Goal: Task Accomplishment & Management: Use online tool/utility

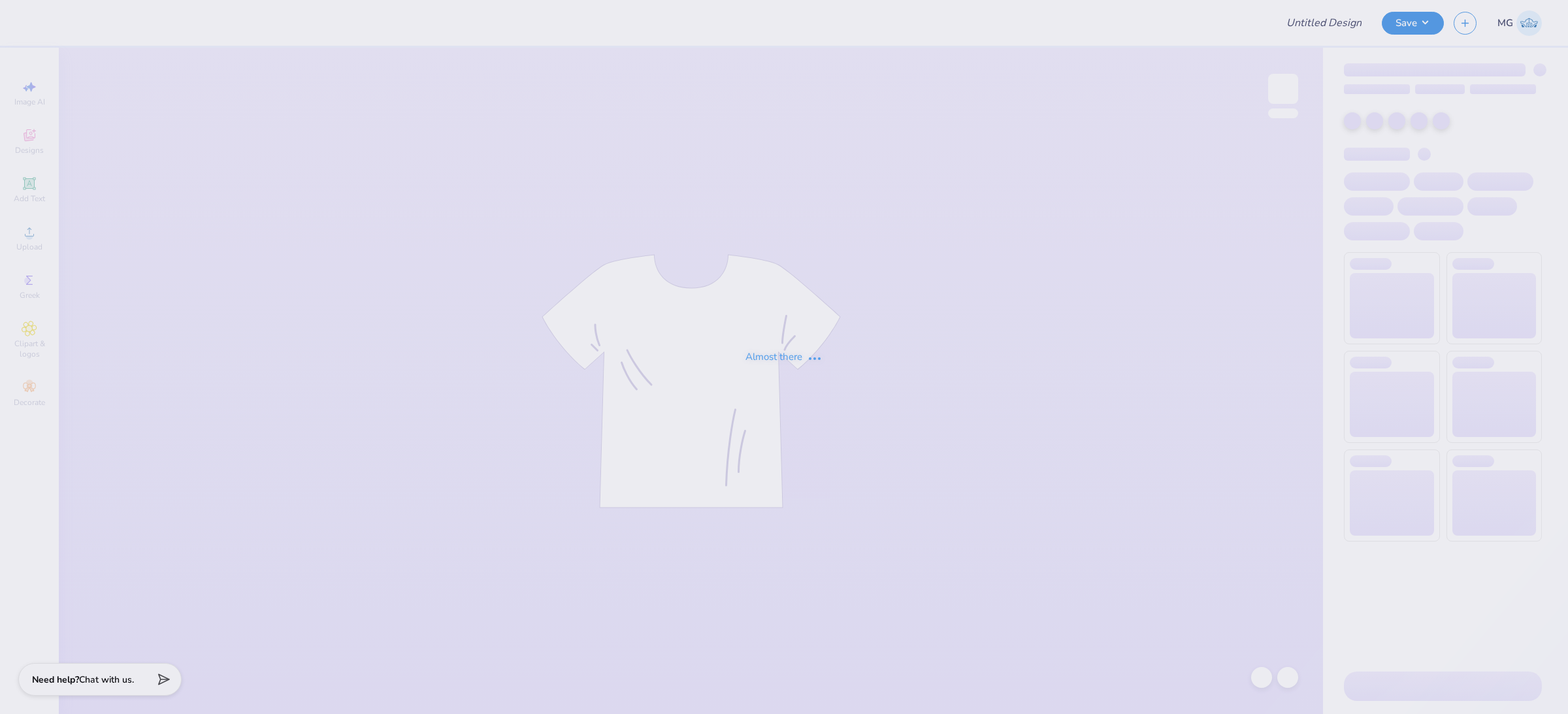
type input "KD"
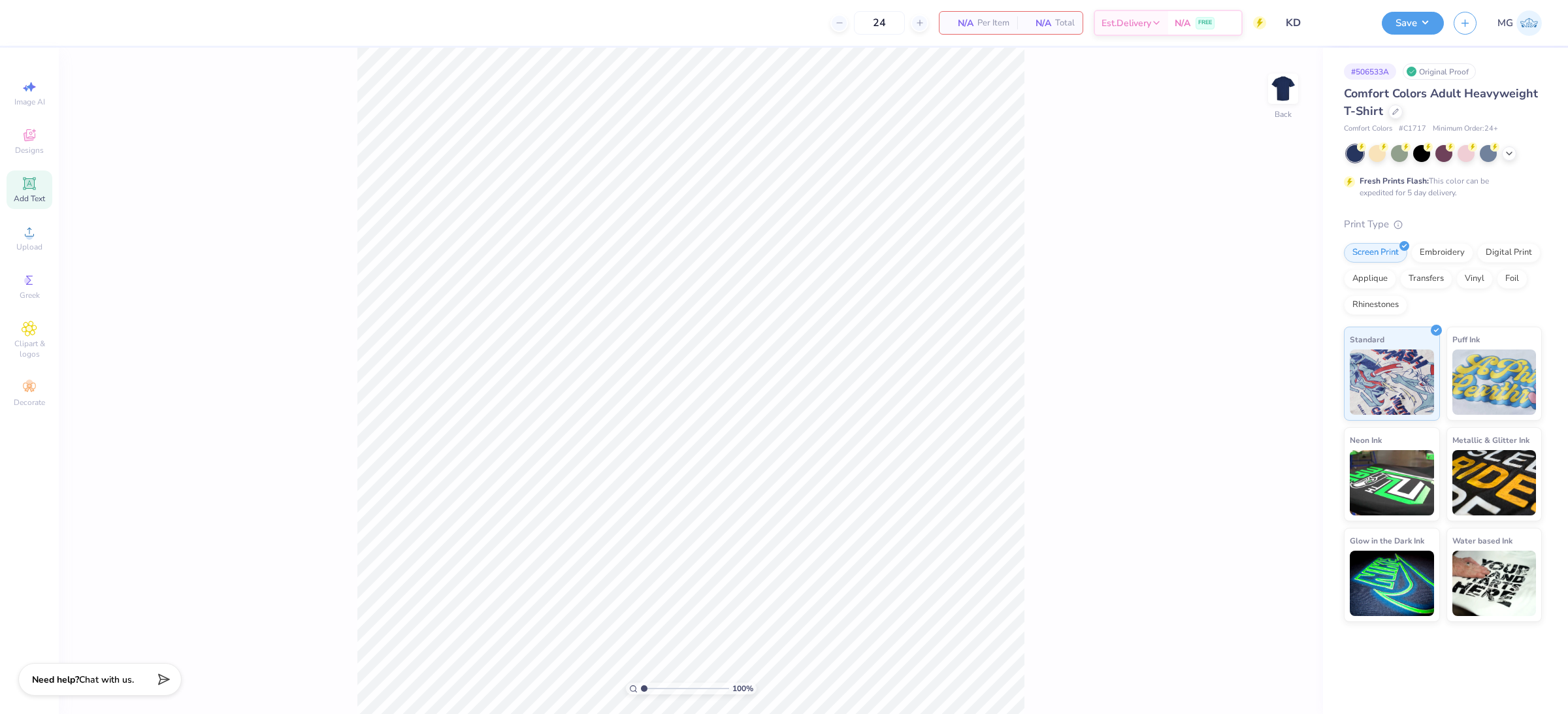
click at [44, 176] on div "Add Text" at bounding box center [29, 190] width 45 height 39
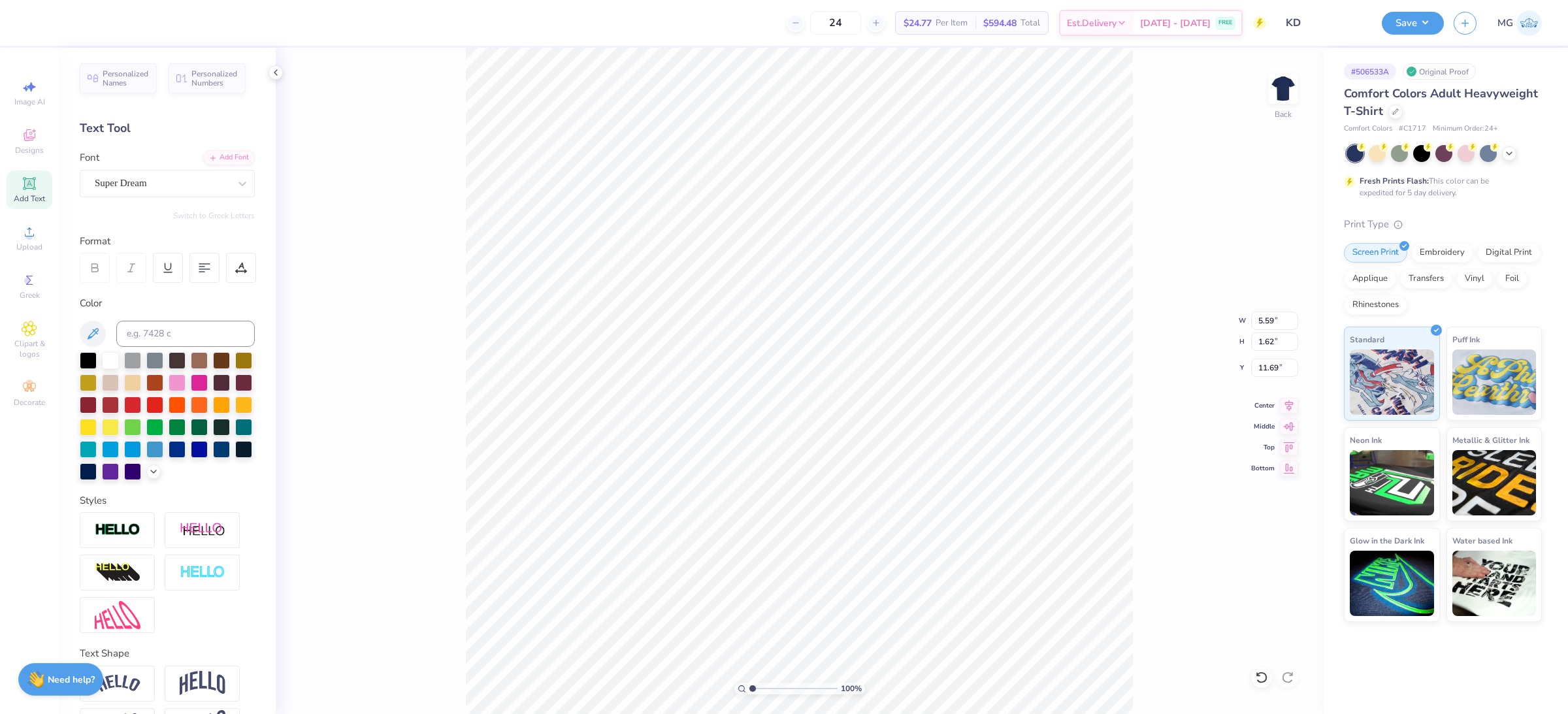
scroll to position [13, 2]
type textarea "KAPPA DELTA"
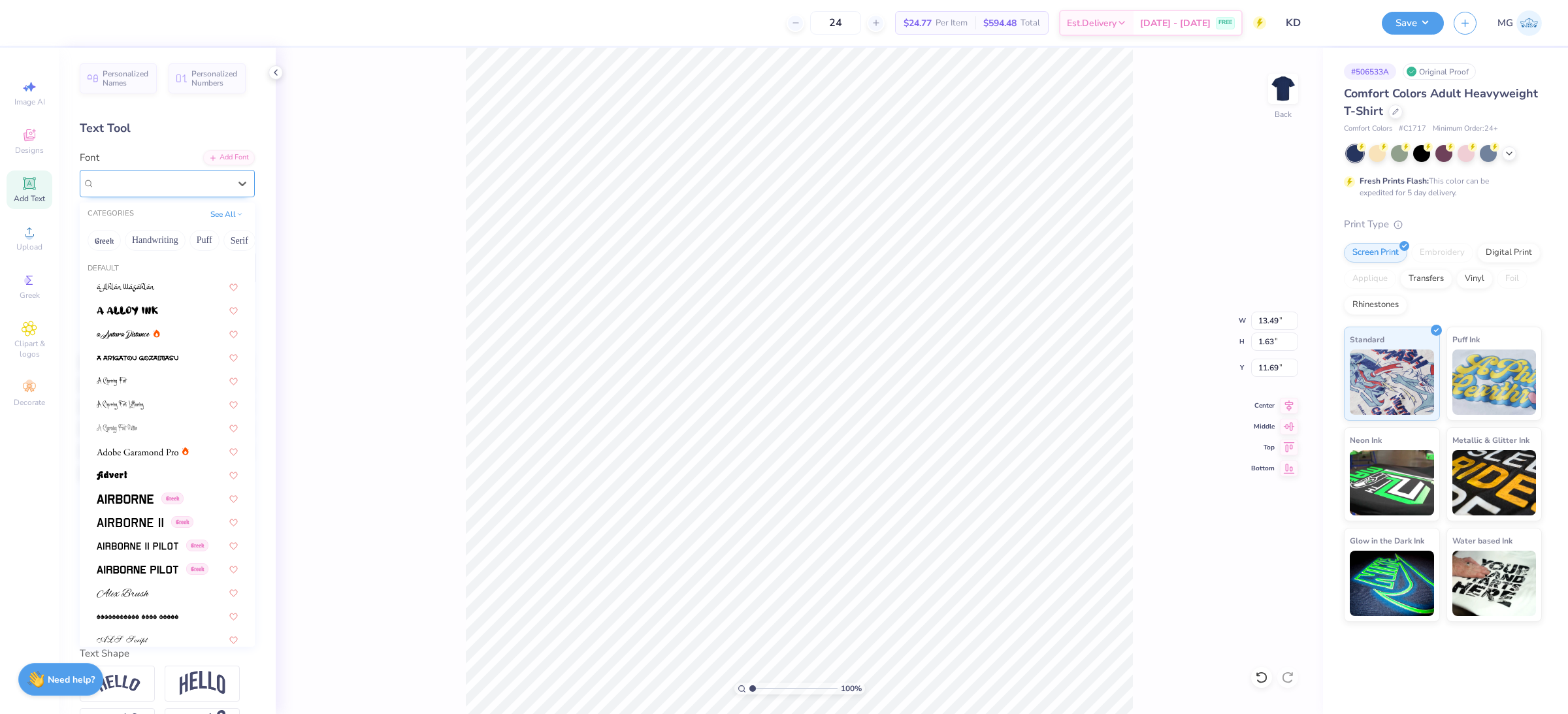
click at [172, 186] on div "Super Dream" at bounding box center [162, 183] width 137 height 20
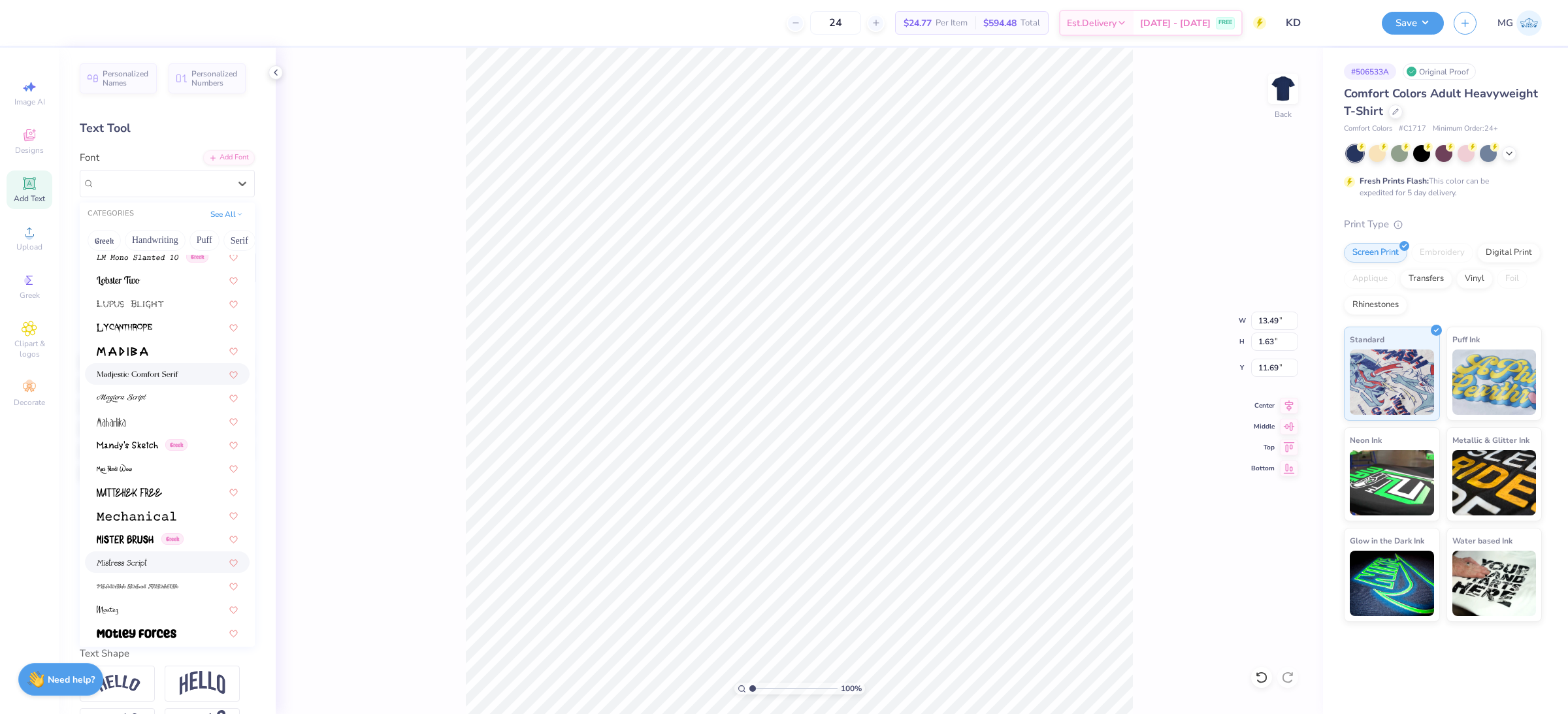
scroll to position [4555, 0]
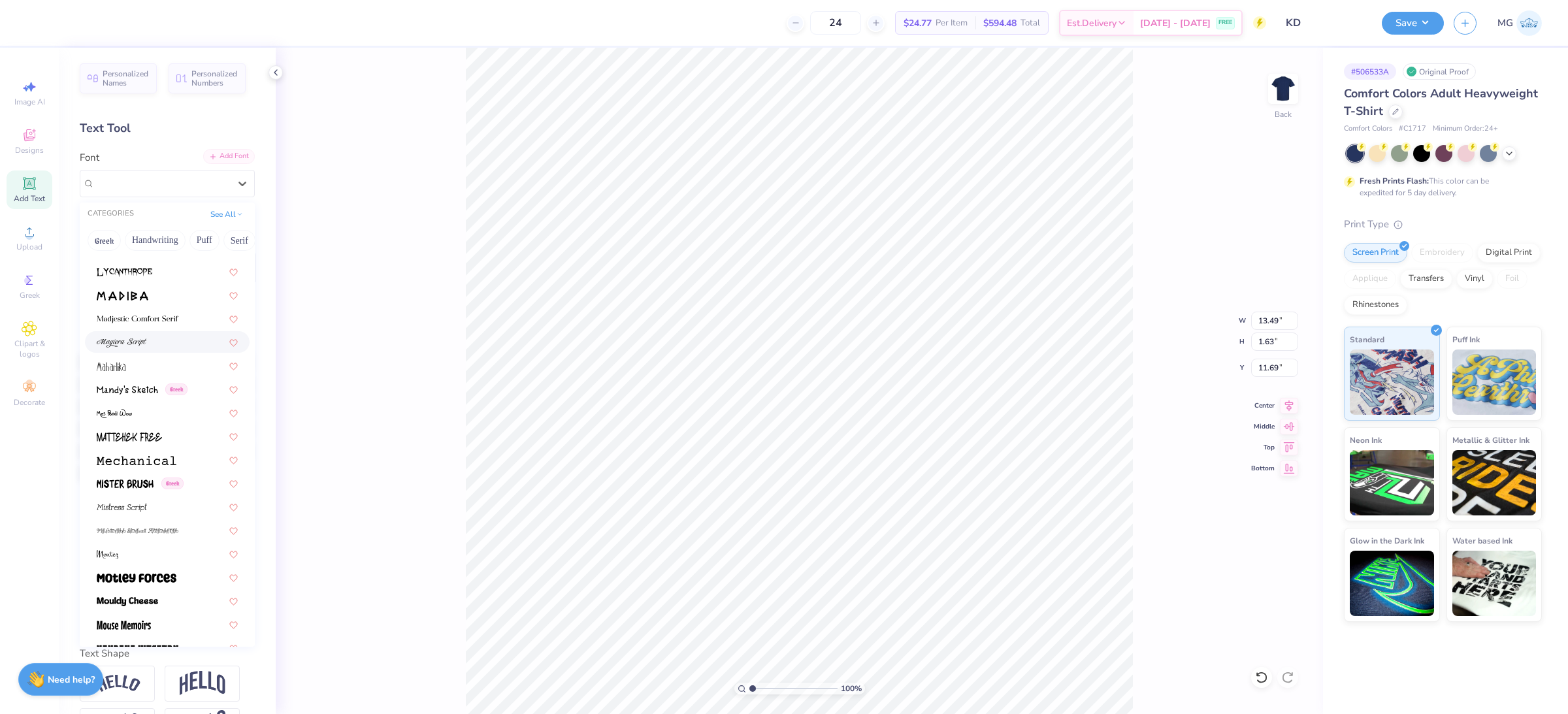
click at [218, 158] on div "Add Font" at bounding box center [228, 156] width 51 height 15
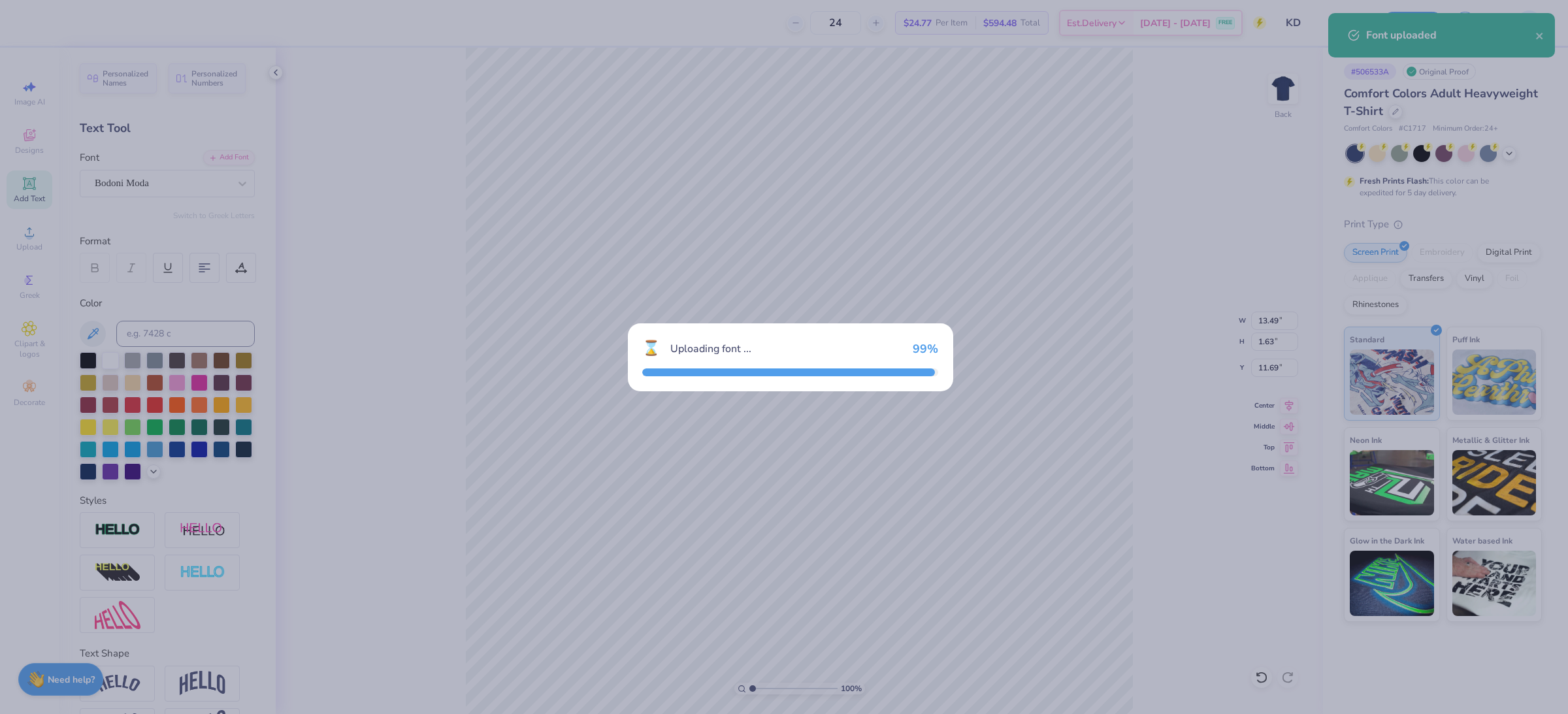
type input "14.17"
type input "1.52"
type input "11.74"
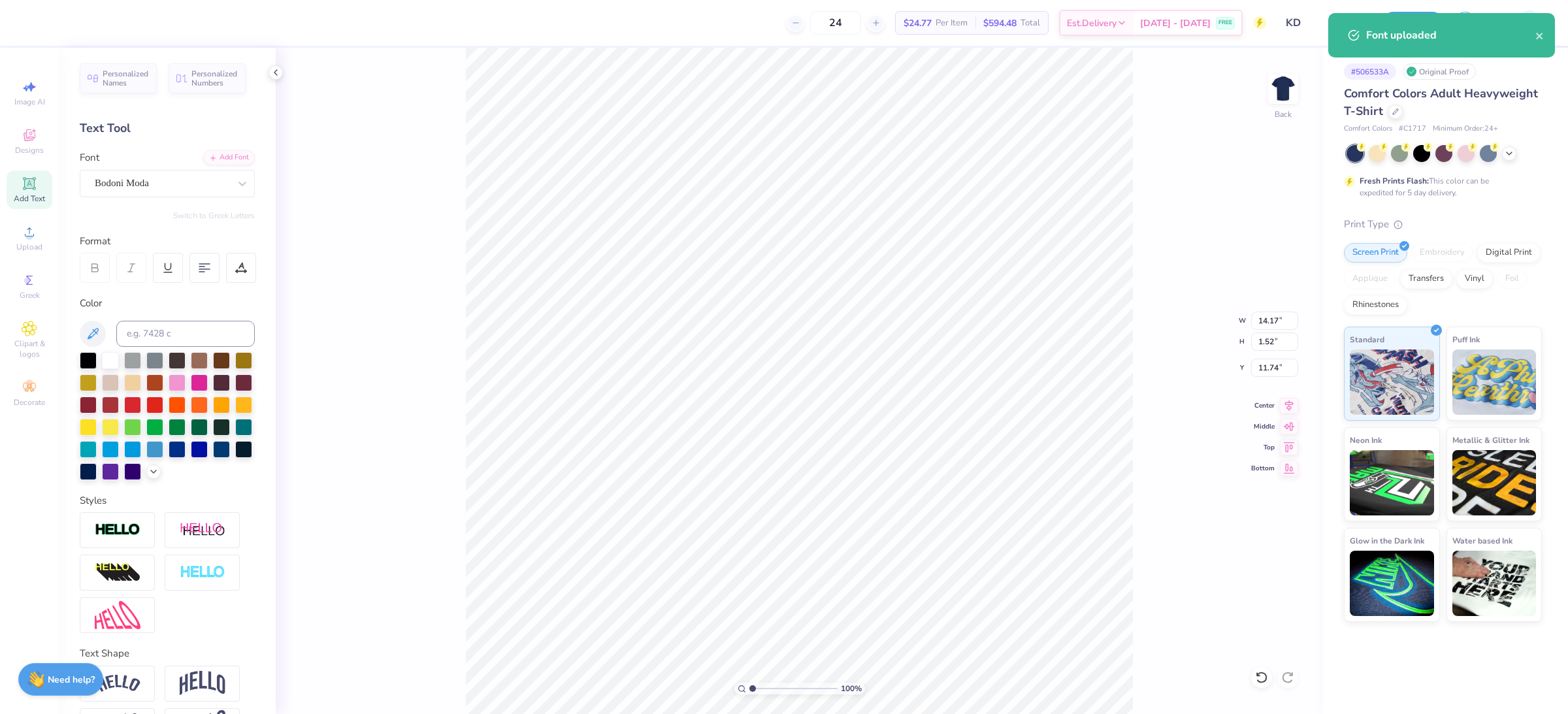
type input "11.80"
type input "1.27"
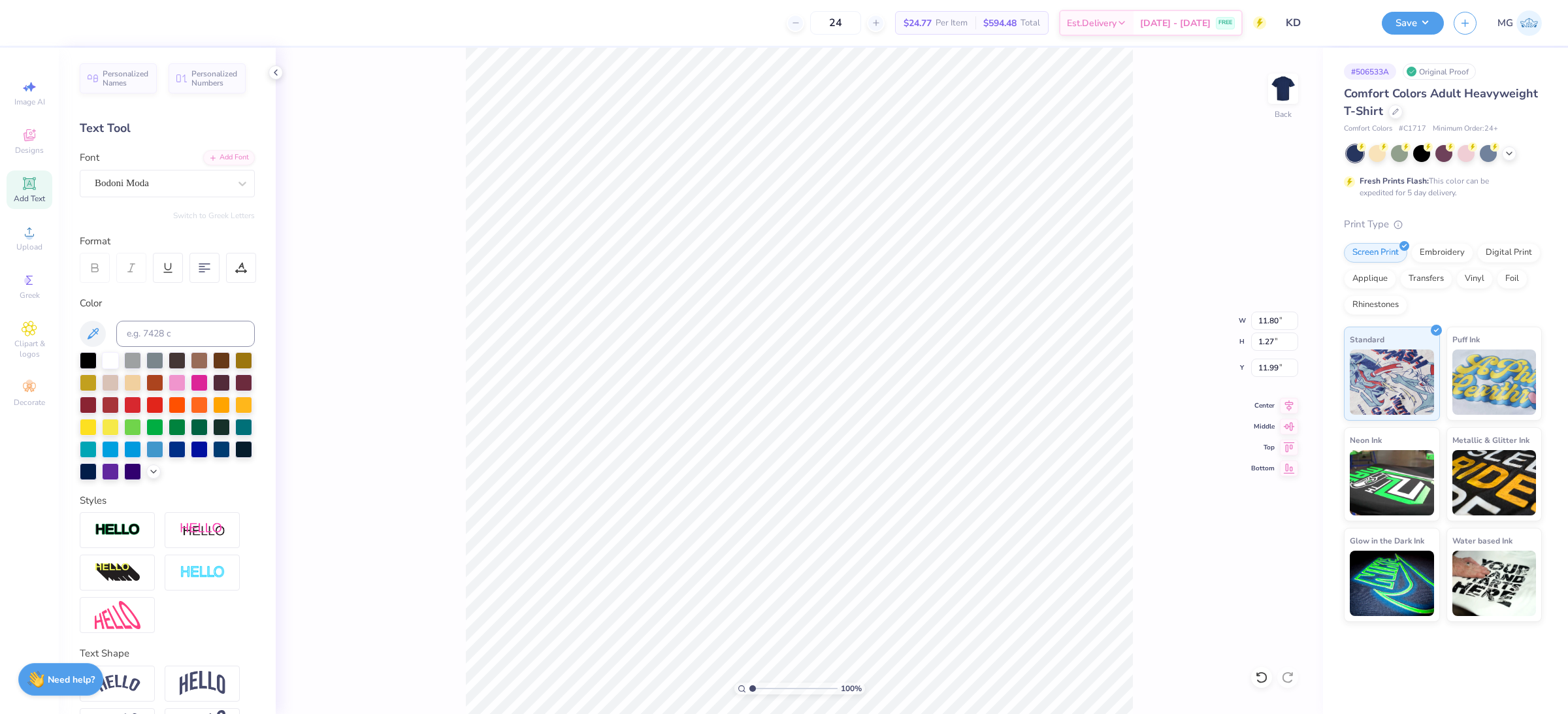
type input "3.99"
click at [833, 345] on li "Duplicate" at bounding box center [835, 351] width 103 height 25
type input "5.79"
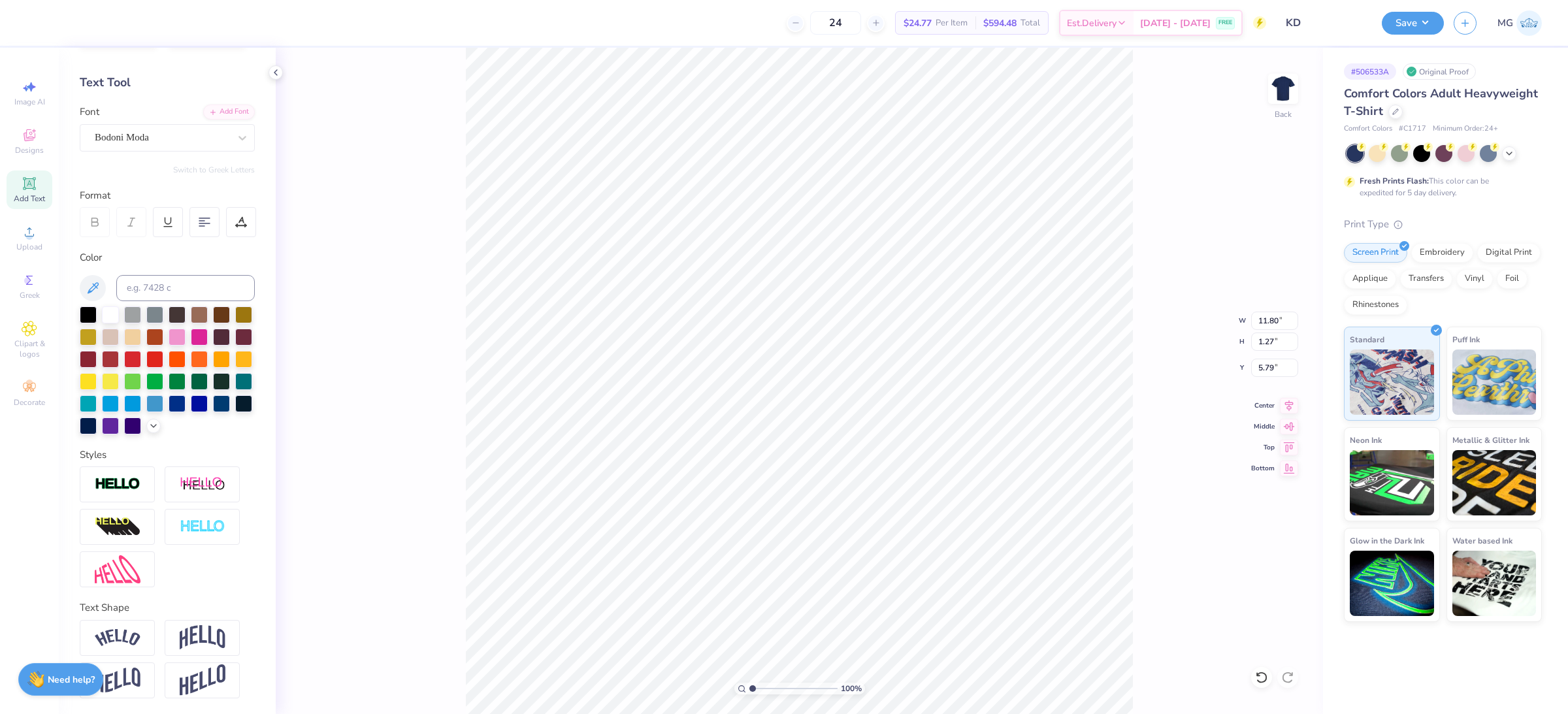
click at [441, 238] on div "100 % Back W 11.80 11.80 " H 1.27 1.27 " Y 5.79 5.79 " Center Middle Top Bottom" at bounding box center [799, 381] width 1047 height 667
click at [415, 178] on div "100 % Back W 11.80 H 1.27 Y 5.79 Center Middle Top Bottom" at bounding box center [799, 381] width 1047 height 667
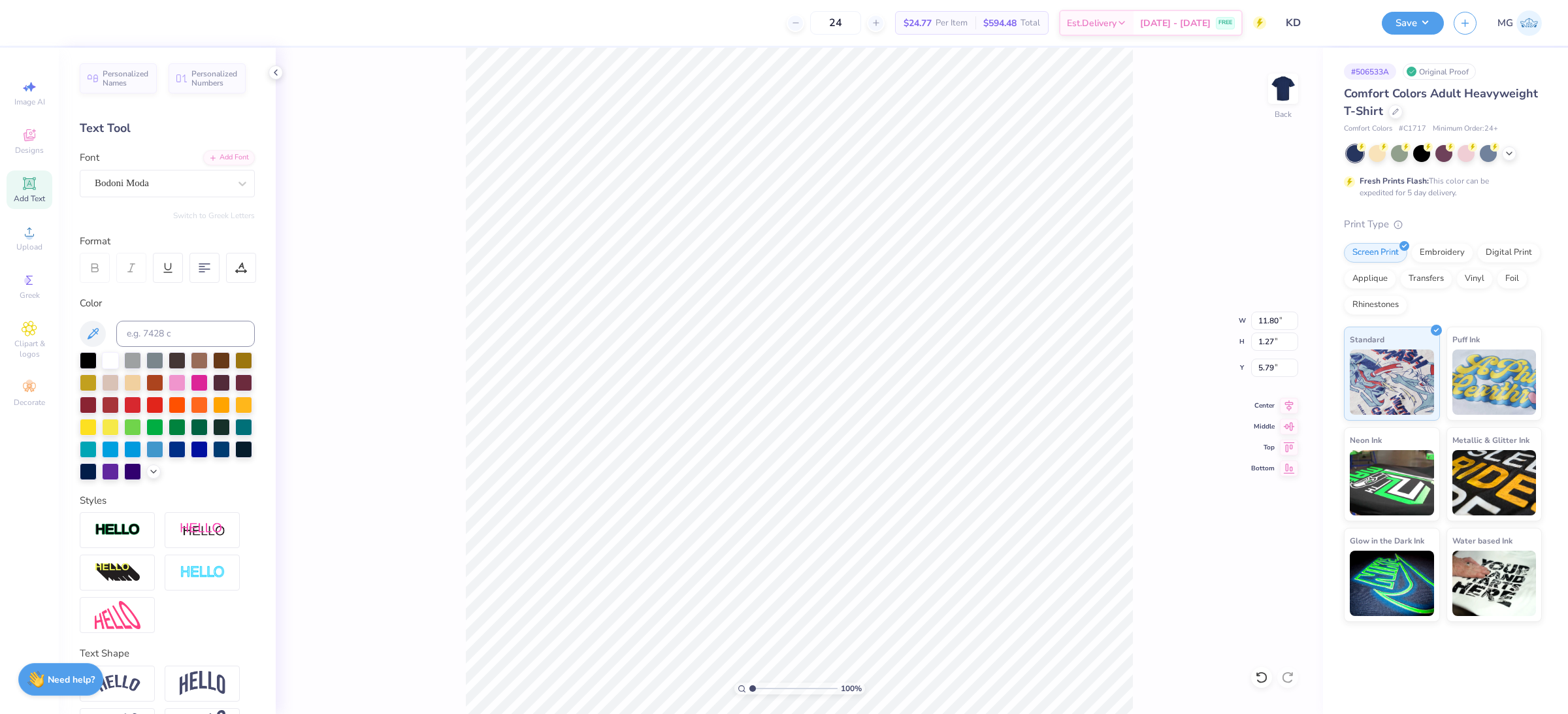
scroll to position [13, 4]
click at [24, 236] on icon at bounding box center [29, 232] width 15 height 15
type input "8.35"
type input "1.15"
type input "5.55"
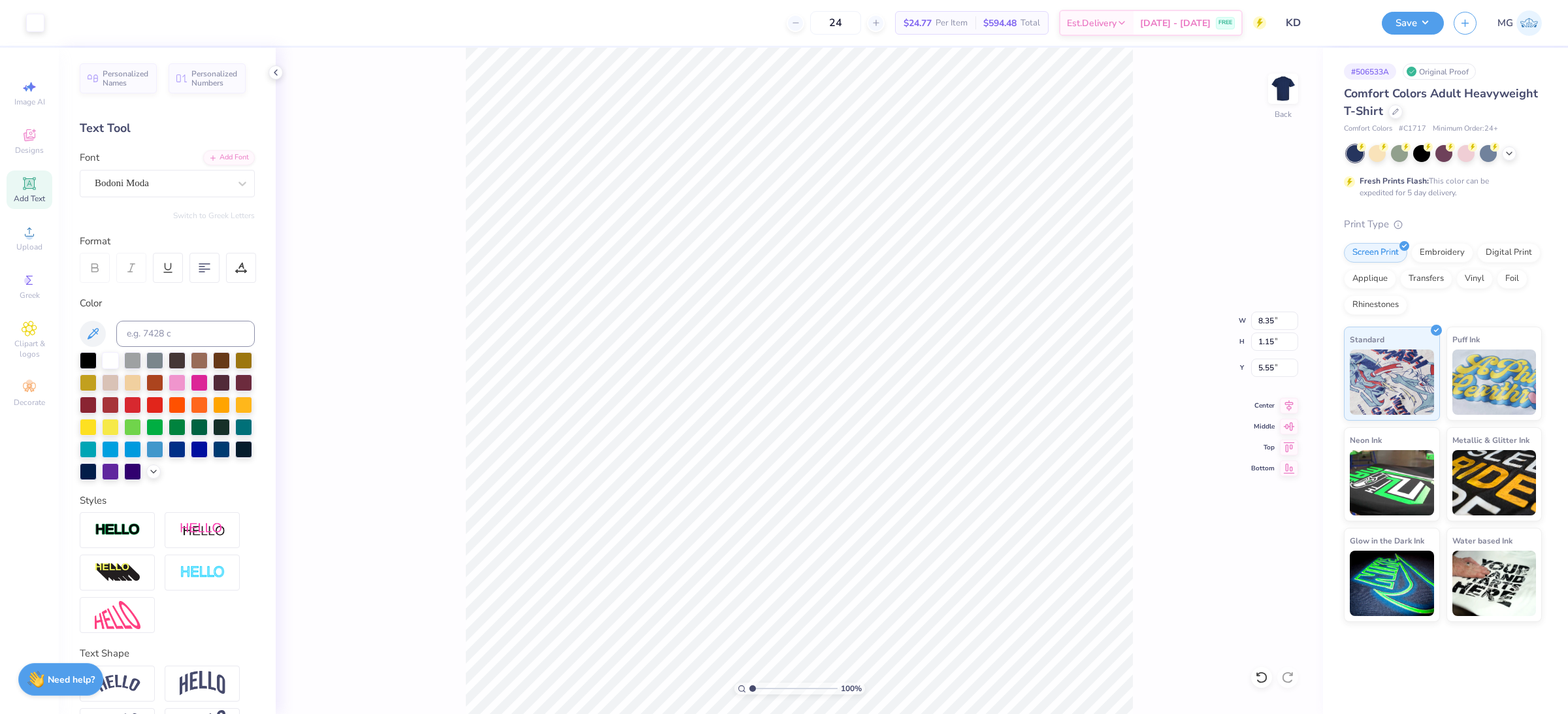
type input "7.59"
type input "1.05"
type input "5.66"
type input "7.08"
type input "0.98"
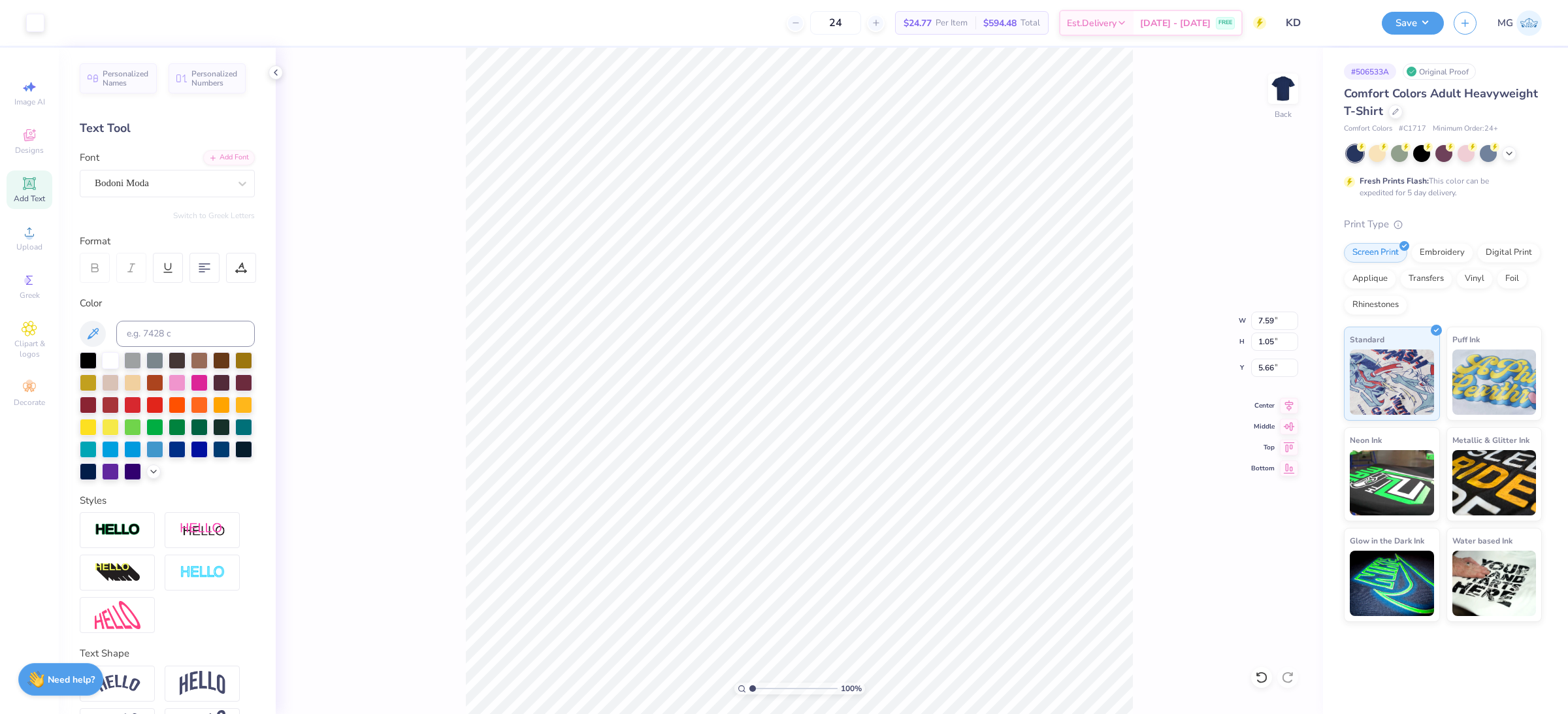
type input "5.73"
click at [1274, 319] on input "11.80" at bounding box center [1275, 321] width 47 height 18
type input "11.00"
type input "2.54"
click at [1273, 365] on input "4.08" at bounding box center [1275, 367] width 47 height 18
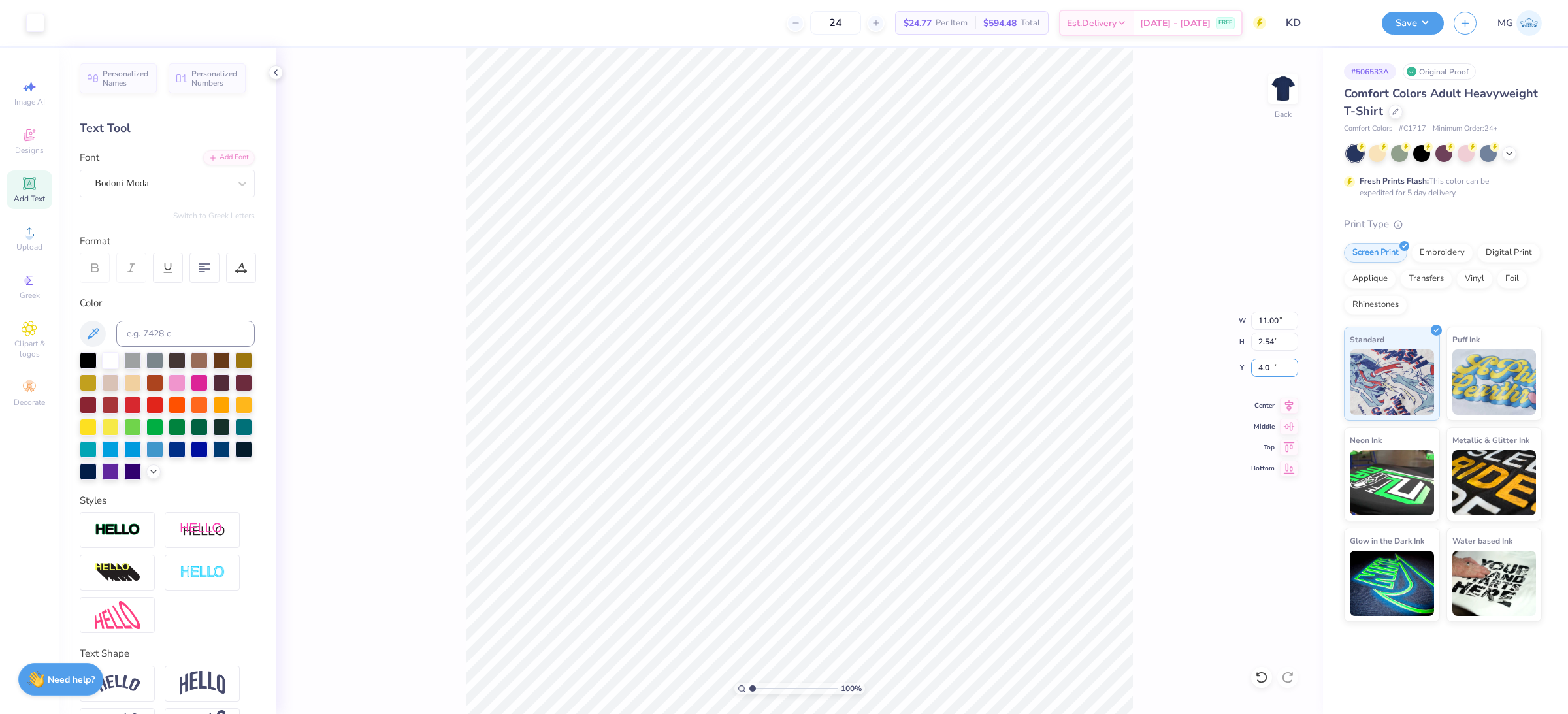
type input "4"
type input "3.00"
click at [1422, 17] on button "Save" at bounding box center [1412, 21] width 62 height 23
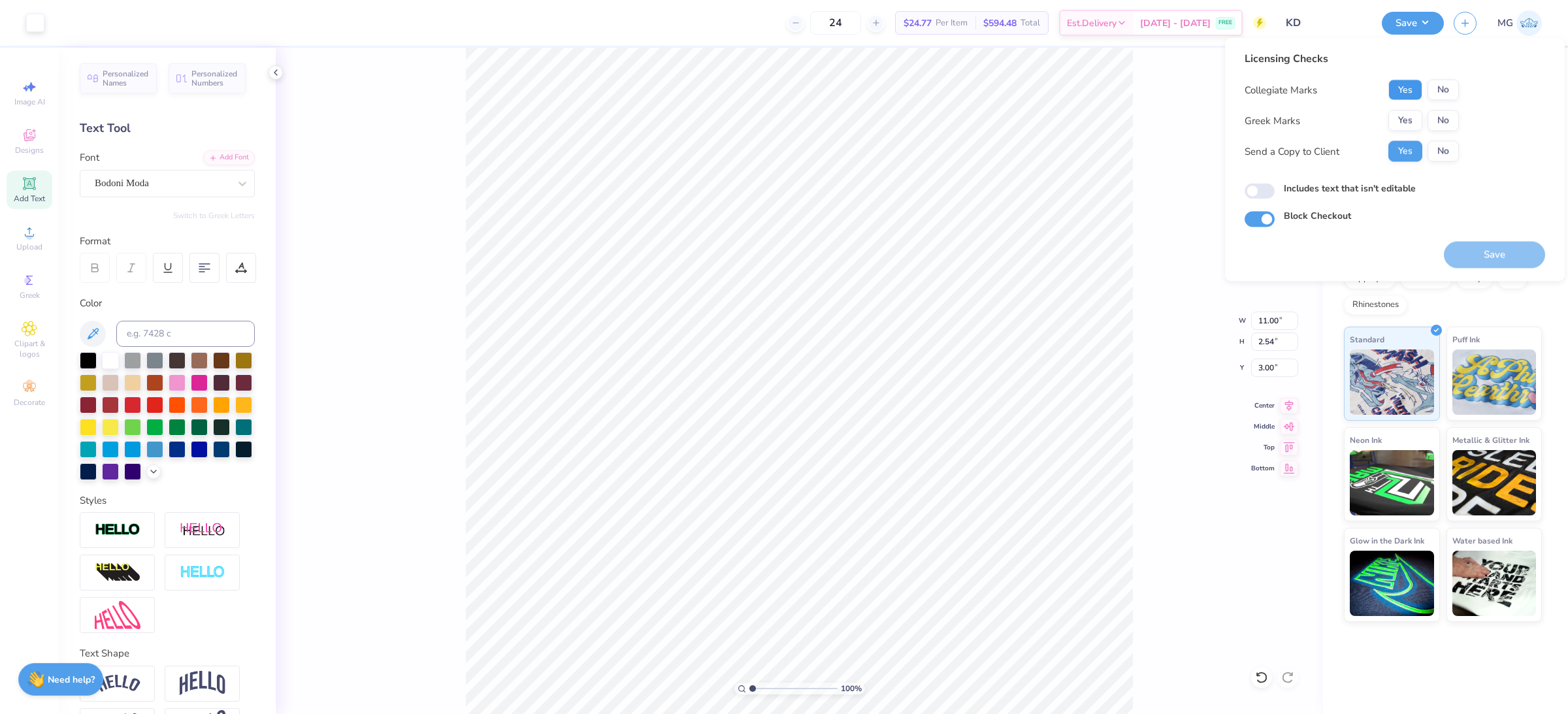
click at [1412, 90] on button "Yes" at bounding box center [1405, 90] width 34 height 21
click at [1412, 117] on button "Yes" at bounding box center [1405, 120] width 34 height 21
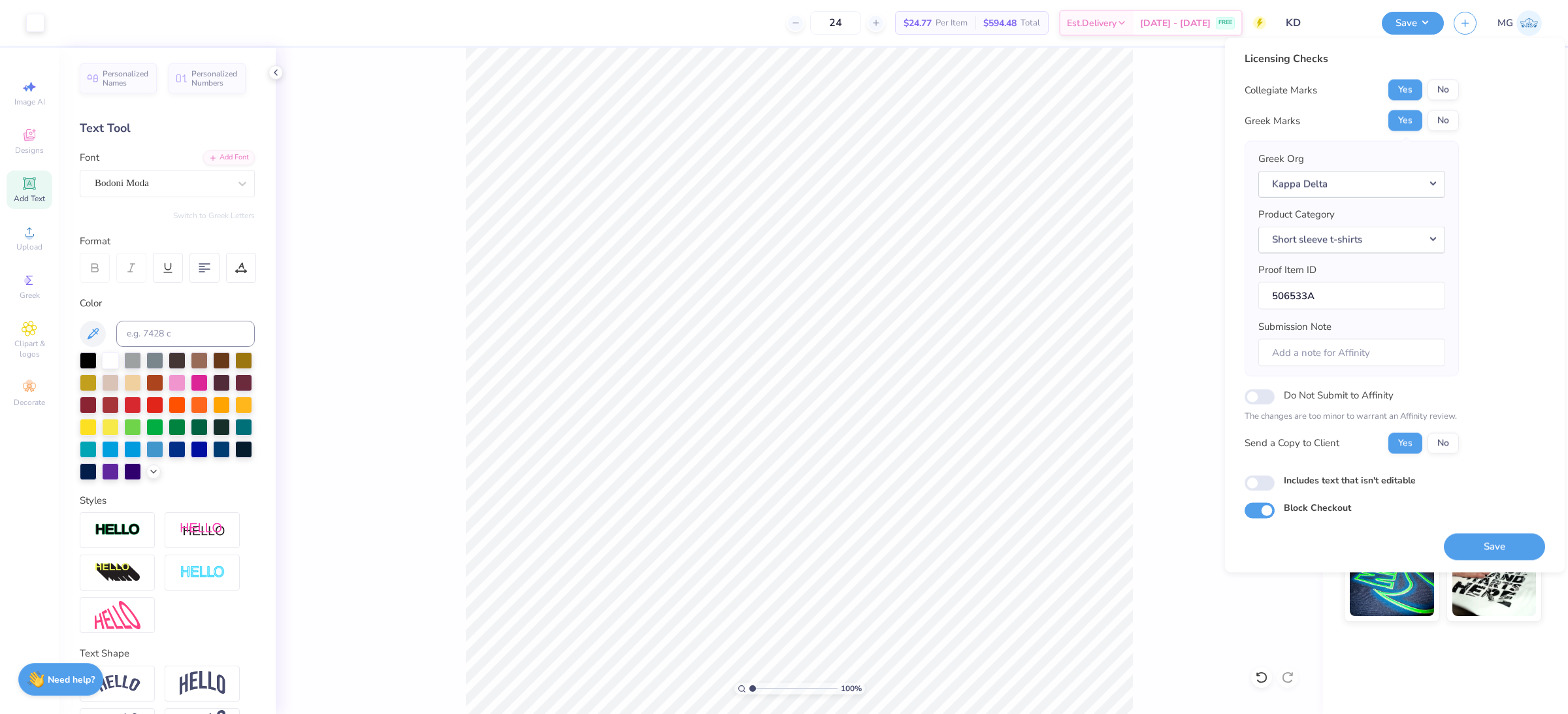
click at [1286, 476] on label "Includes text that isn't editable" at bounding box center [1350, 480] width 132 height 14
click at [1275, 476] on input "Includes text that isn't editable" at bounding box center [1259, 482] width 30 height 15
checkbox input "true"
click at [389, 407] on div "100 % Back W 11.00 11.00 " H 2.54 2.54 " Y 3.00 3.00 " Center Middle Top Bottom" at bounding box center [799, 381] width 1047 height 667
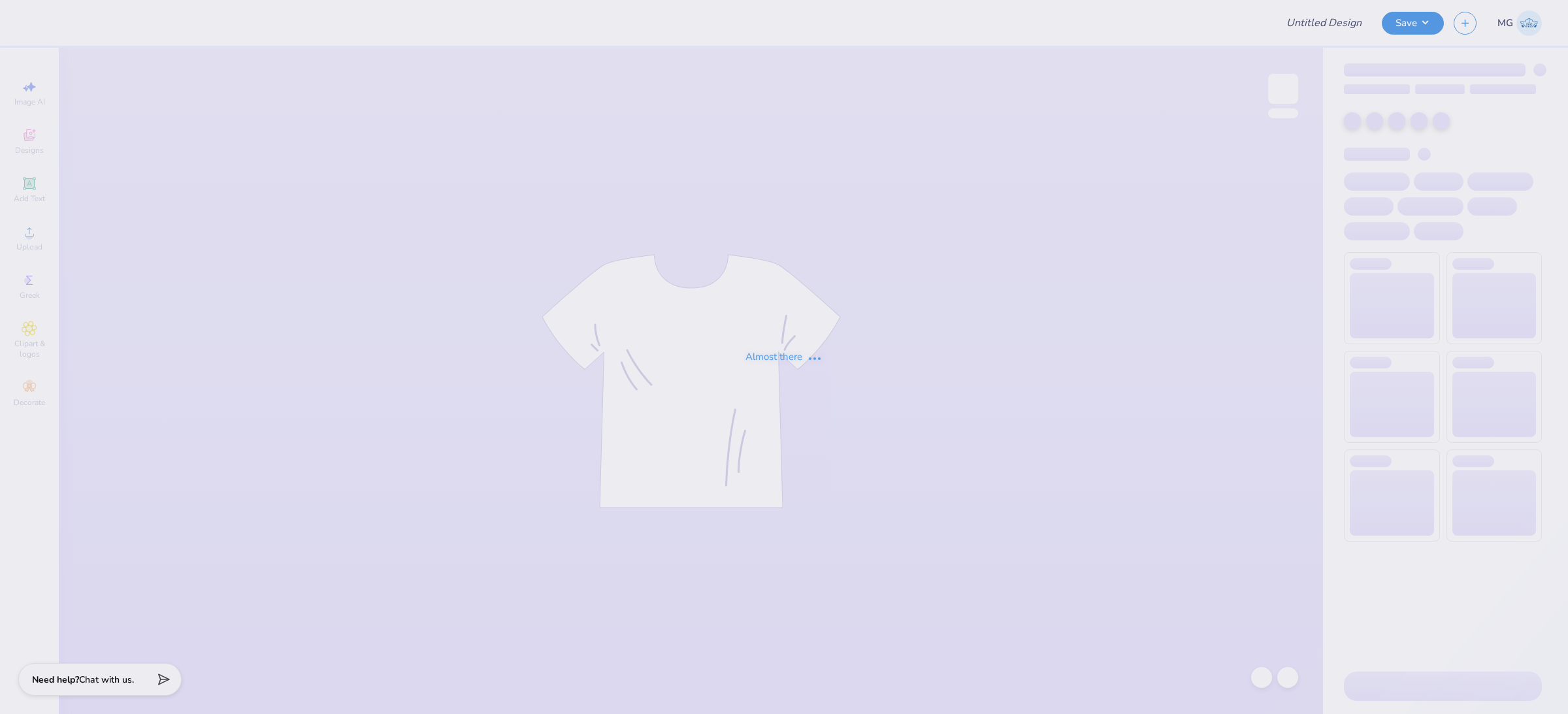
type input "KD Staple Tee"
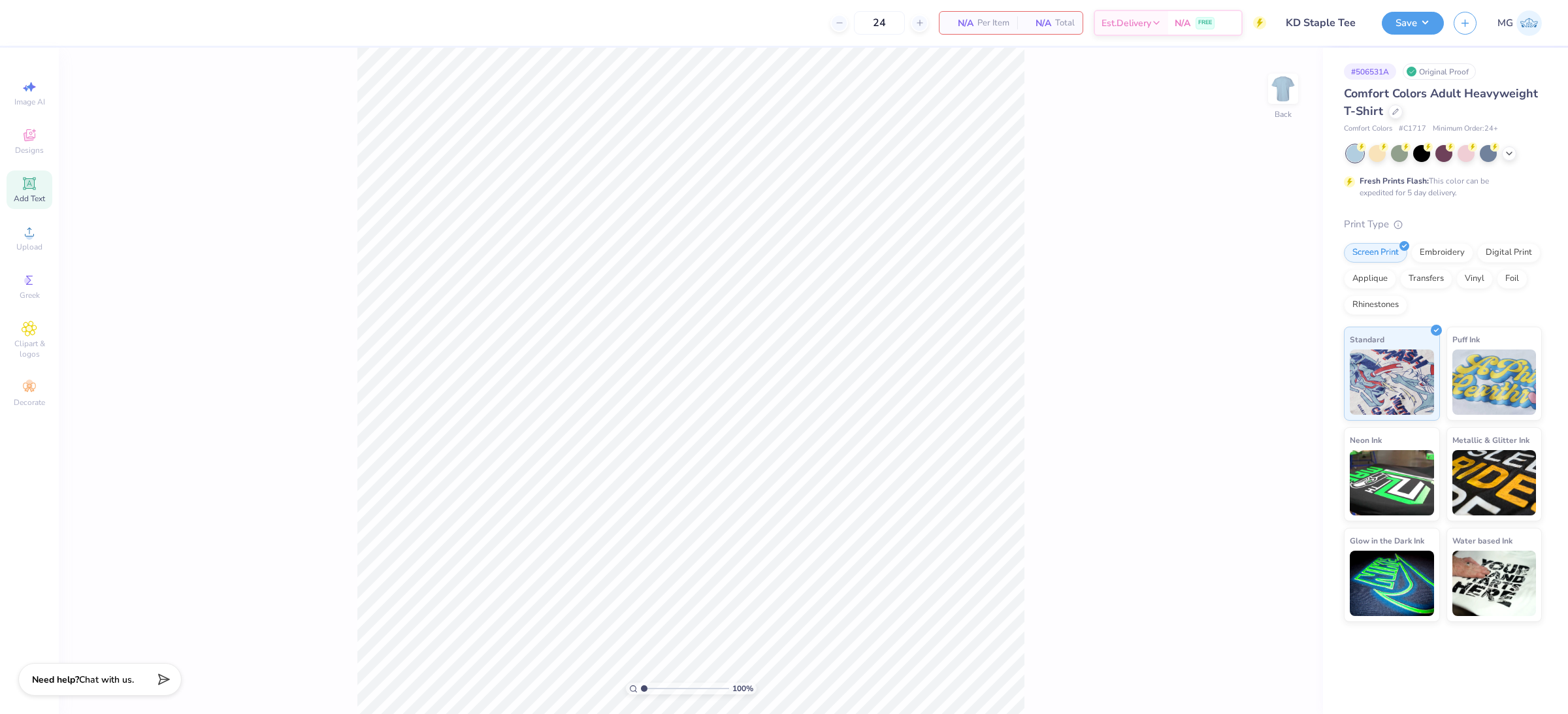
click at [34, 190] on icon at bounding box center [29, 183] width 13 height 13
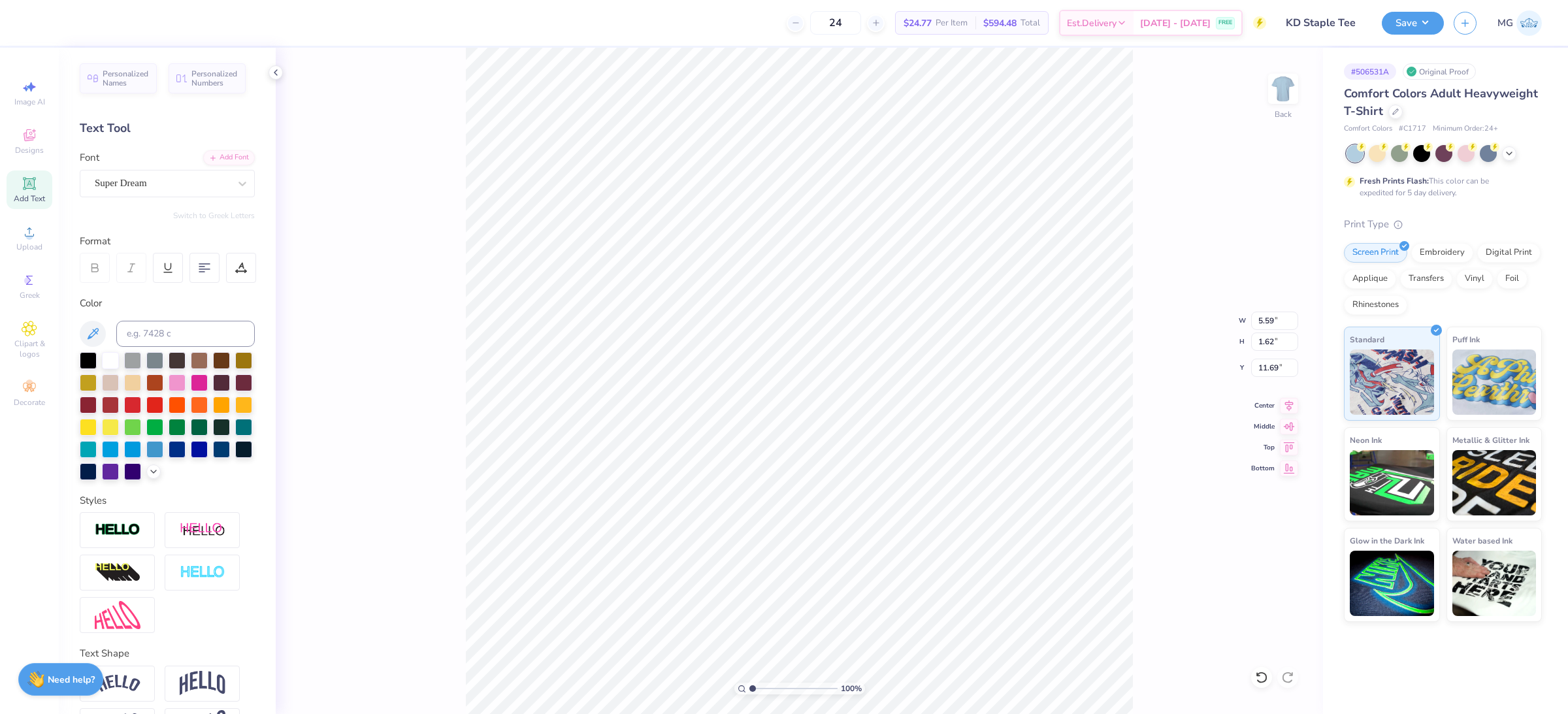
scroll to position [13, 2]
type textarea "KEEPING"
click at [867, 327] on li "Duplicate" at bounding box center [857, 322] width 103 height 25
type input "5.20"
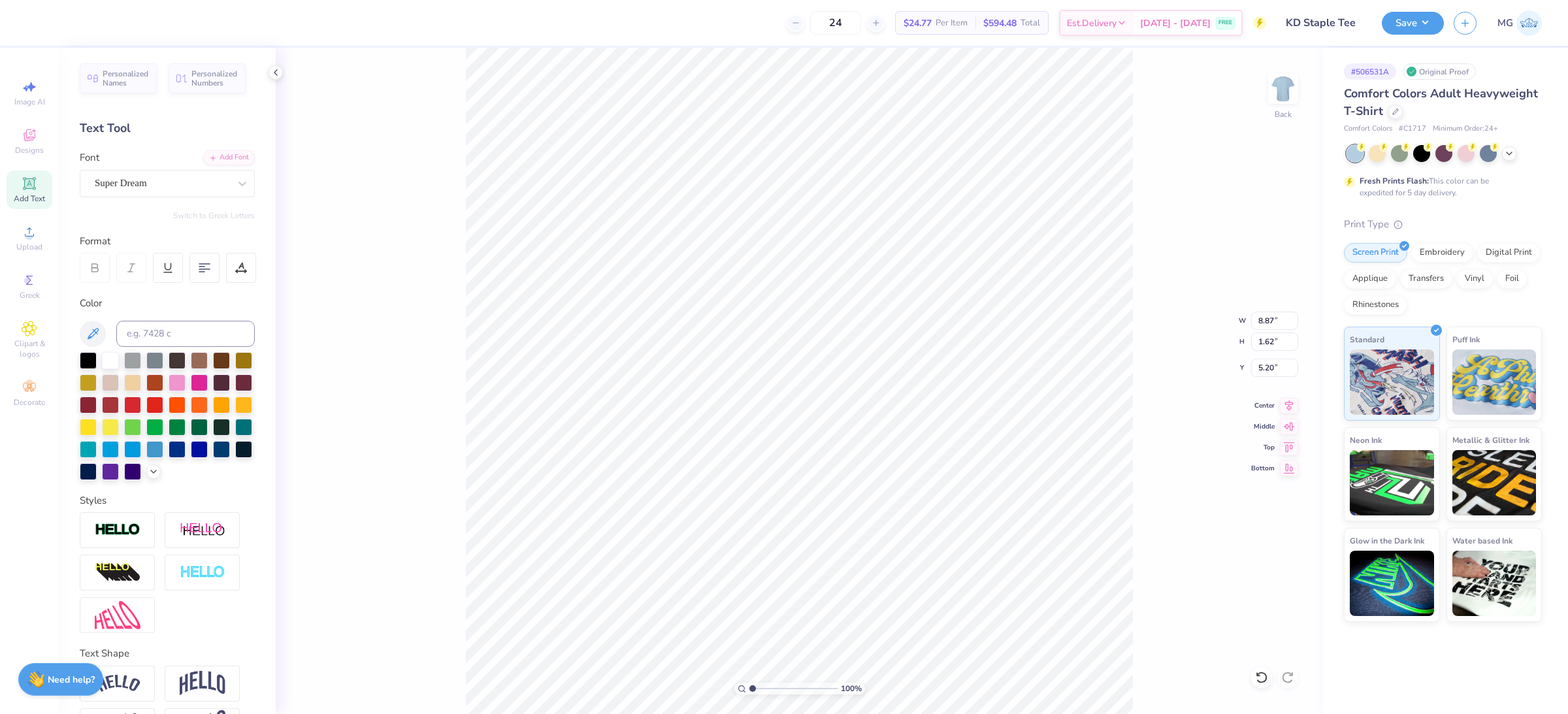
type textarea "IT KAPPA"
type input "9.29"
click at [863, 388] on li "Duplicate" at bounding box center [870, 390] width 103 height 25
type input "8.29"
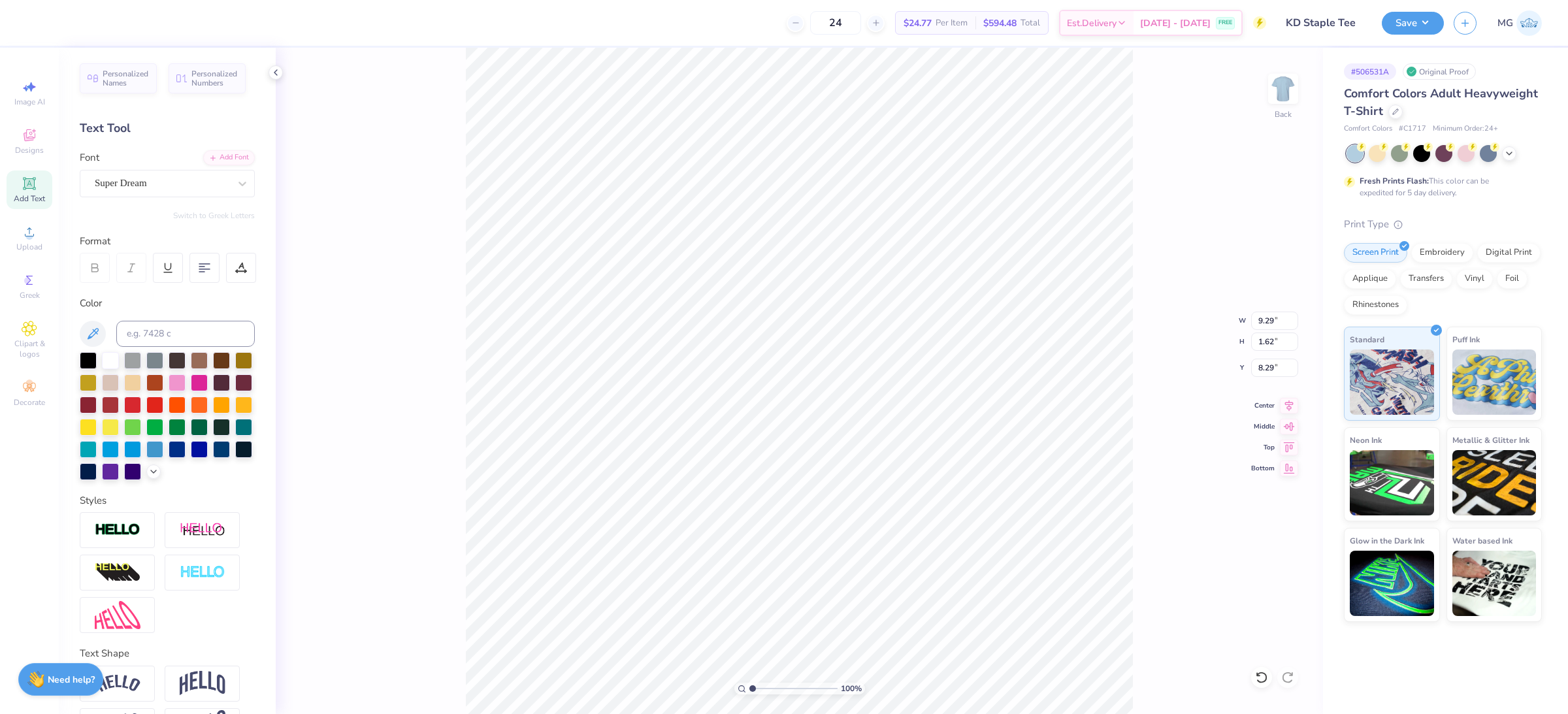
scroll to position [13, 1]
type textarea "DELTA"
click at [188, 187] on div "Super Dream" at bounding box center [162, 183] width 137 height 20
click at [138, 287] on img at bounding box center [120, 288] width 45 height 9
type input "BEB"
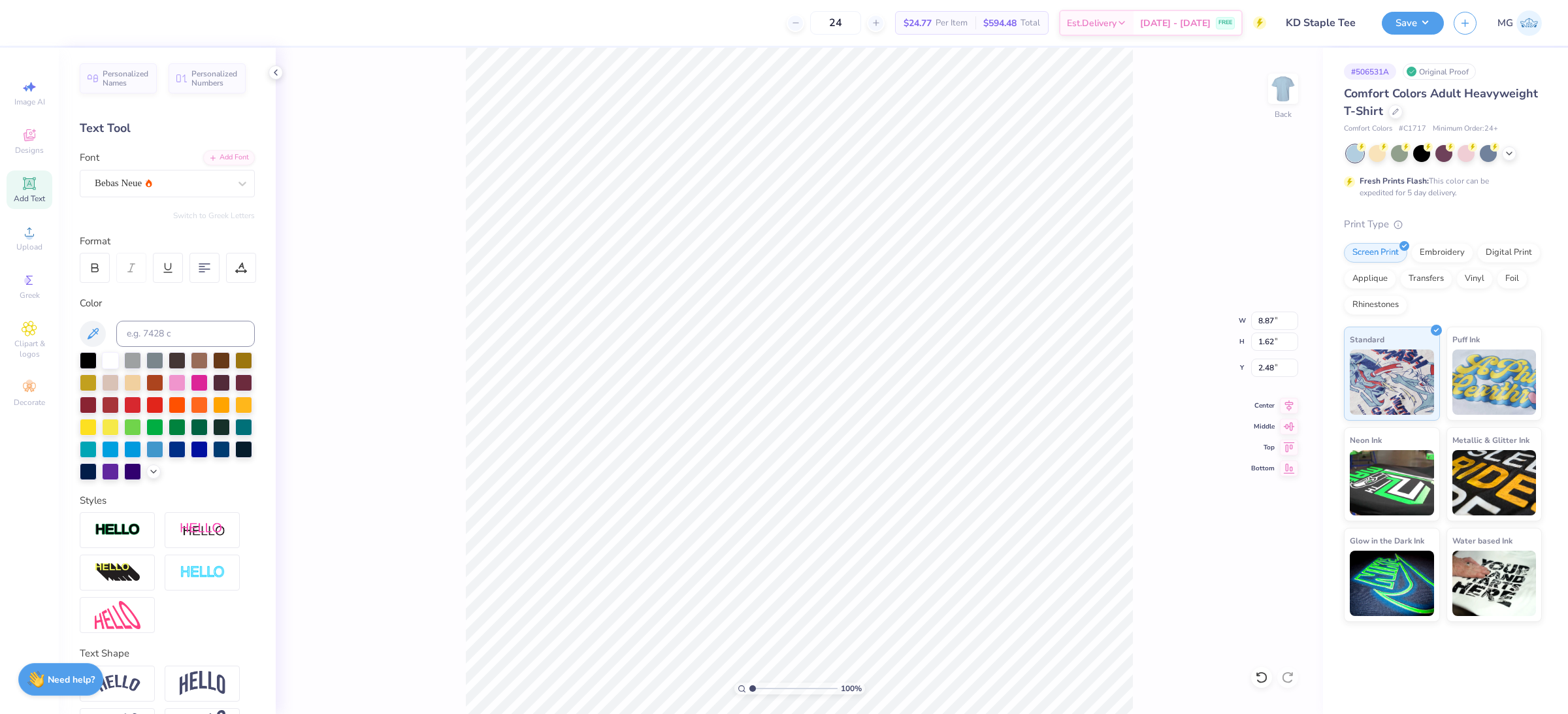
type input "5.50"
type input "1.65"
type input "2.46"
click at [163, 188] on div "Bebas Neue" at bounding box center [162, 183] width 137 height 20
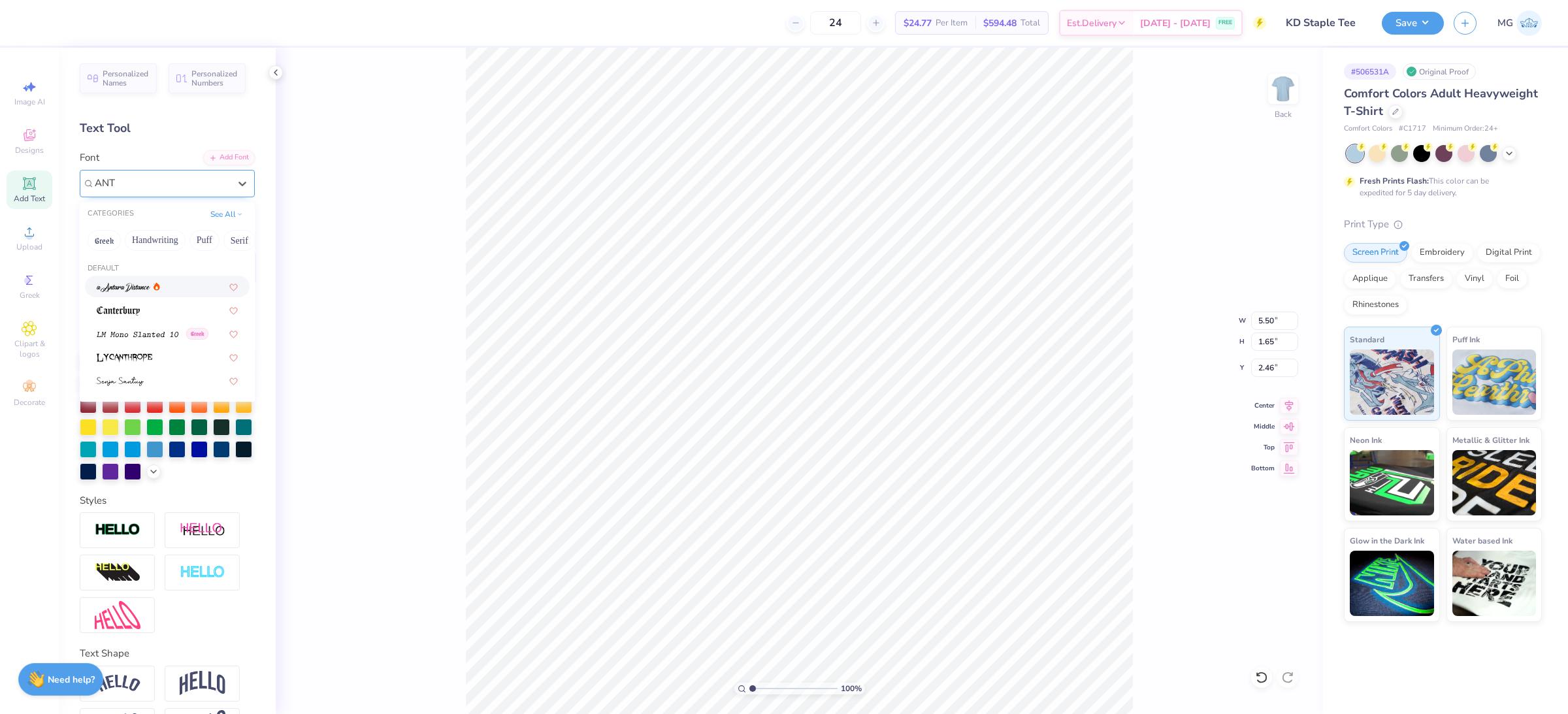
type input "ANTI"
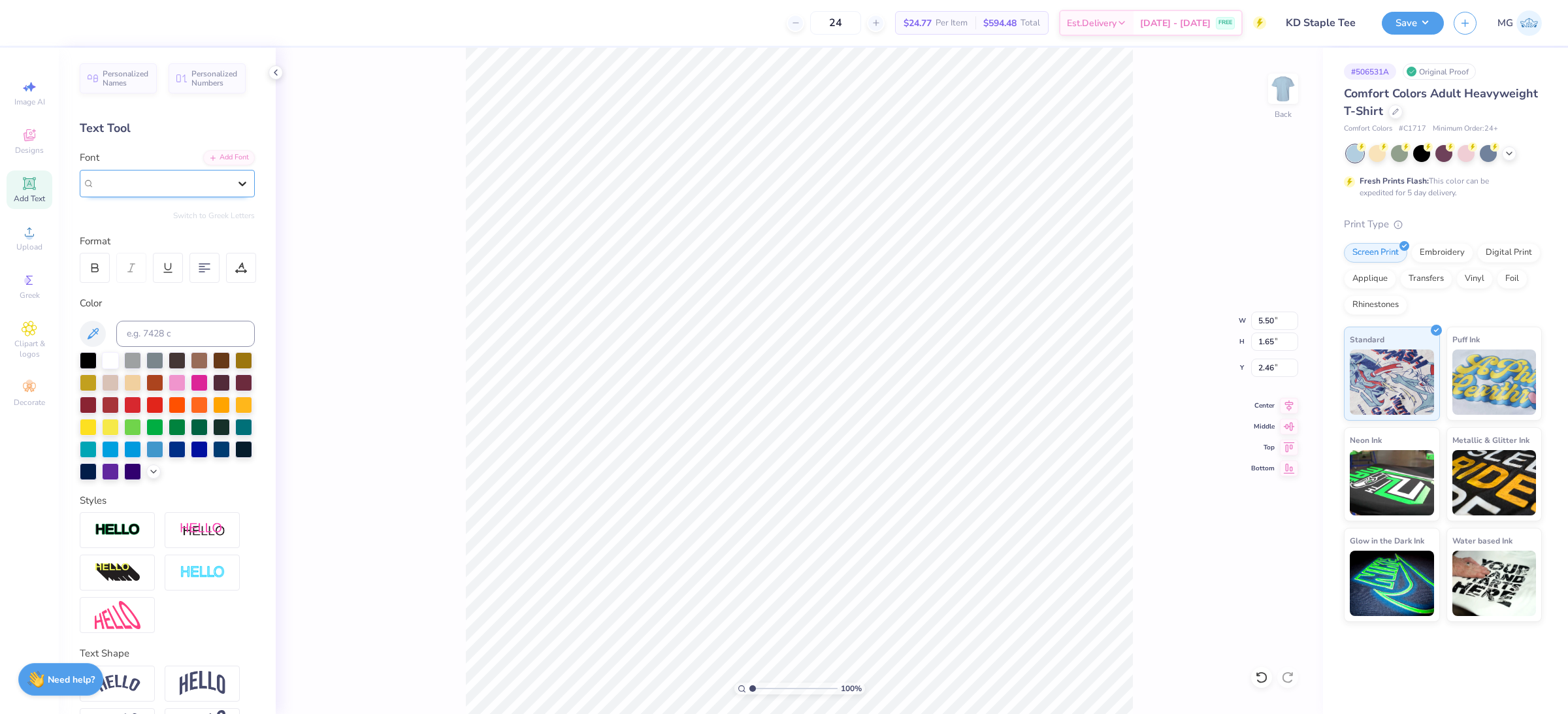
click at [236, 181] on icon at bounding box center [242, 184] width 13 height 13
click at [252, 184] on div "Personalized Names Personalized Numbers Text Tool Add Font Font Select is focus…" at bounding box center [167, 381] width 217 height 667
click at [220, 157] on div "Add Font" at bounding box center [228, 156] width 51 height 15
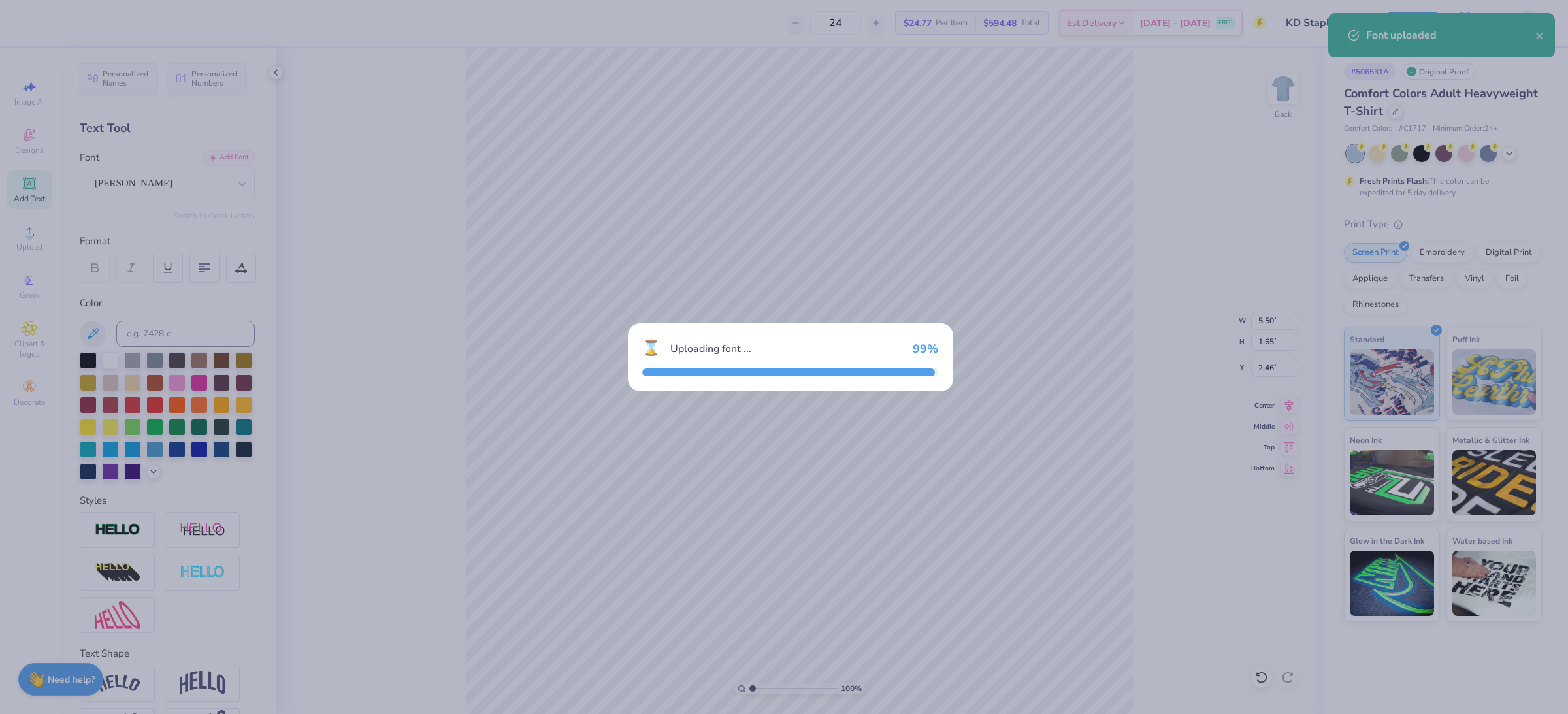
type input "6.73"
type input "2.02"
type input "2.28"
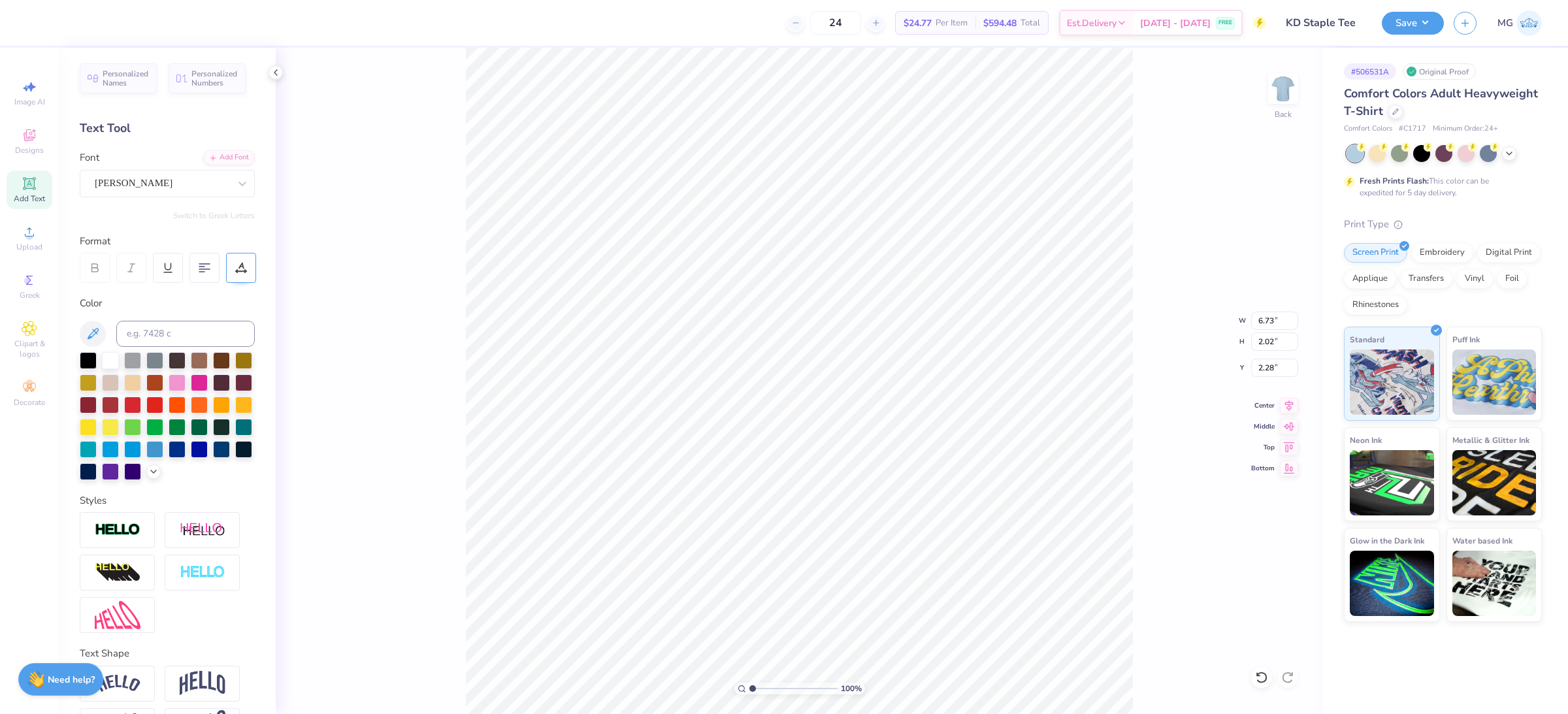
click at [242, 271] on icon at bounding box center [240, 271] width 10 height 0
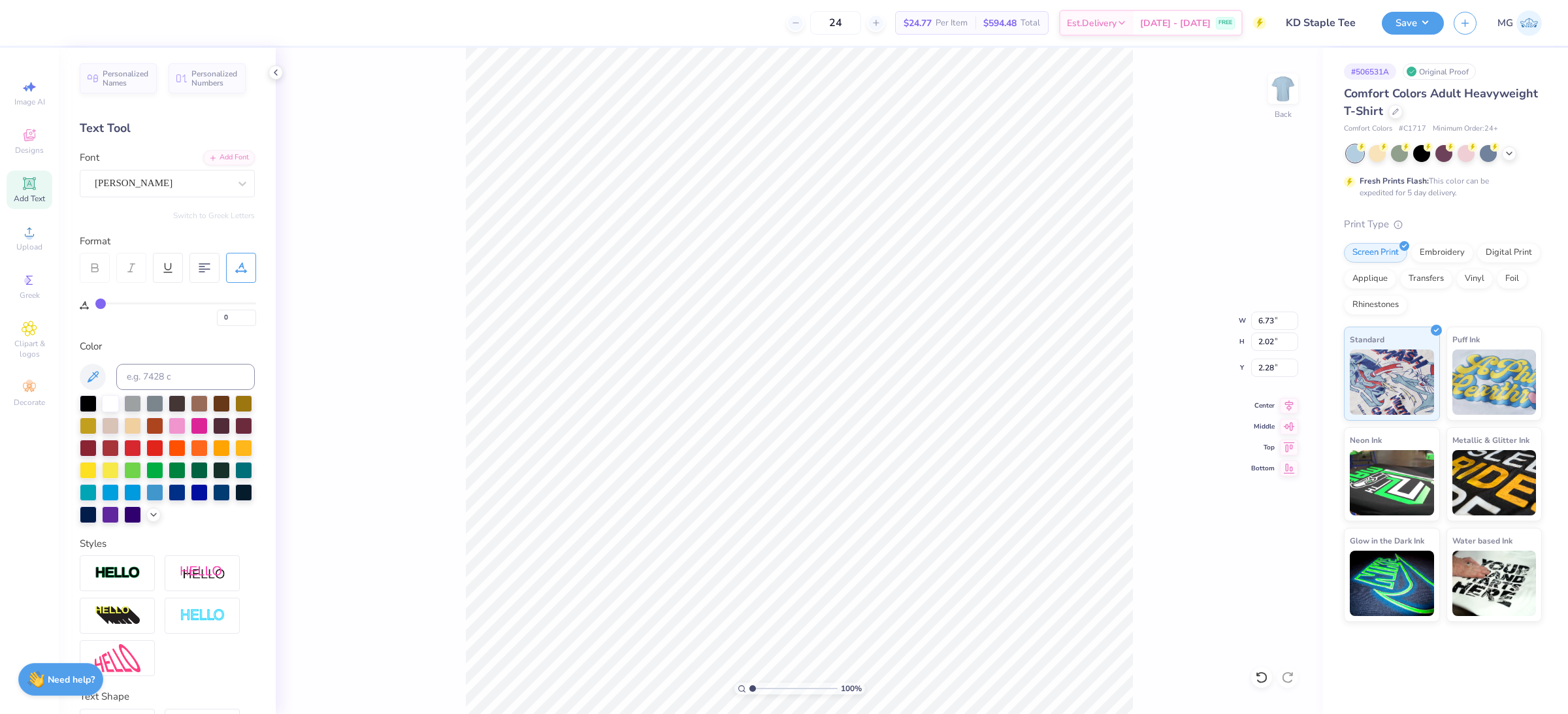
click at [242, 271] on icon at bounding box center [240, 271] width 10 height 0
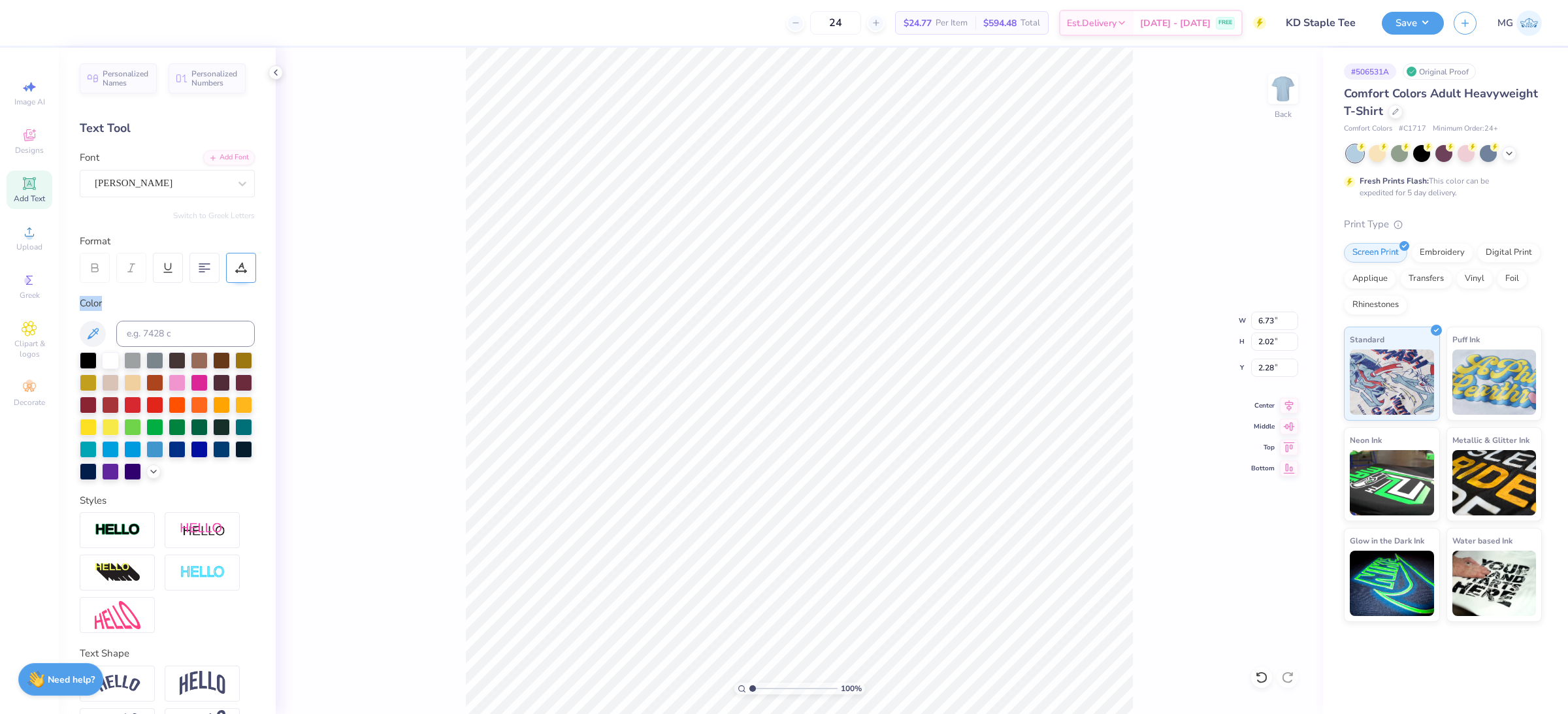
click at [242, 271] on icon at bounding box center [240, 271] width 10 height 0
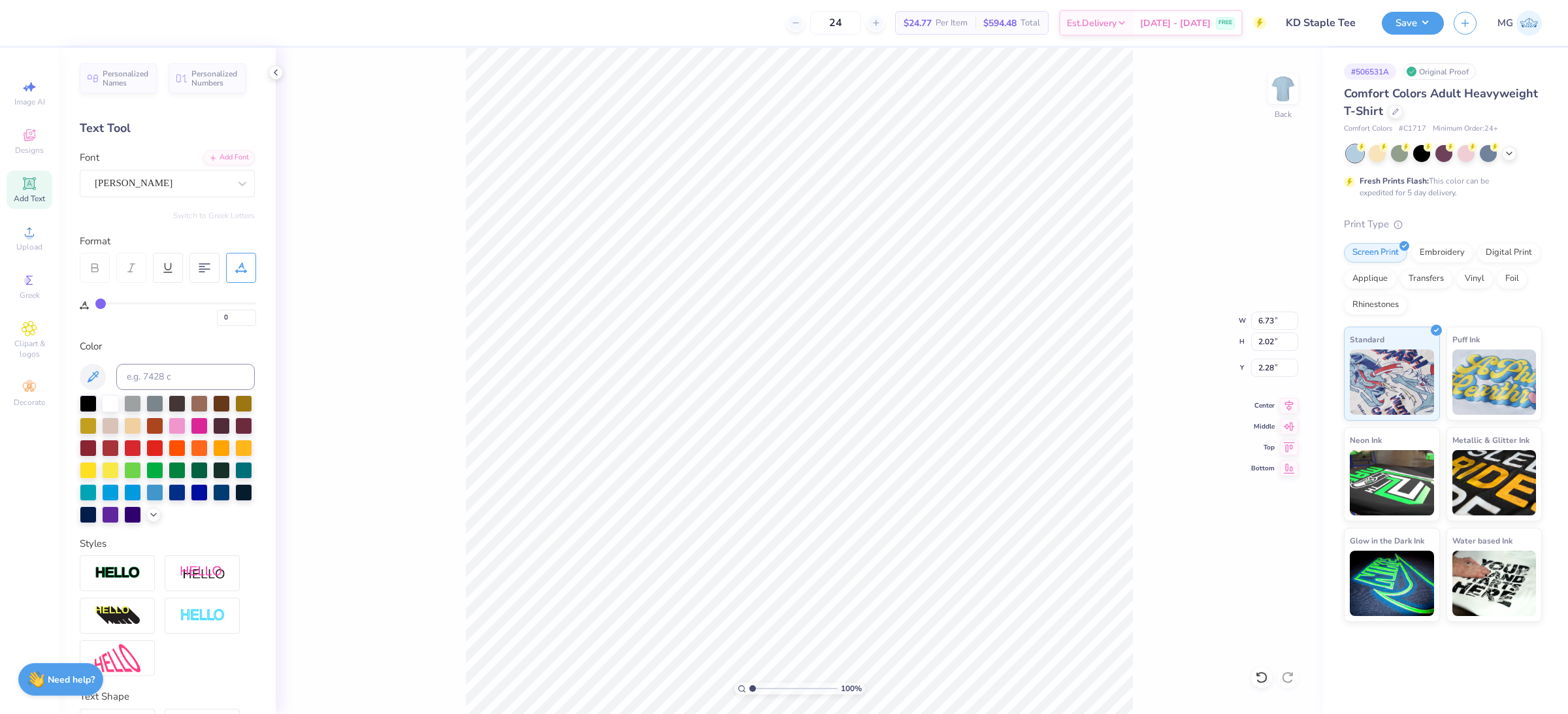
click at [242, 271] on icon at bounding box center [240, 271] width 10 height 0
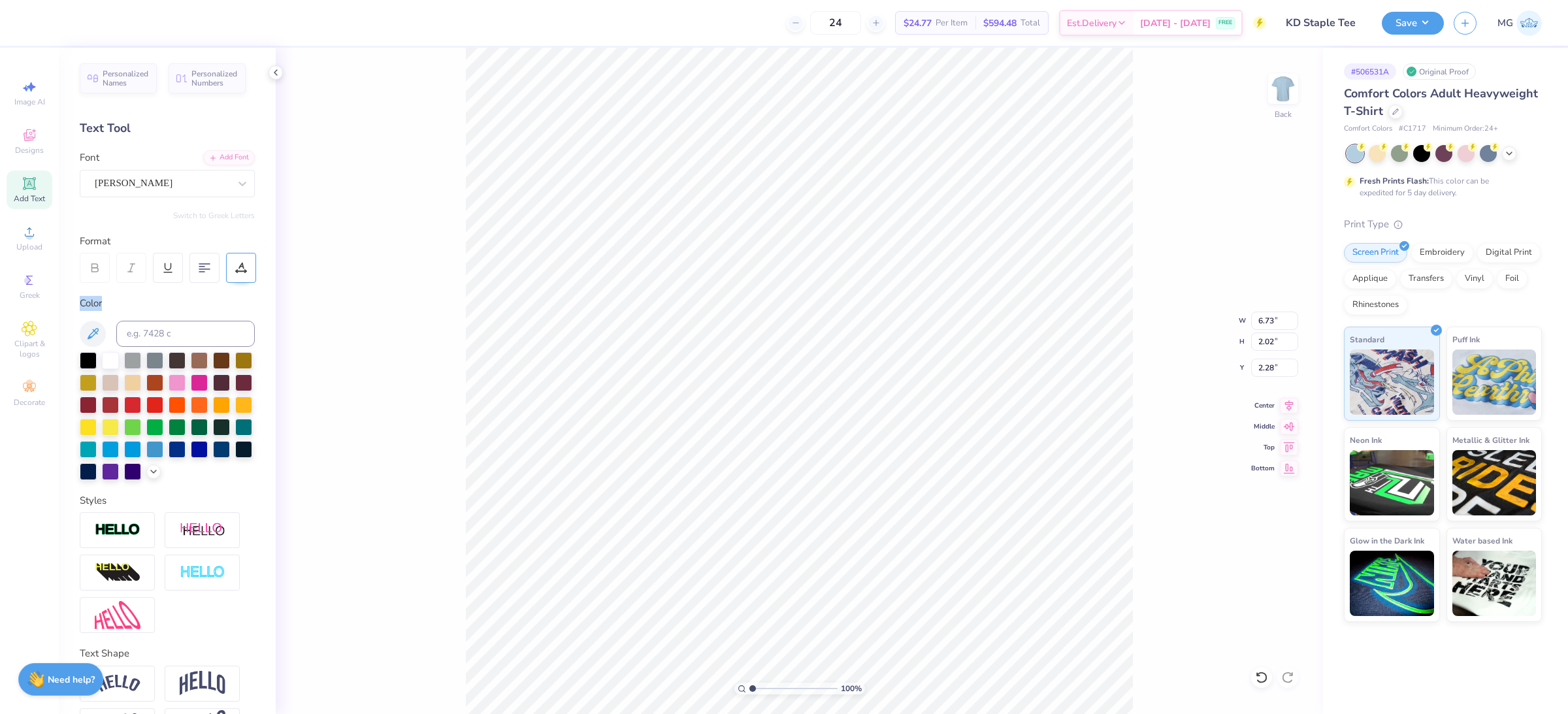
click at [242, 271] on icon at bounding box center [240, 271] width 10 height 0
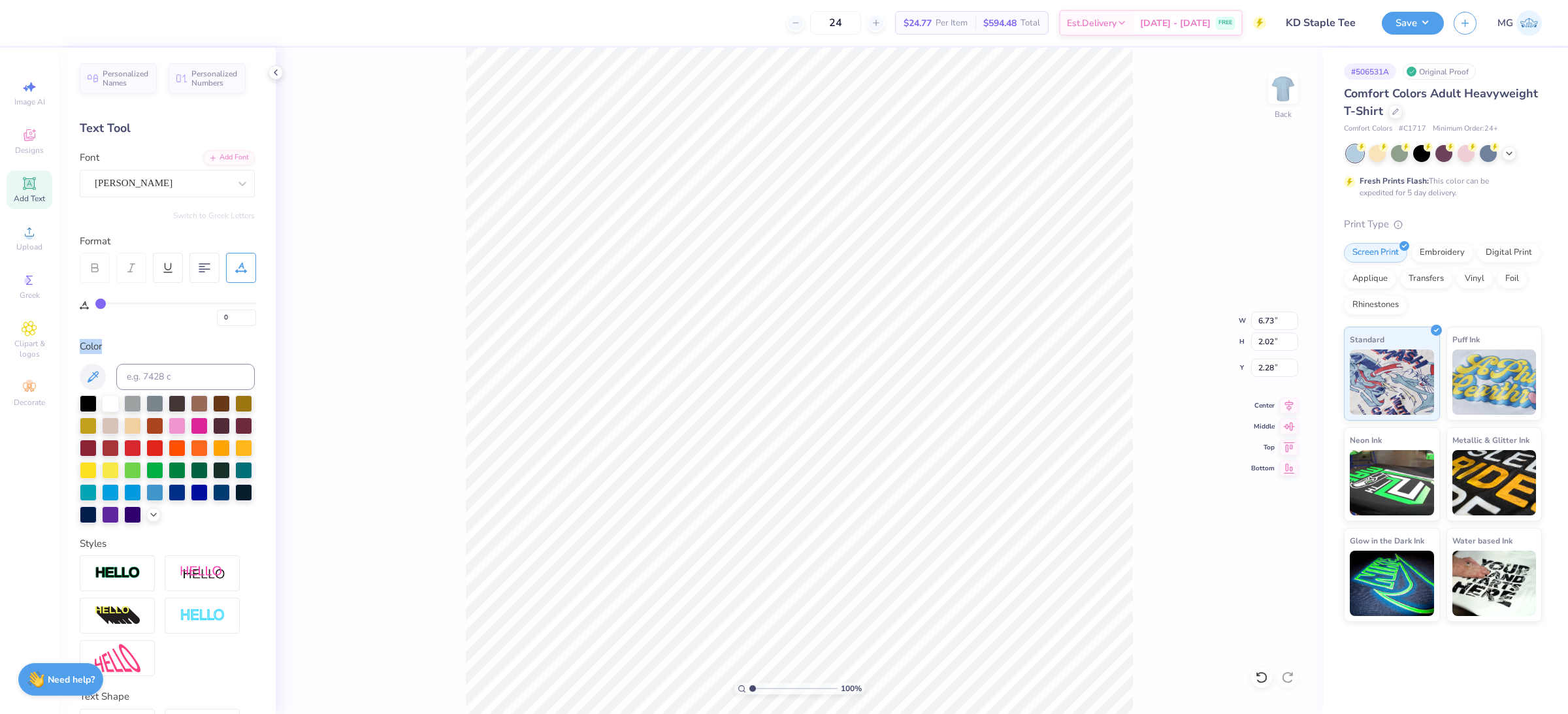
type input "2"
type input "3"
type input "4"
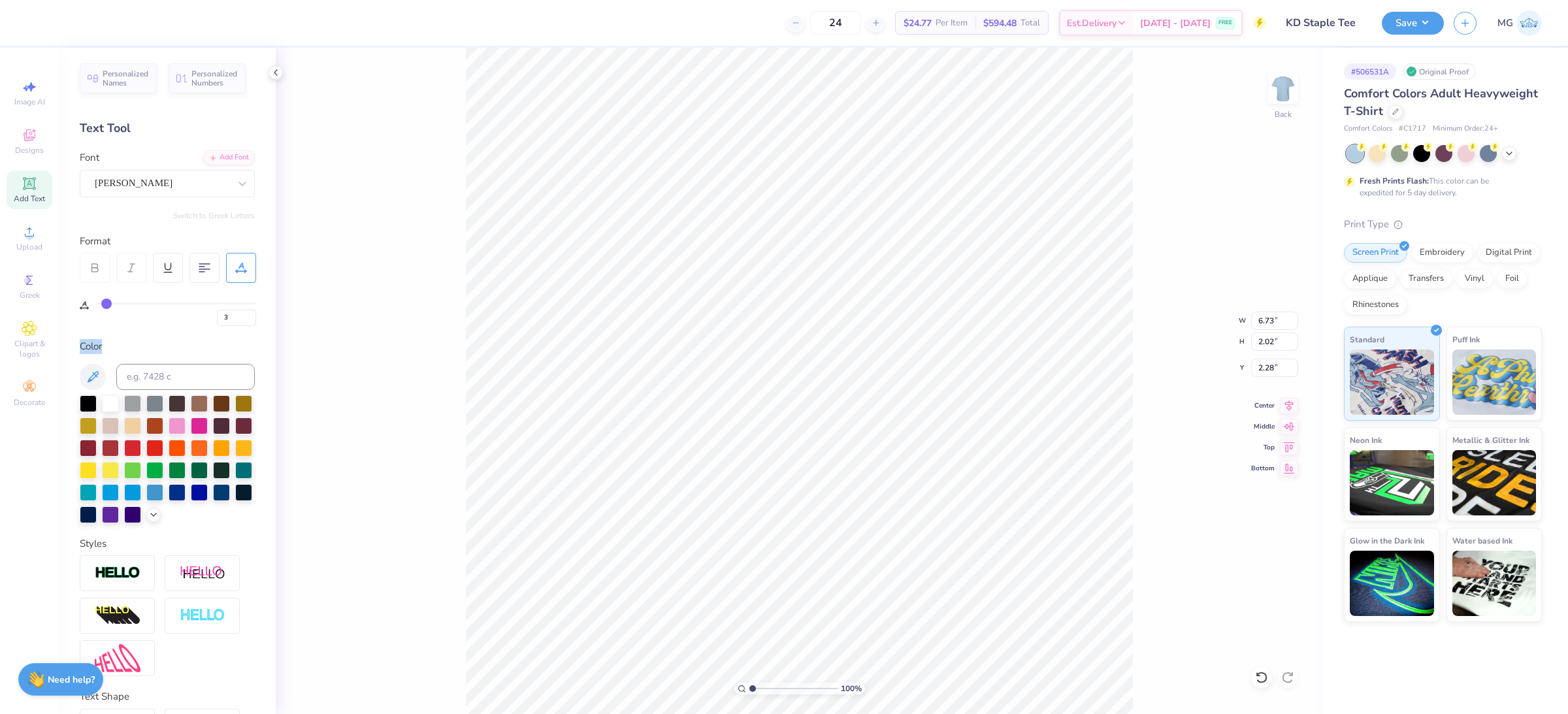
type input "4"
click at [106, 303] on input "range" at bounding box center [176, 303] width 161 height 2
type input "7.28"
type input "5"
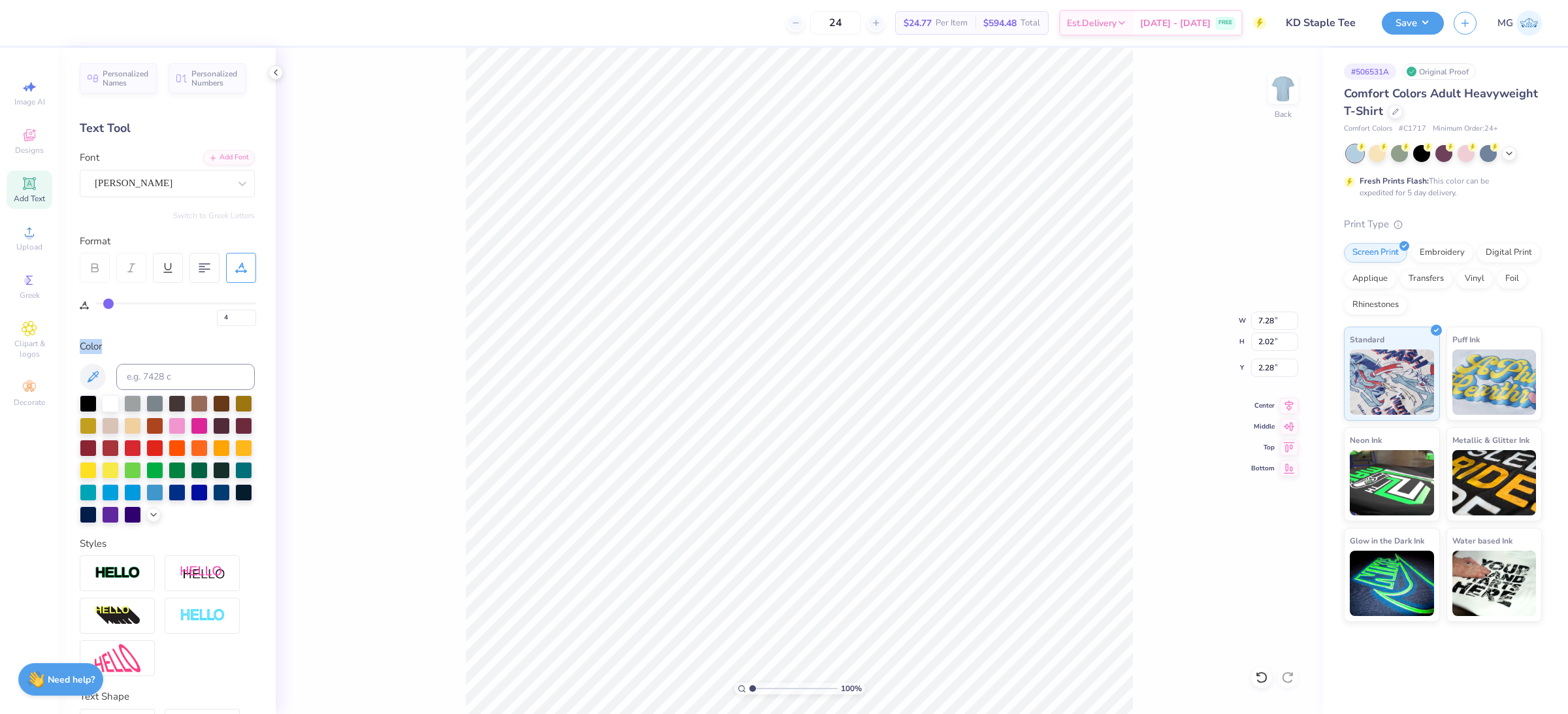
type input "5"
type input "6"
click at [109, 303] on input "range" at bounding box center [176, 303] width 161 height 2
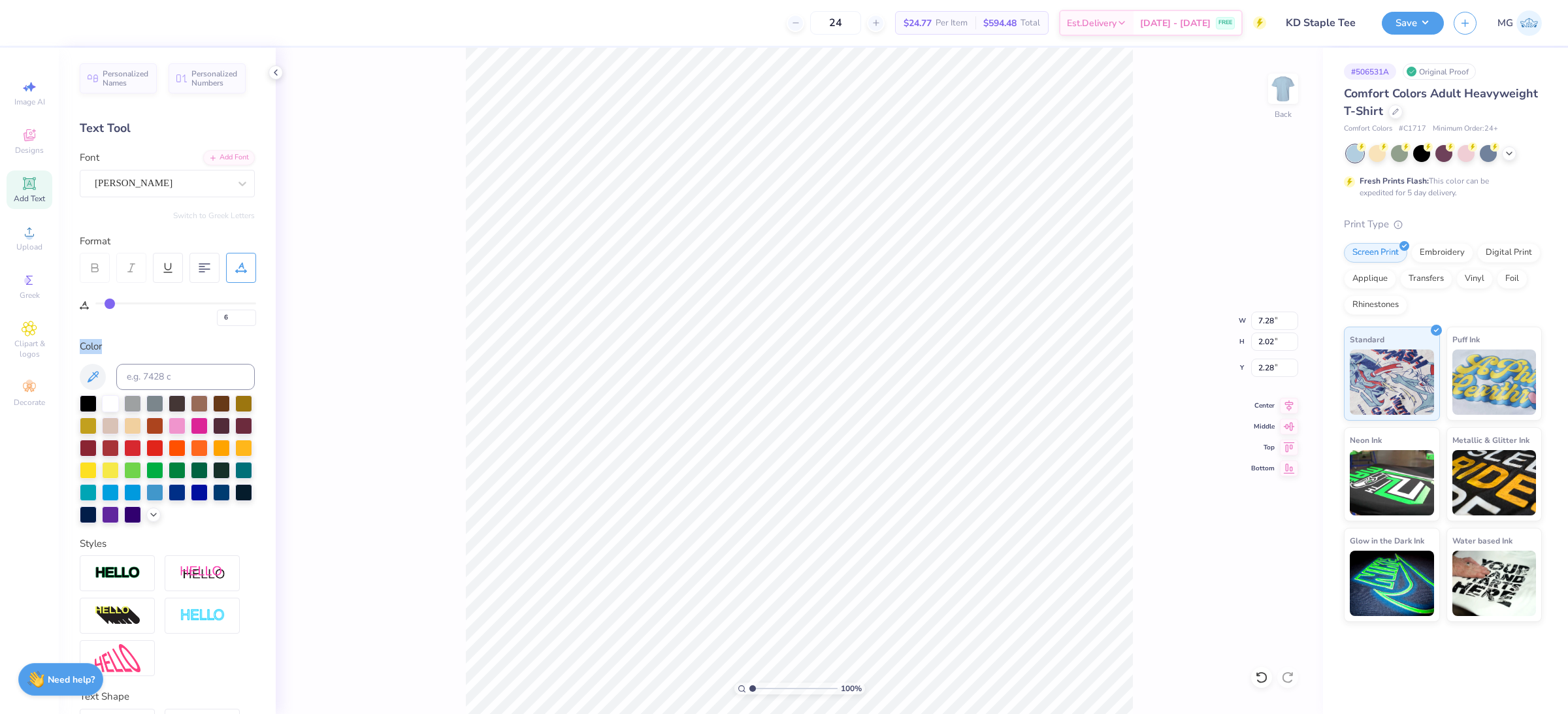
type input "7.56"
type input "7"
type input "8"
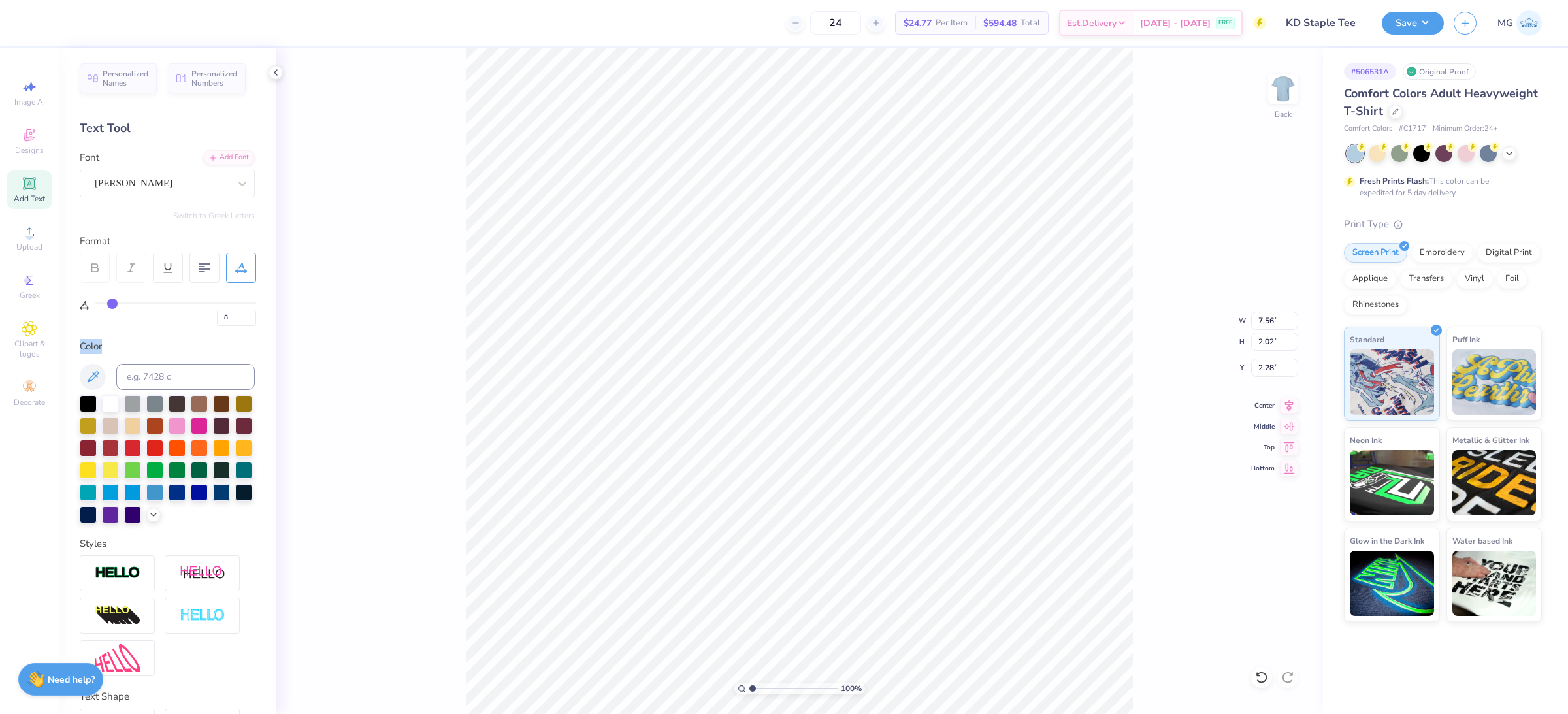
type input "9"
click at [114, 305] on input "range" at bounding box center [176, 303] width 161 height 2
type input "7.98"
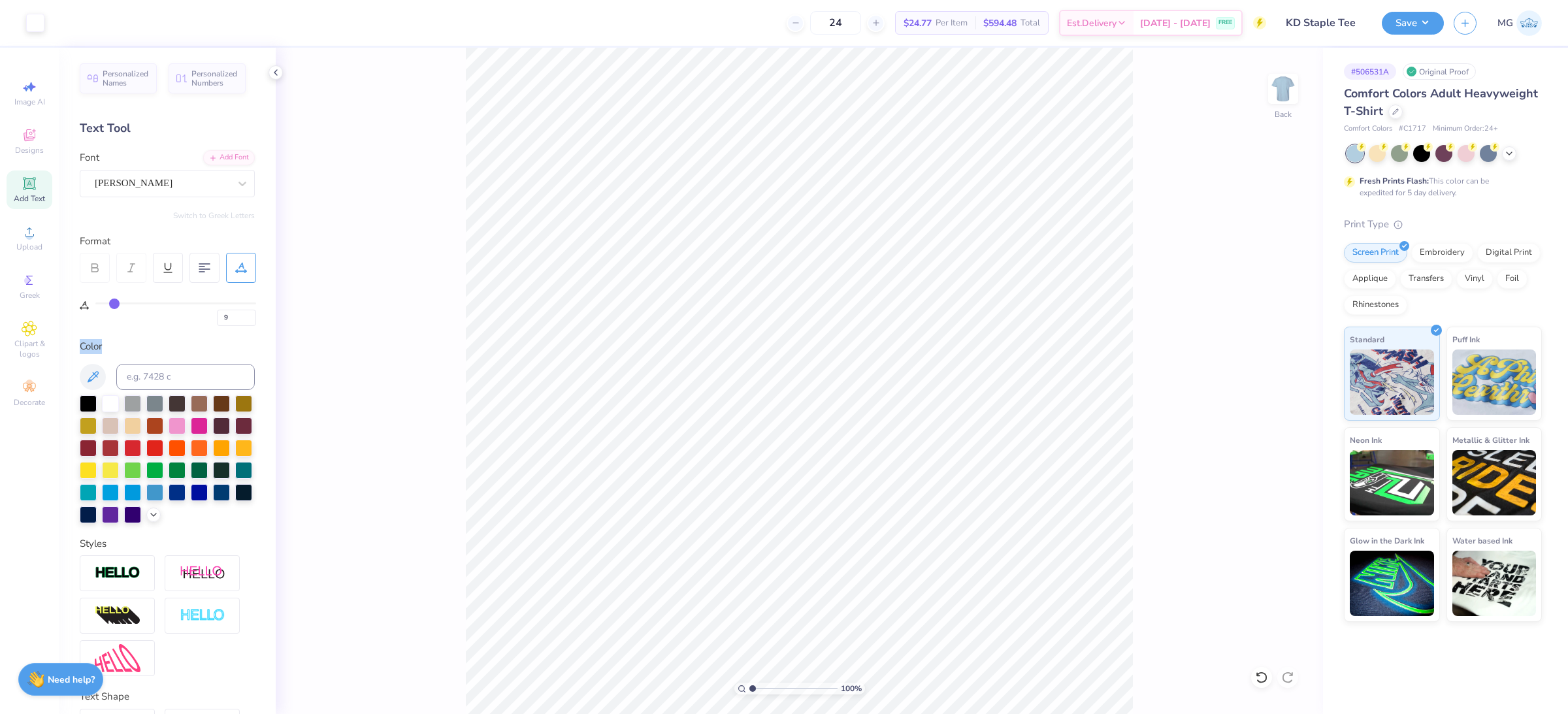
type input "0"
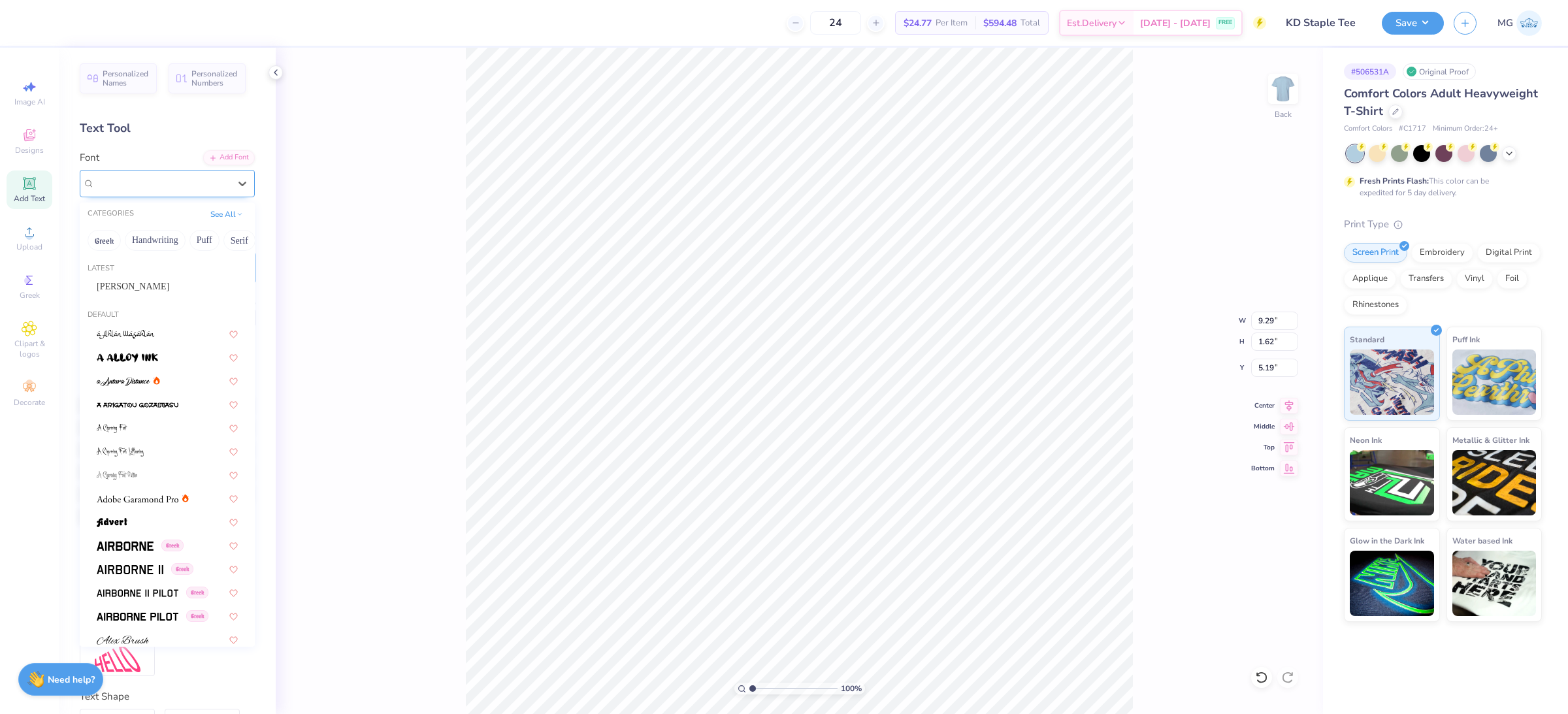
click at [196, 190] on div "Super Dream" at bounding box center [162, 183] width 137 height 20
click at [135, 280] on div "Anton" at bounding box center [167, 287] width 141 height 14
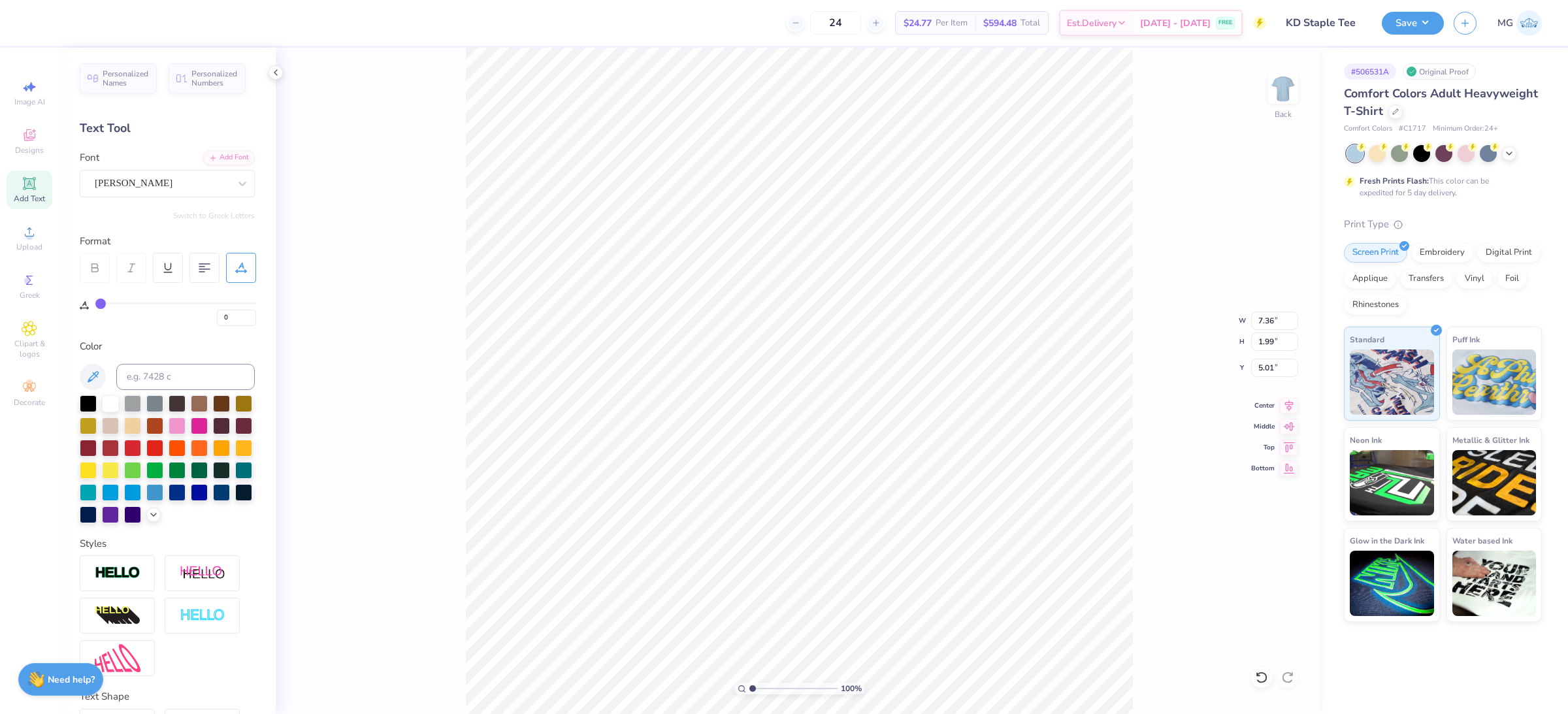
type input "7.36"
type input "1.99"
type input "5.01"
type input "9"
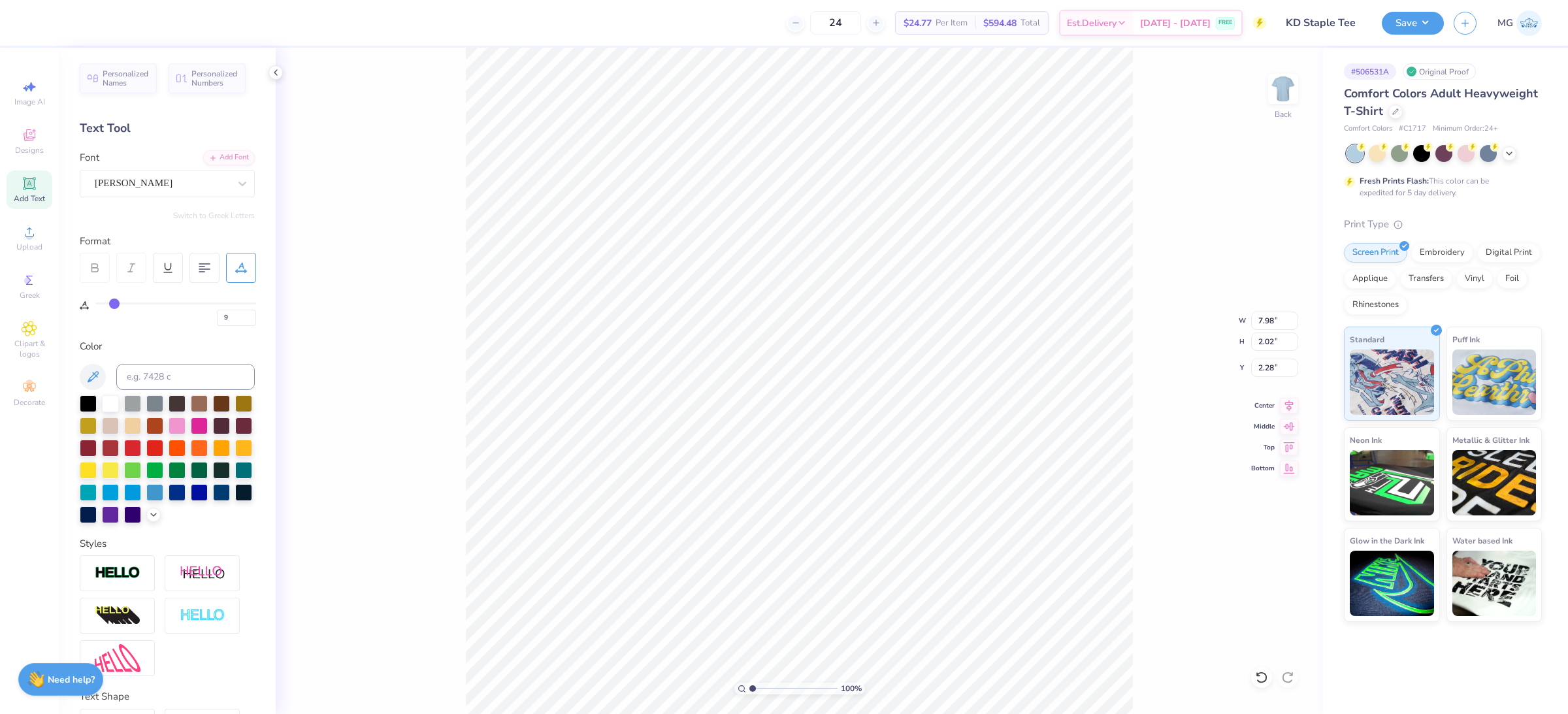
type input "0"
type input "7.36"
type input "1.99"
type input "5.01"
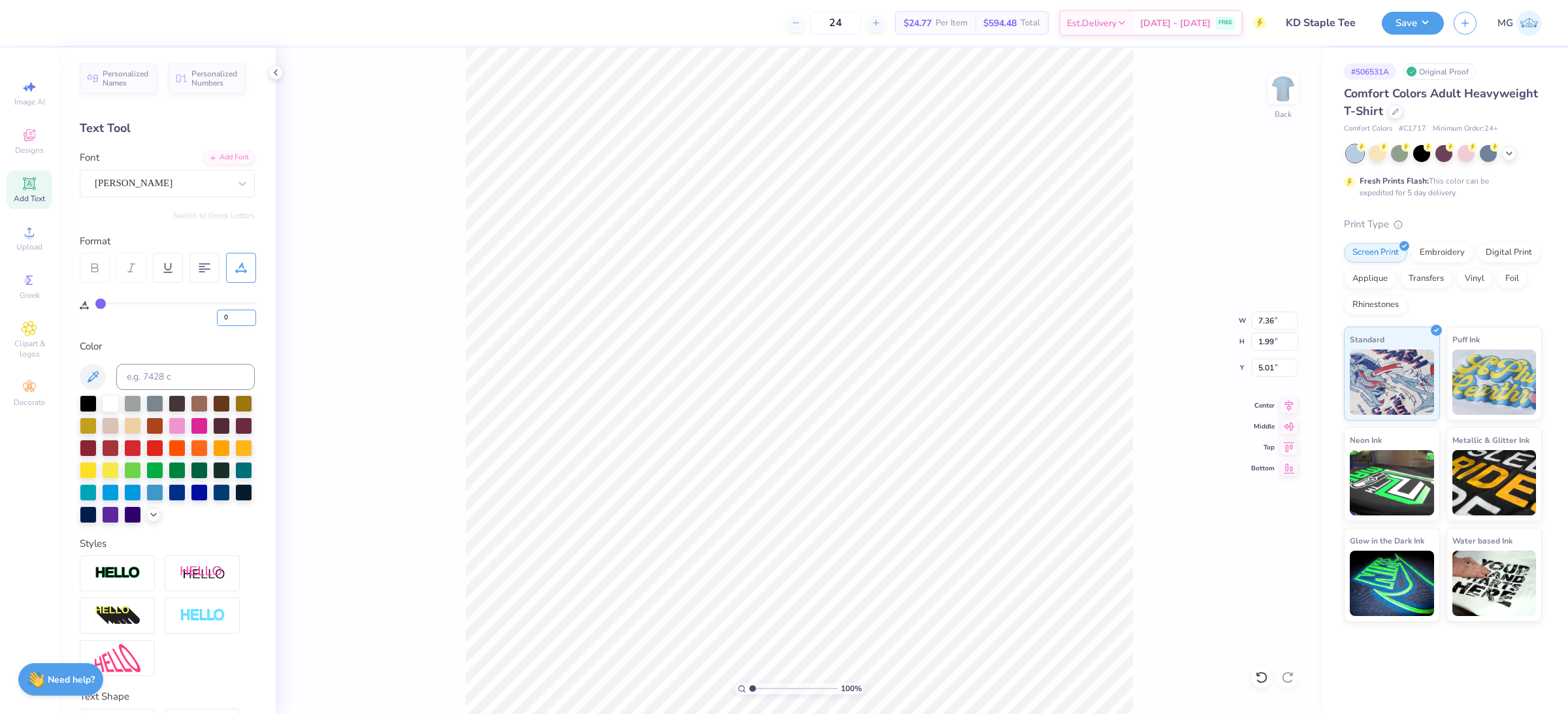
click at [230, 320] on input "0" at bounding box center [236, 318] width 39 height 16
type input "9"
type input "8.82"
type input "0"
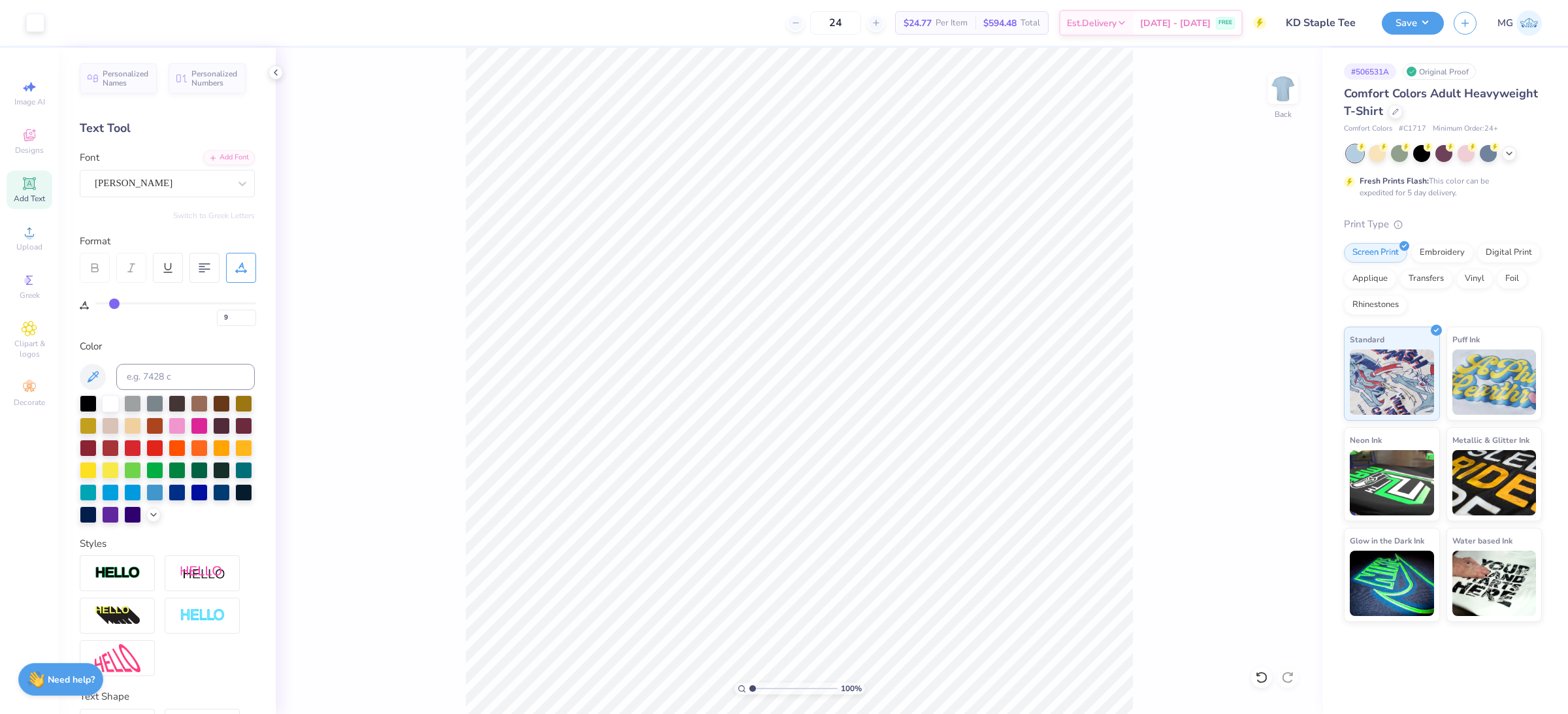
type input "0"
click at [230, 317] on input "0" at bounding box center [236, 318] width 39 height 16
type input "9"
type input "7.07"
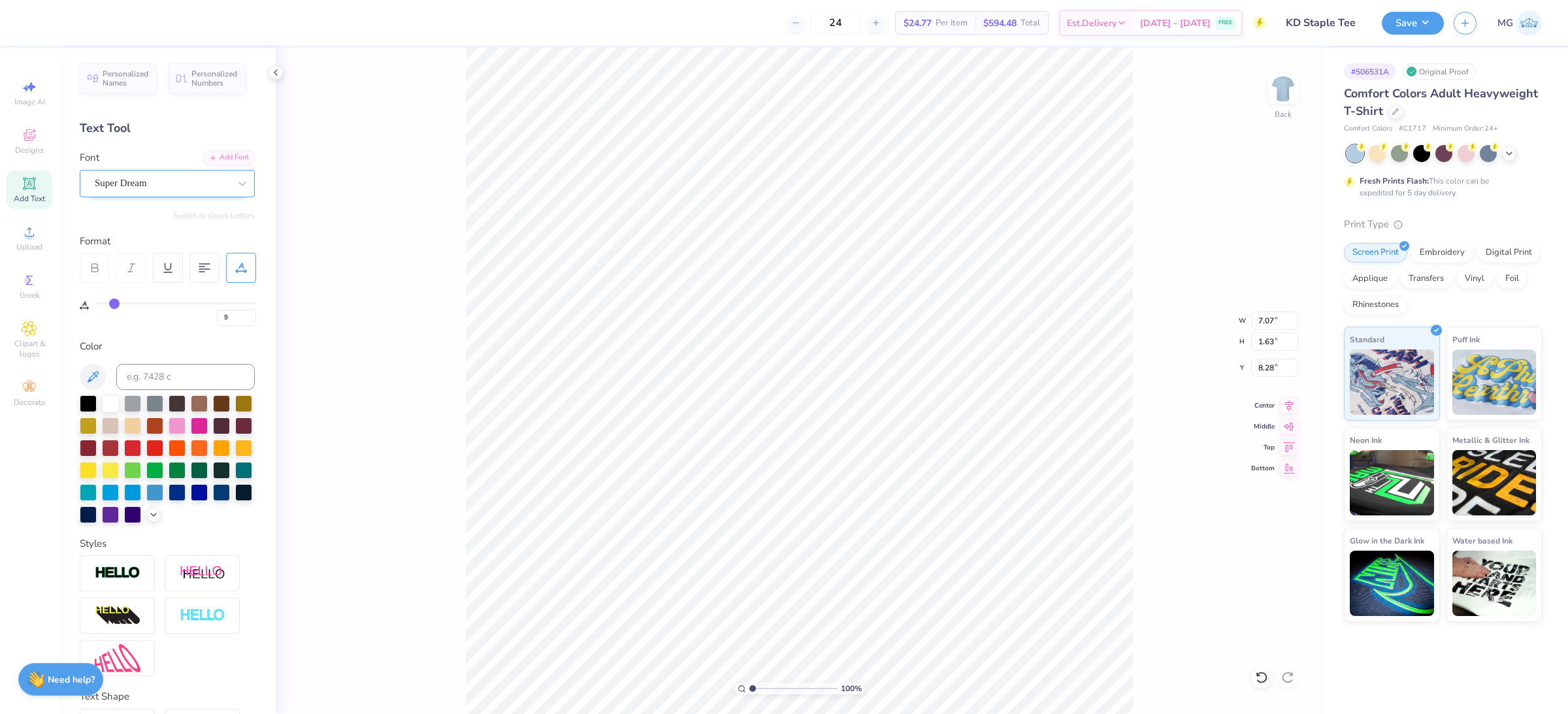
click at [184, 186] on div "Super Dream" at bounding box center [162, 183] width 137 height 20
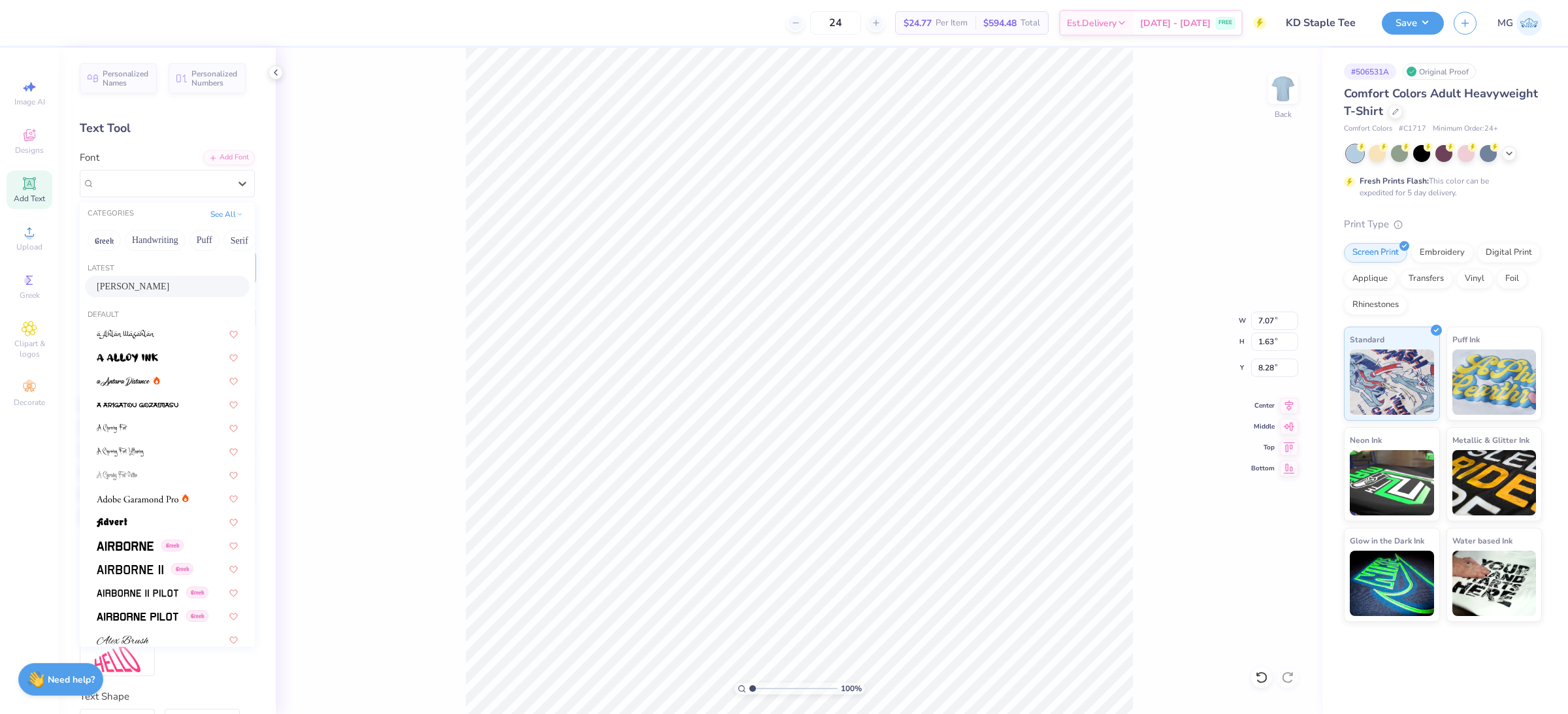
click at [122, 281] on div "Anton" at bounding box center [167, 287] width 141 height 14
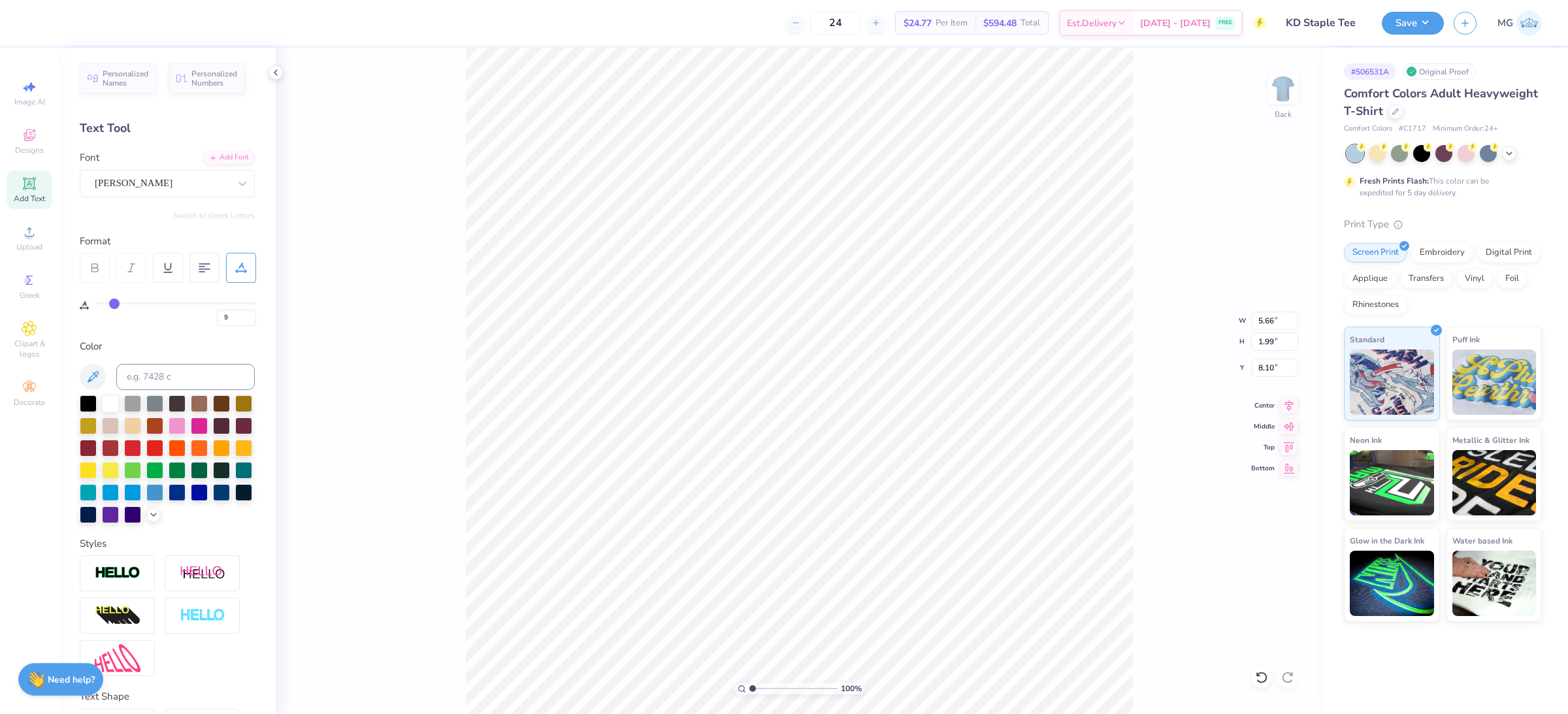
type input "5.66"
type input "1.99"
type input "8.10"
type input "7.43"
type input "2.27"
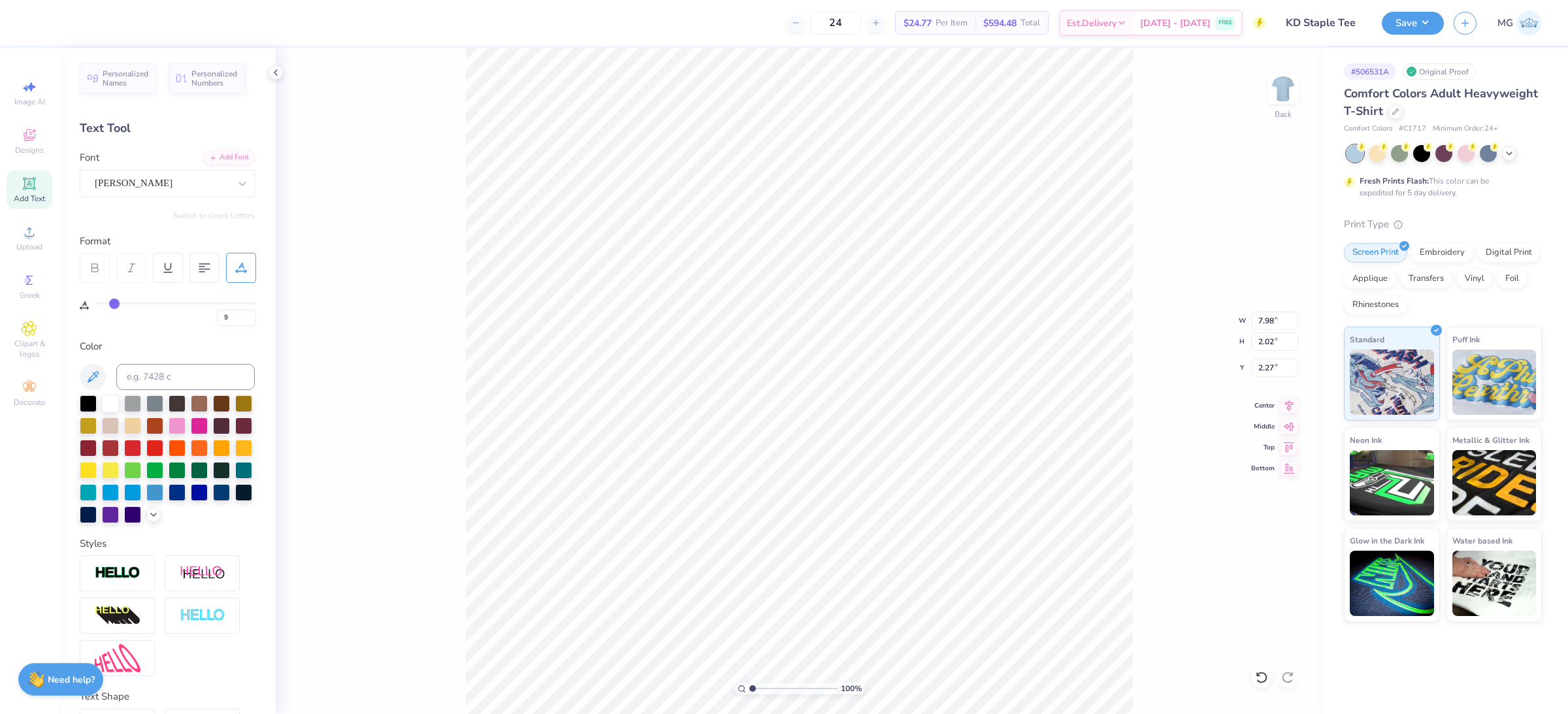
click at [228, 327] on div "Personalized Names Personalized Numbers Text Tool Add Font Font Anton Switch to…" at bounding box center [167, 381] width 217 height 667
click at [228, 323] on input "9" at bounding box center [236, 318] width 39 height 16
type input "5"
type input "7.42"
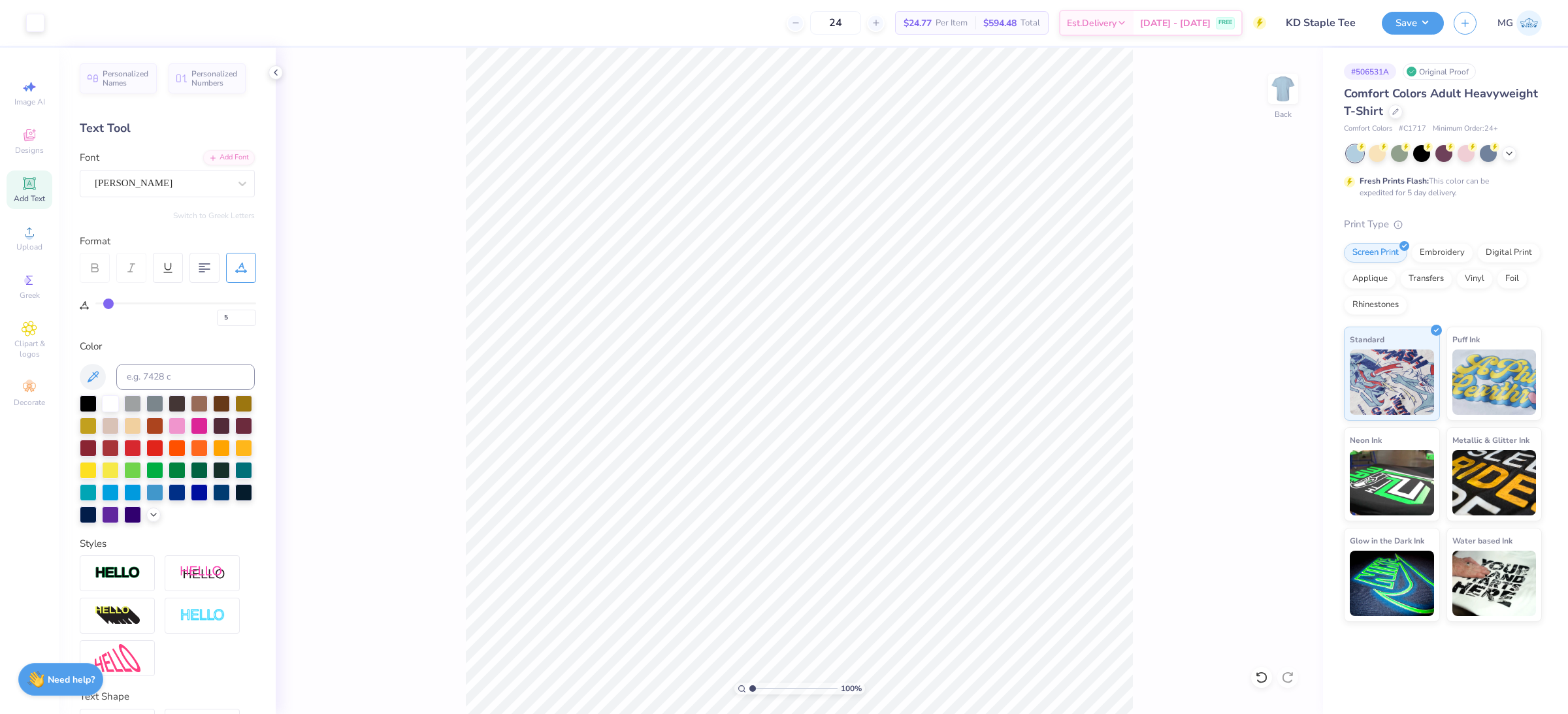
type input "9"
click at [230, 311] on input "9" at bounding box center [236, 318] width 39 height 16
click at [233, 322] on input "9" at bounding box center [236, 318] width 39 height 16
type input "5"
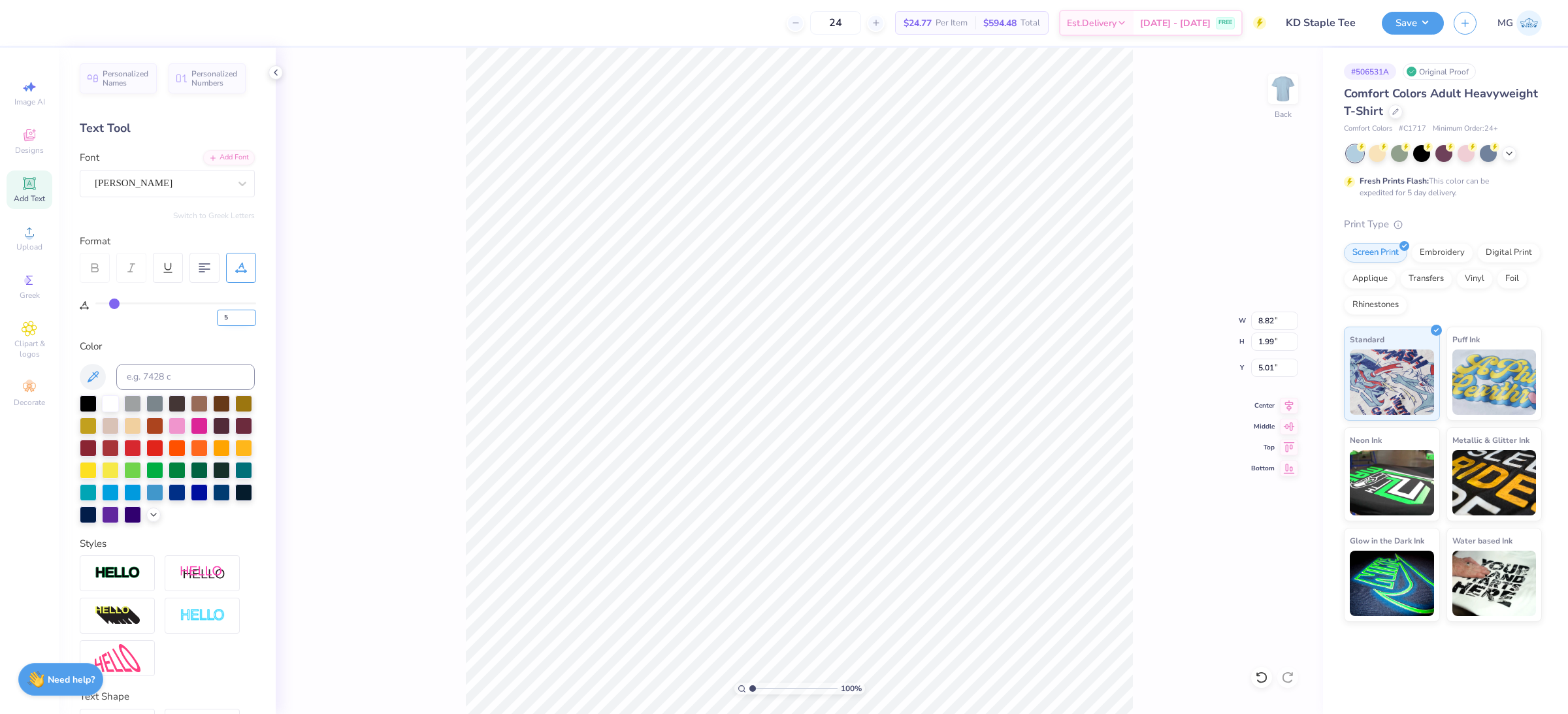
type input "5"
type input "5.66"
type input "7.43"
type input "9"
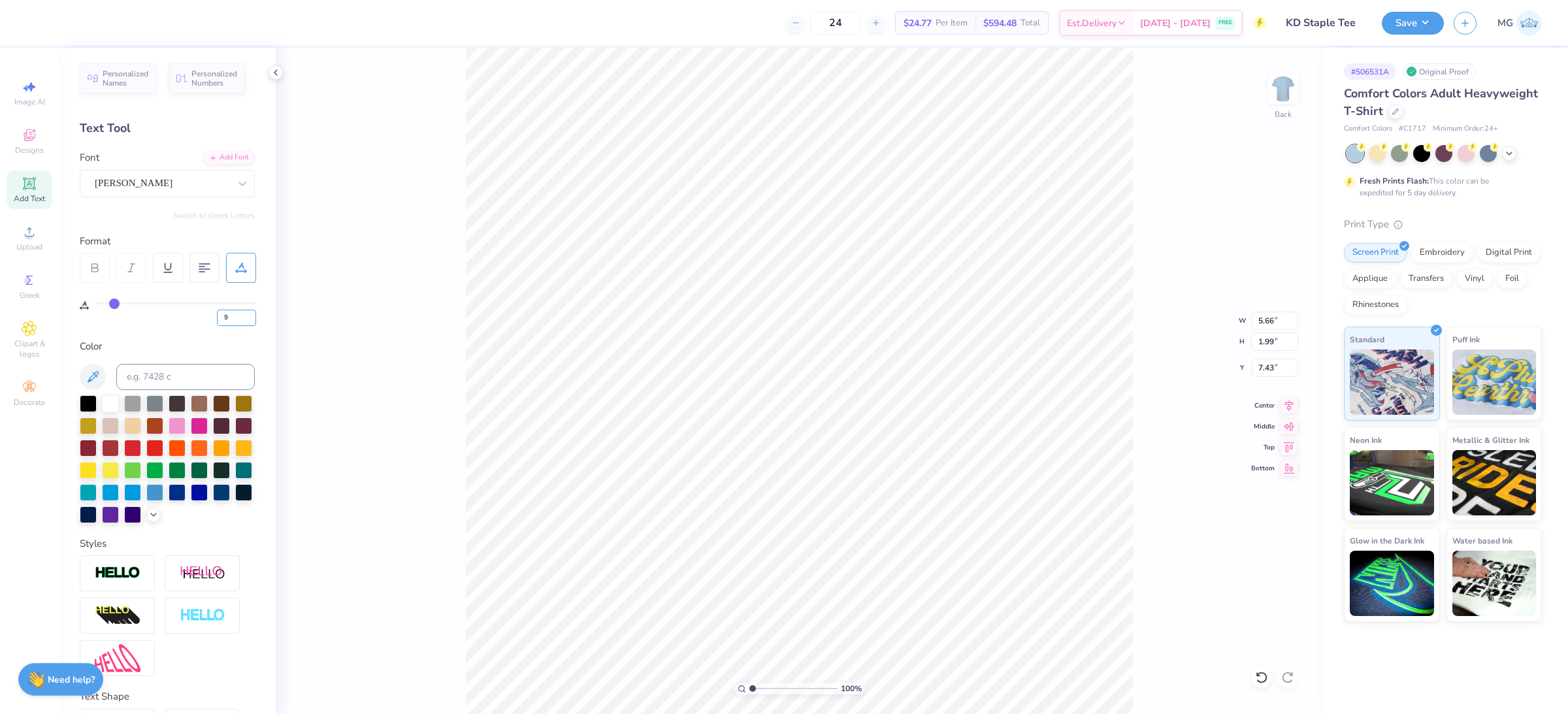
click at [232, 320] on input "9" at bounding box center [236, 318] width 39 height 16
type input "5"
type input "5.29"
type input "8.17"
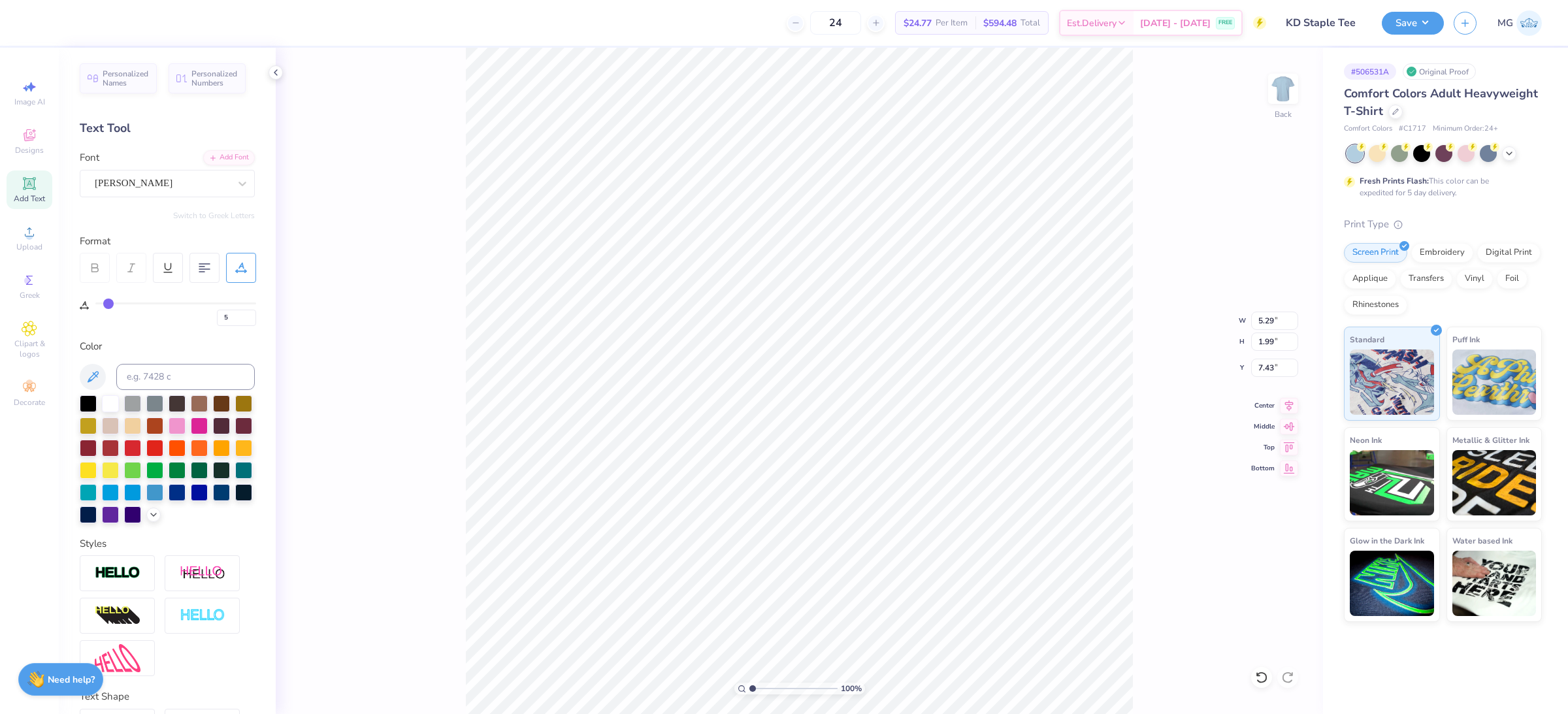
type input "5.01"
click at [1286, 405] on icon at bounding box center [1289, 403] width 18 height 15
type input "2.54"
click at [1272, 318] on input "8.17" at bounding box center [1275, 321] width 47 height 18
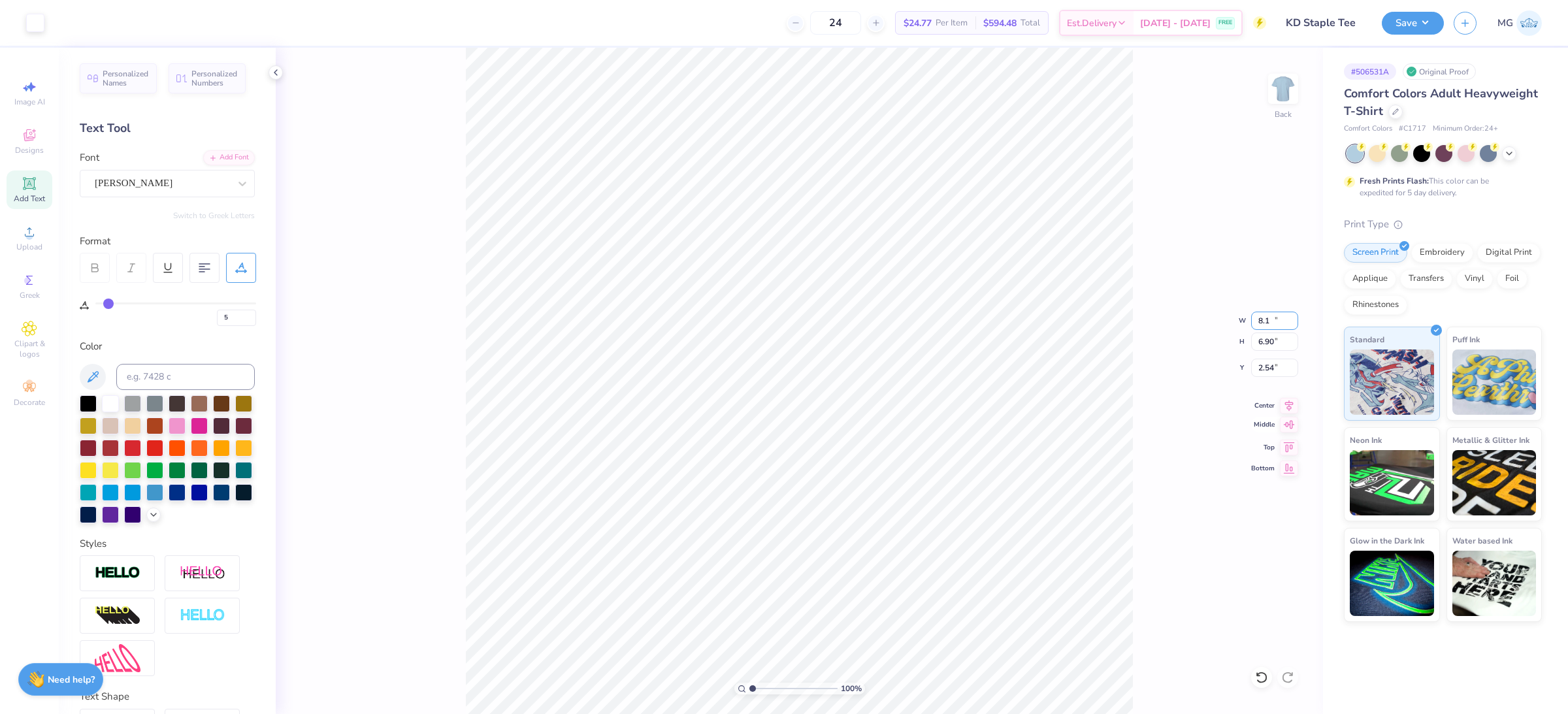
type input "8"
type input "10.00"
type input "8.45"
type input "3.00"
click at [146, 521] on div at bounding box center [154, 514] width 15 height 15
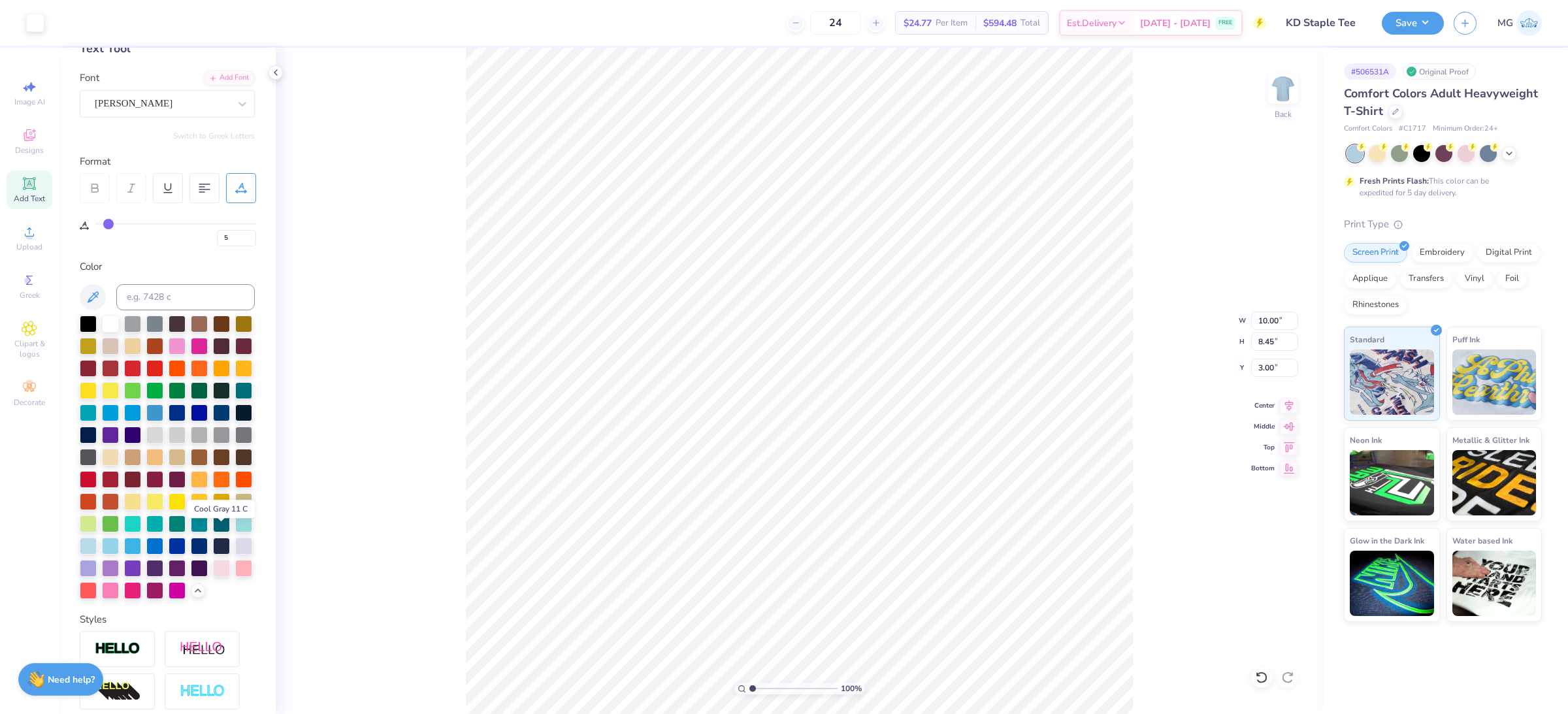
scroll to position [164, 0]
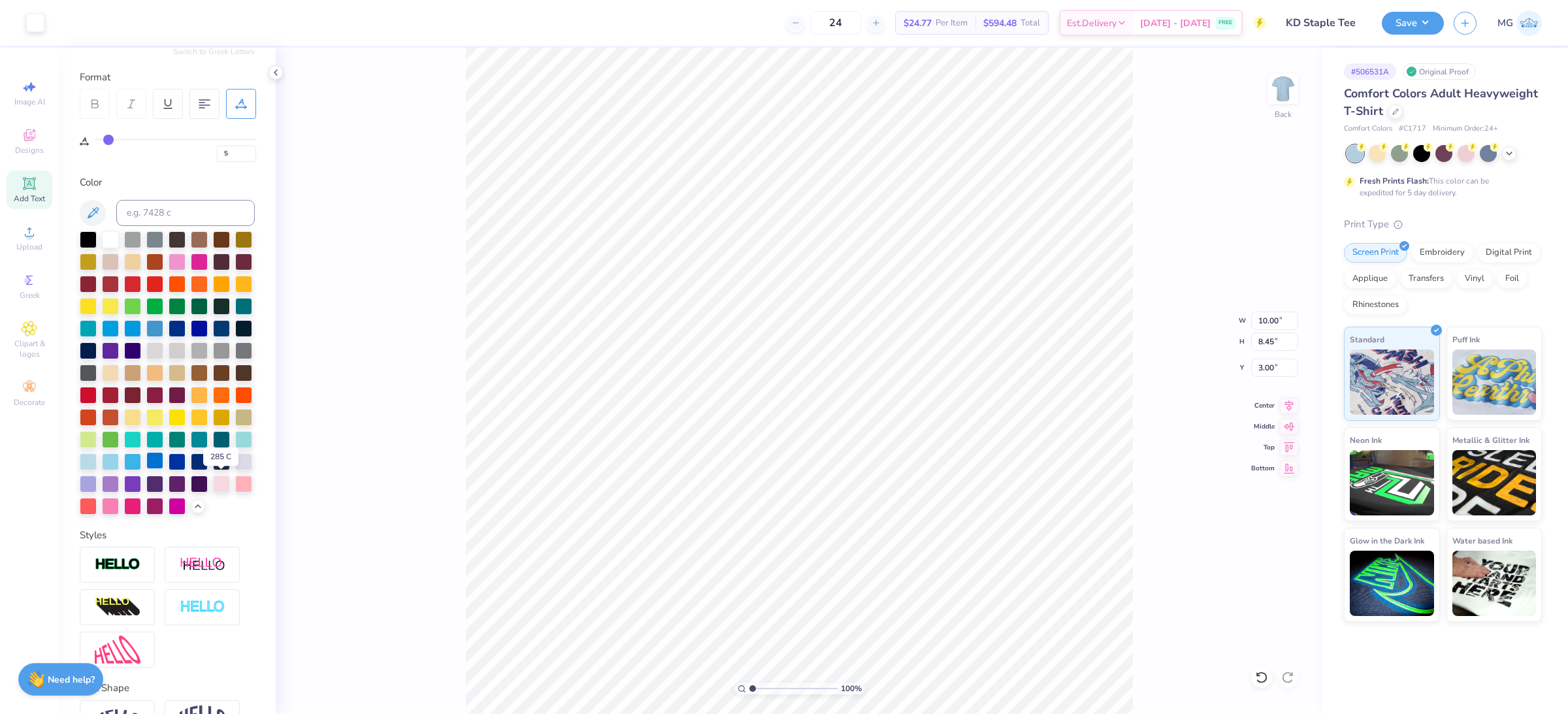
click at [164, 469] on div at bounding box center [154, 460] width 17 height 17
type input "9.68"
type input "1.77"
click at [413, 416] on div "100 % Back W 10.00 10.00 " H 9.68 9.68 " Y 1.77 1.77 " Center Middle Top Bottom" at bounding box center [799, 381] width 1047 height 667
type input "3.00"
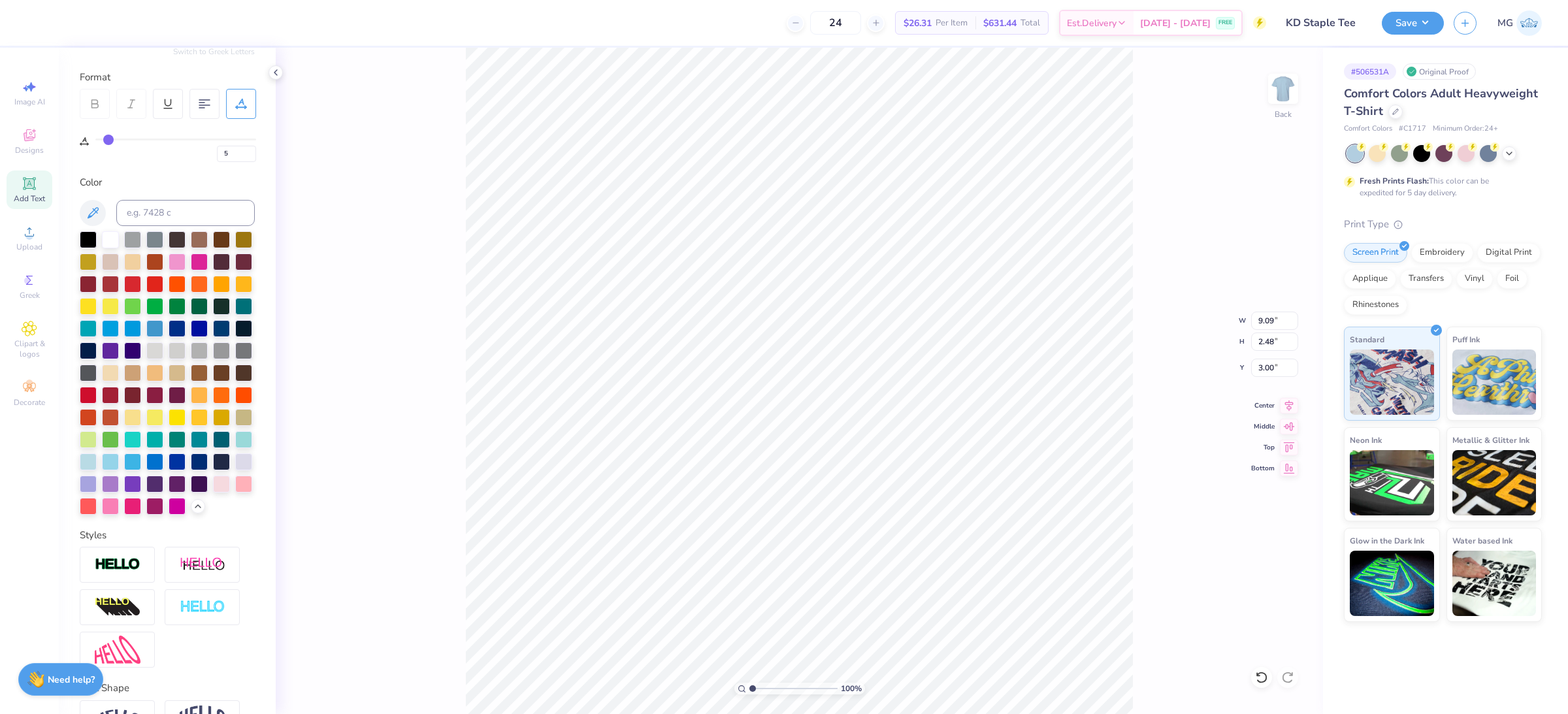
click at [398, 394] on div "100 % Back W 9.09 9.09 " H 2.48 2.48 " Y 3.00 3.00 " Center Middle Top Bottom" at bounding box center [799, 381] width 1047 height 667
click at [168, 469] on div at bounding box center [176, 460] width 17 height 17
click at [168, 336] on div at bounding box center [176, 327] width 17 height 17
click at [213, 336] on div at bounding box center [221, 327] width 17 height 17
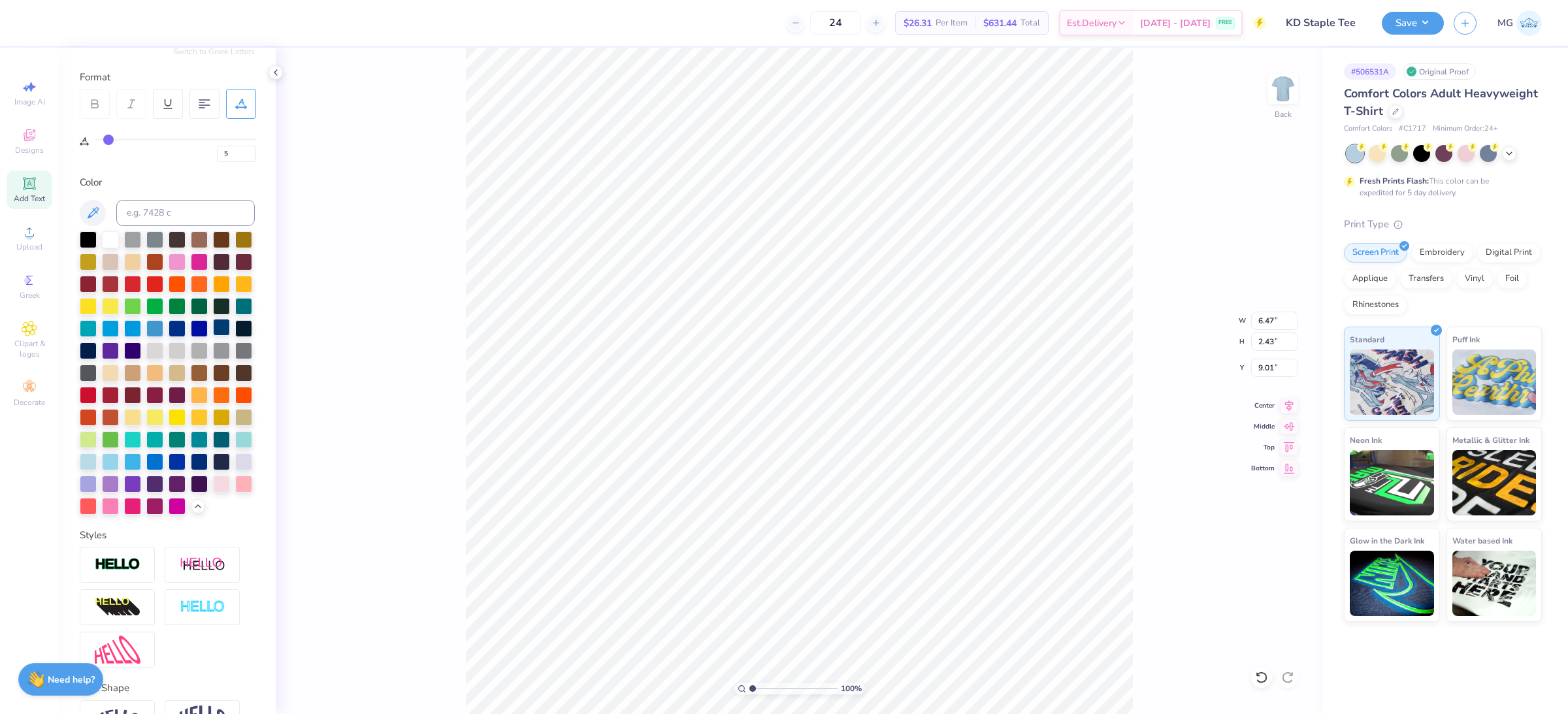
click at [213, 336] on div at bounding box center [221, 327] width 17 height 17
click at [1296, 96] on img at bounding box center [1283, 89] width 52 height 52
click at [27, 194] on span "Add Text" at bounding box center [29, 199] width 31 height 11
type input "0"
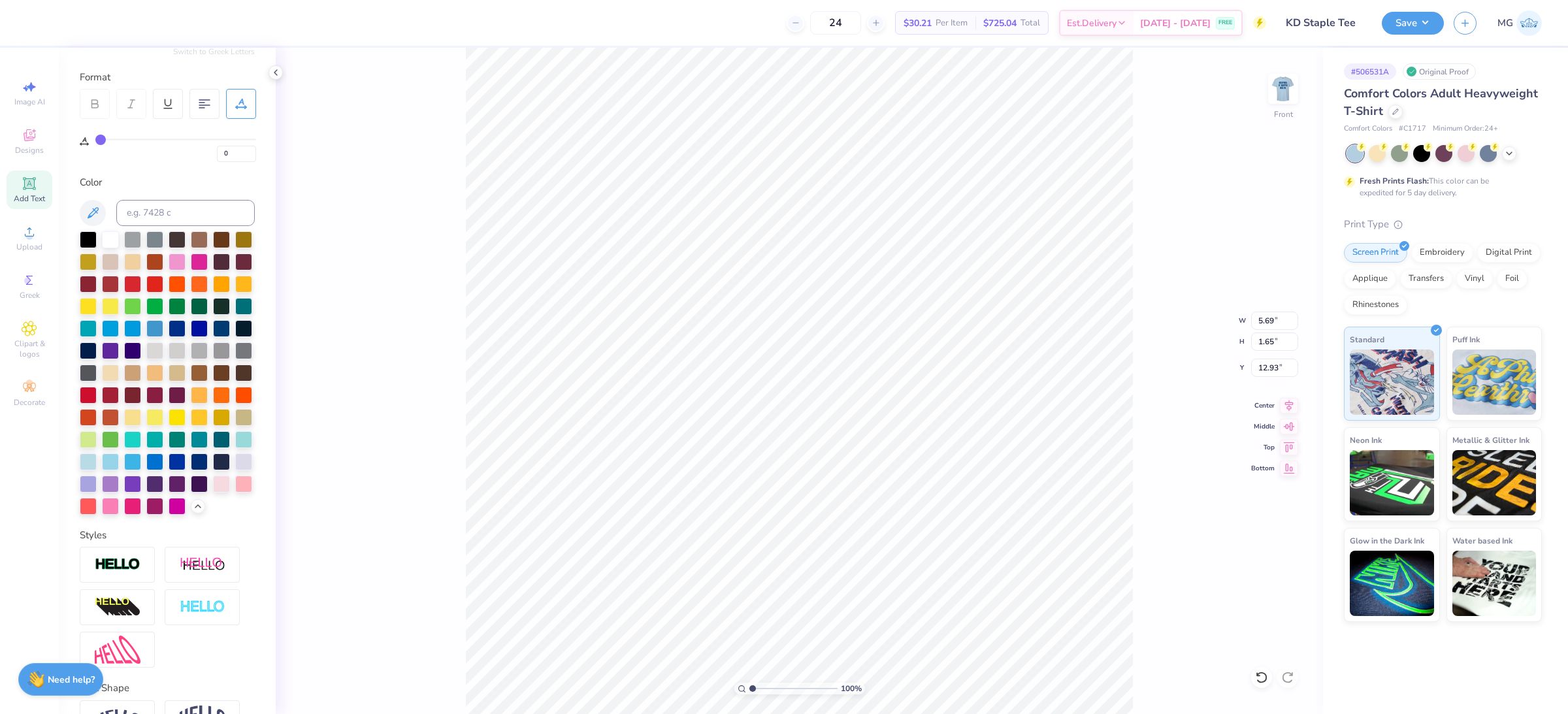
scroll to position [13, 3]
type textarea "WHERE THE GRASS"
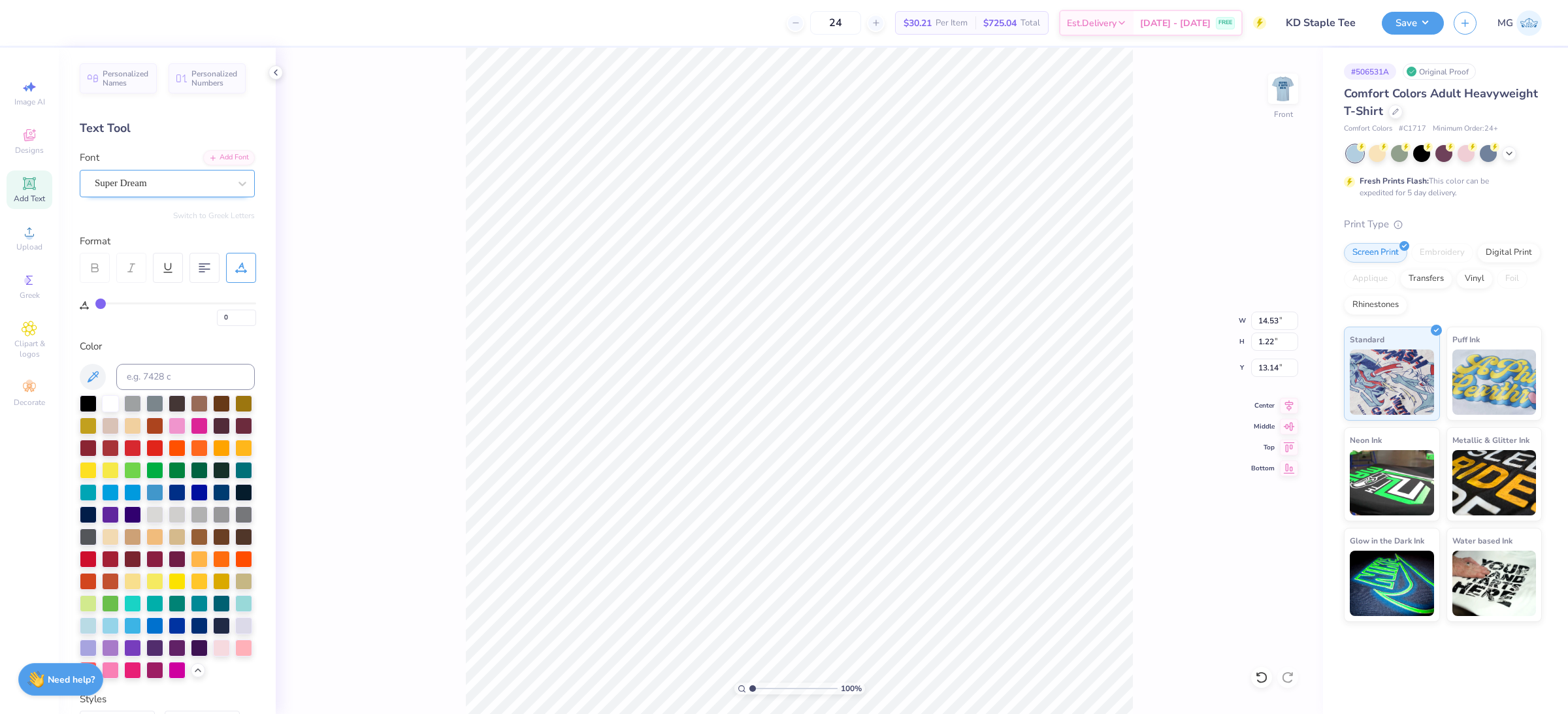
click at [210, 183] on div "Super Dream" at bounding box center [162, 183] width 137 height 20
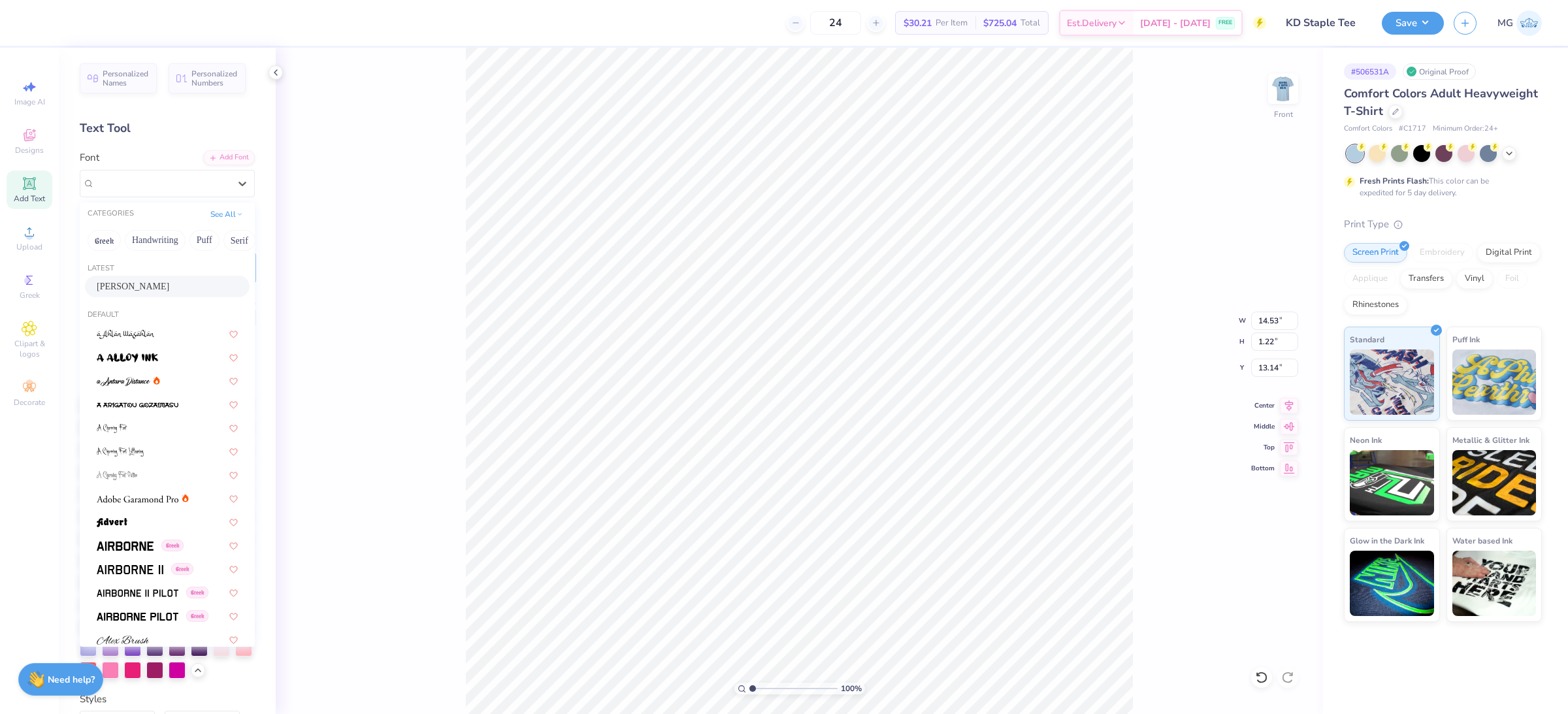
click at [132, 284] on div "Anton" at bounding box center [167, 287] width 141 height 14
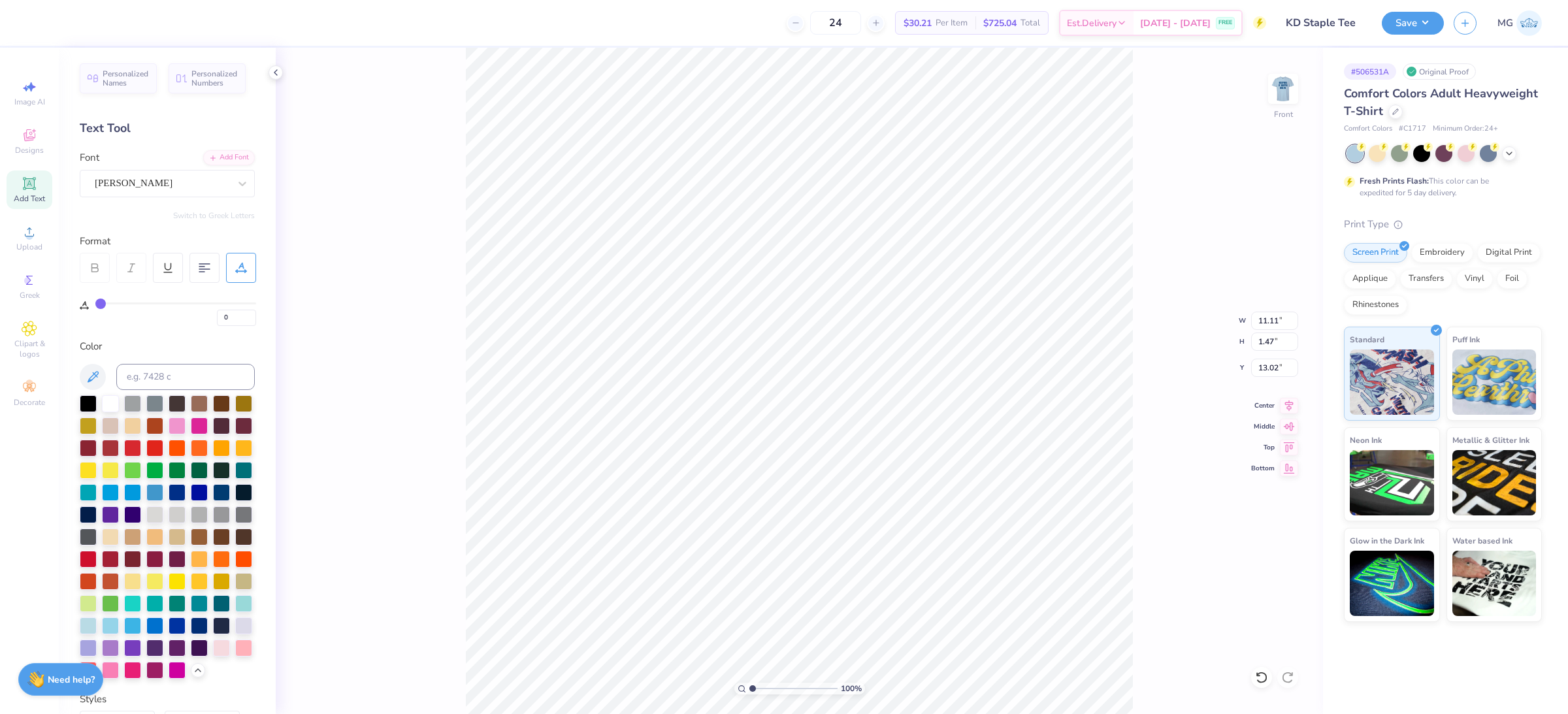
type input "11.11"
type input "1.47"
type input "13.02"
type input "5.59"
click at [232, 317] on input "0" at bounding box center [236, 318] width 39 height 16
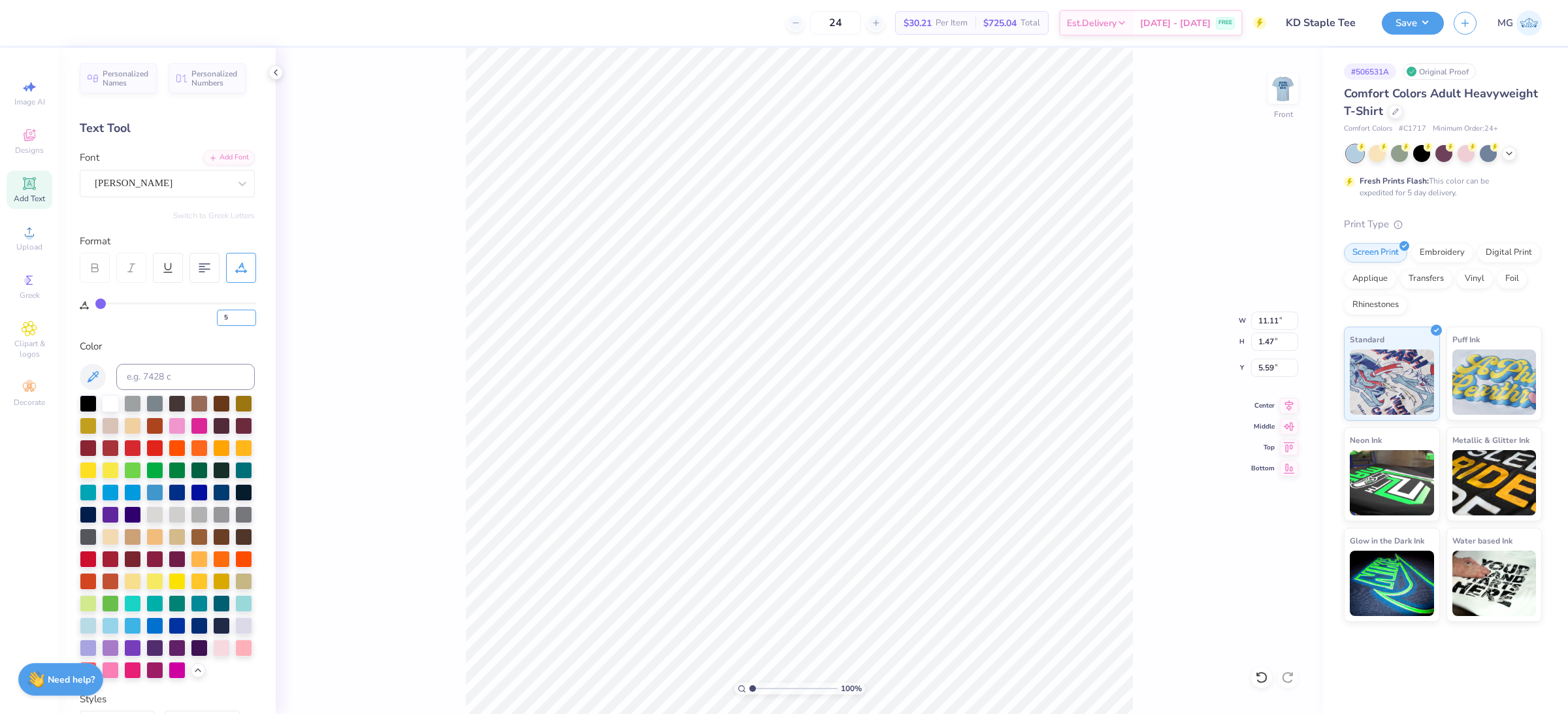
type input "5"
type input "12.29"
click at [213, 500] on div at bounding box center [221, 491] width 17 height 17
click at [842, 323] on li "Duplicate" at bounding box center [851, 327] width 103 height 25
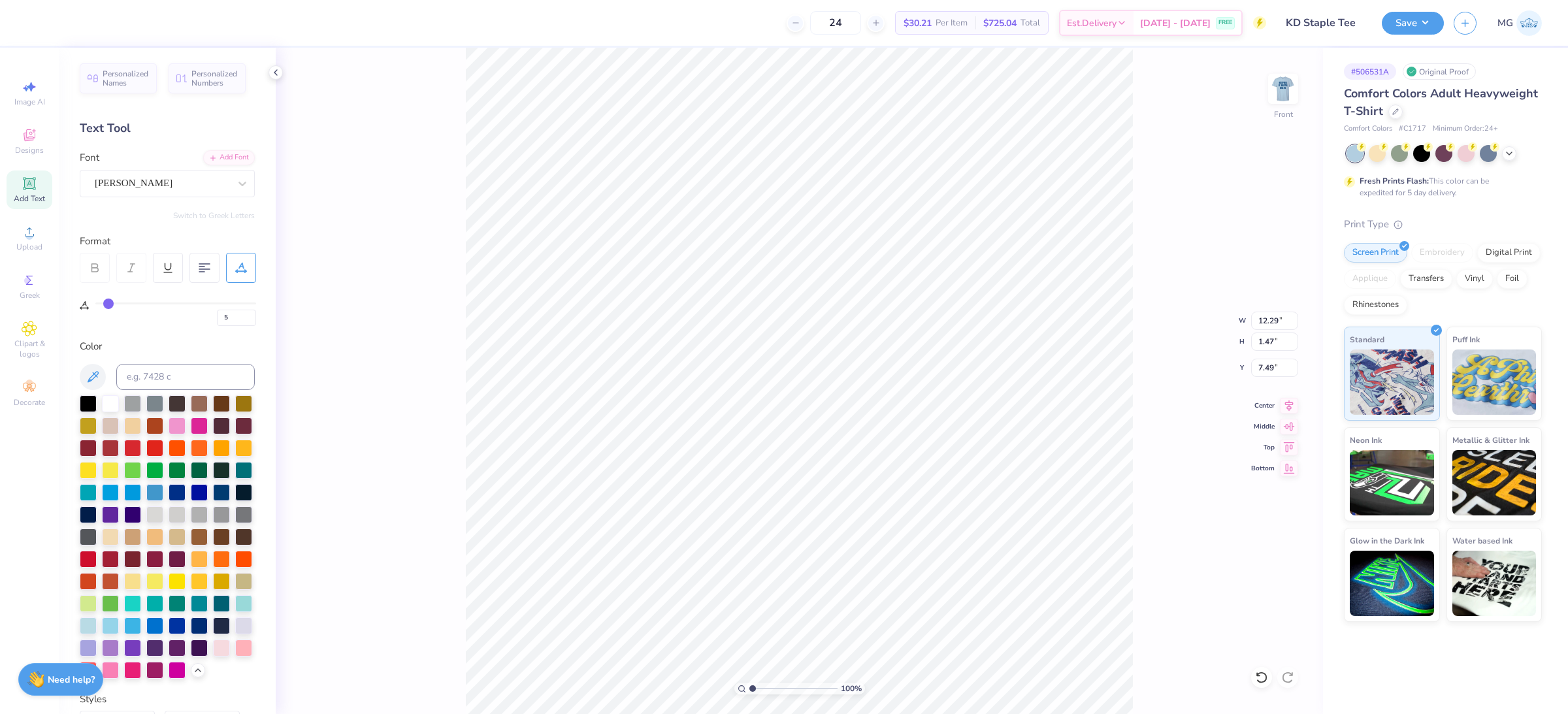
type input "7.48"
type textarea "IS GREENER"
click at [877, 377] on li "Duplicate" at bounding box center [861, 371] width 103 height 25
type input "9.78"
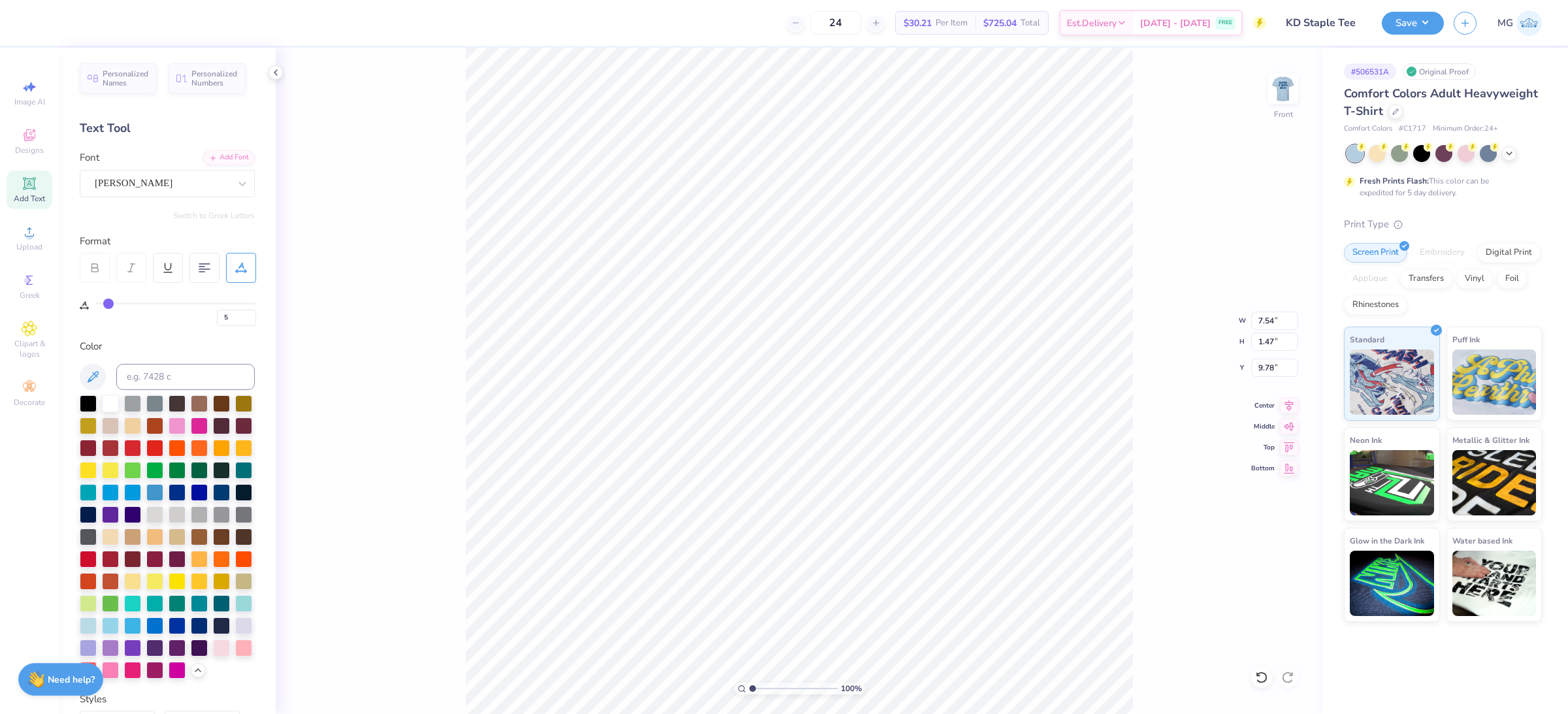
scroll to position [13, 2]
type input "0"
type input "09"
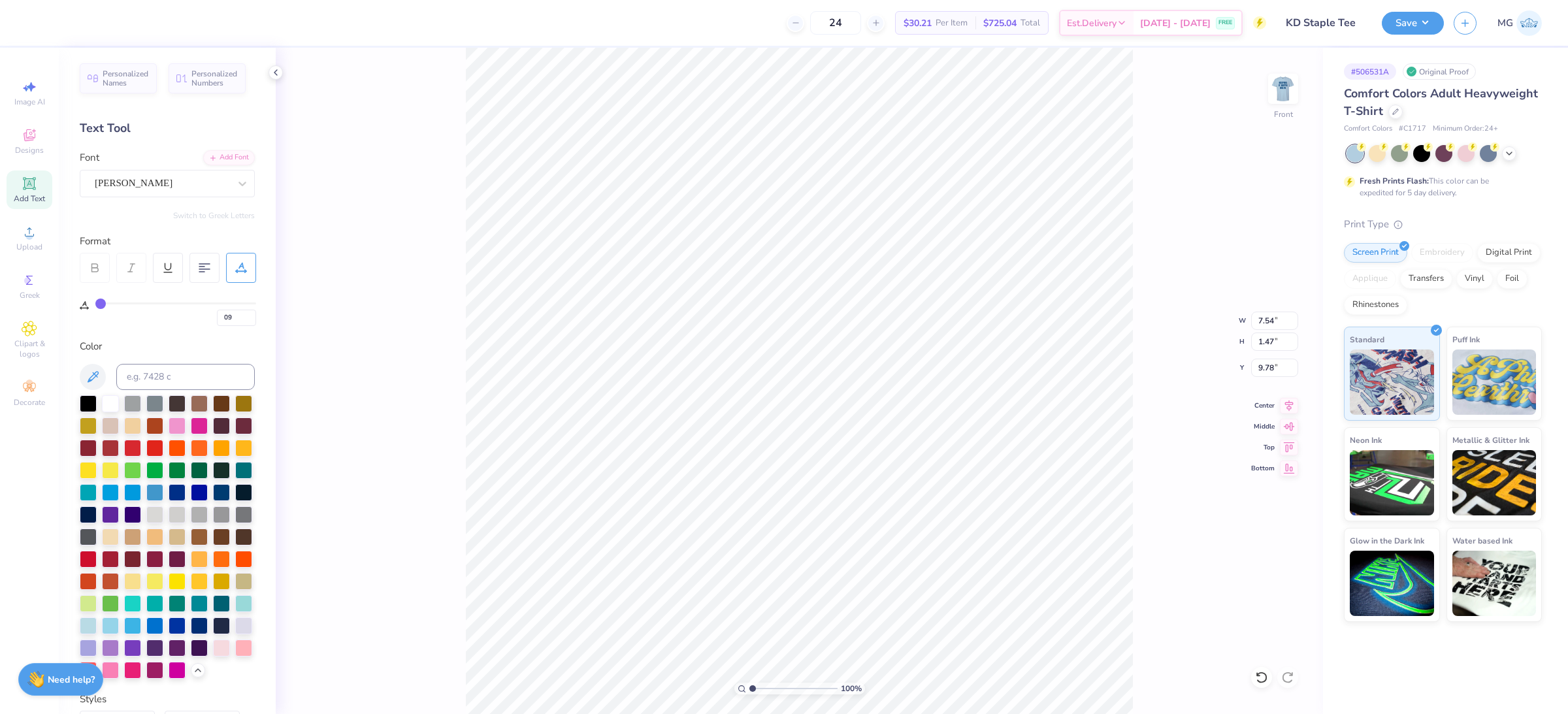
type input "9"
type input "99"
type textarea "IS GRENER"
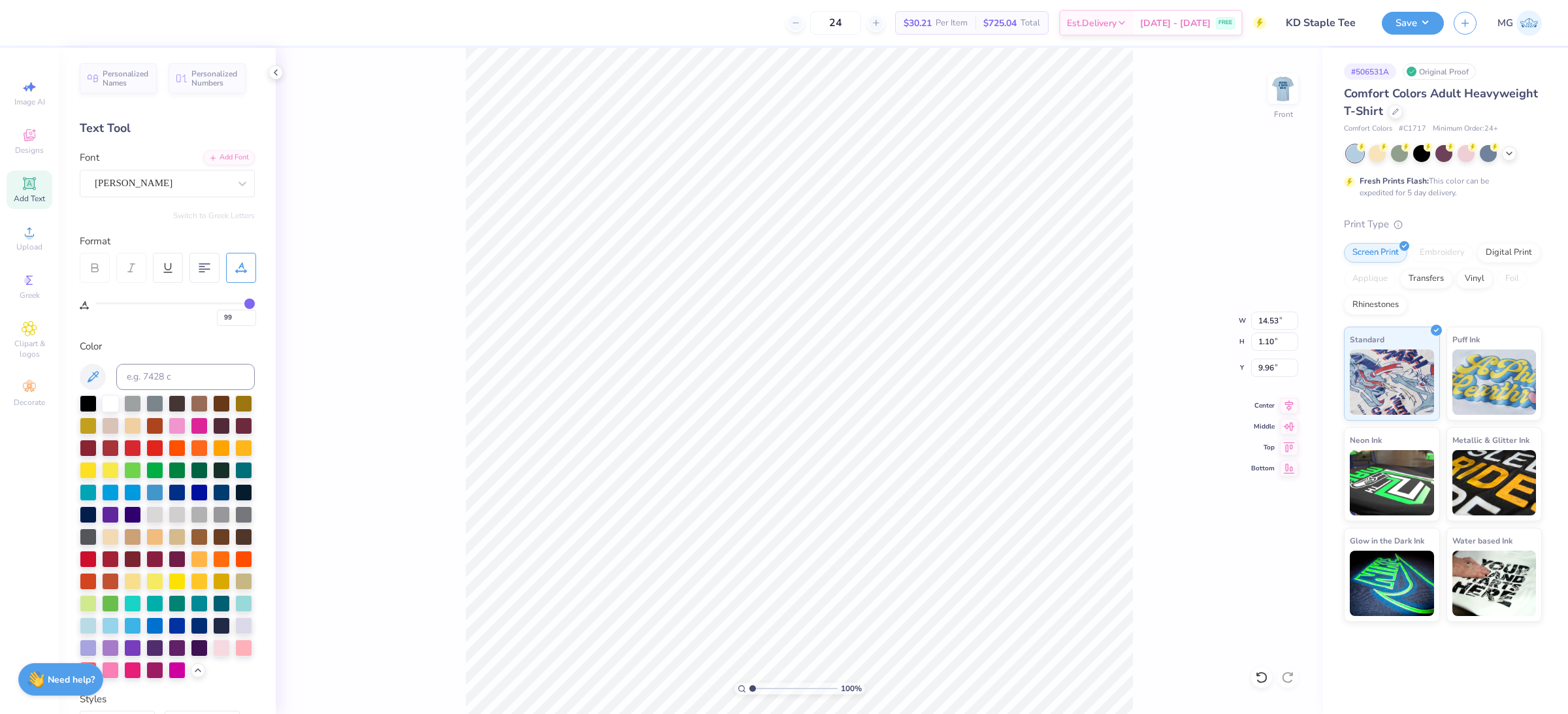
scroll to position [13, 1]
type textarea "I"
drag, startPoint x: 244, startPoint y: 307, endPoint x: 172, endPoint y: 307, distance: 72.0
click at [172, 307] on div "99" at bounding box center [176, 314] width 161 height 23
type input "98"
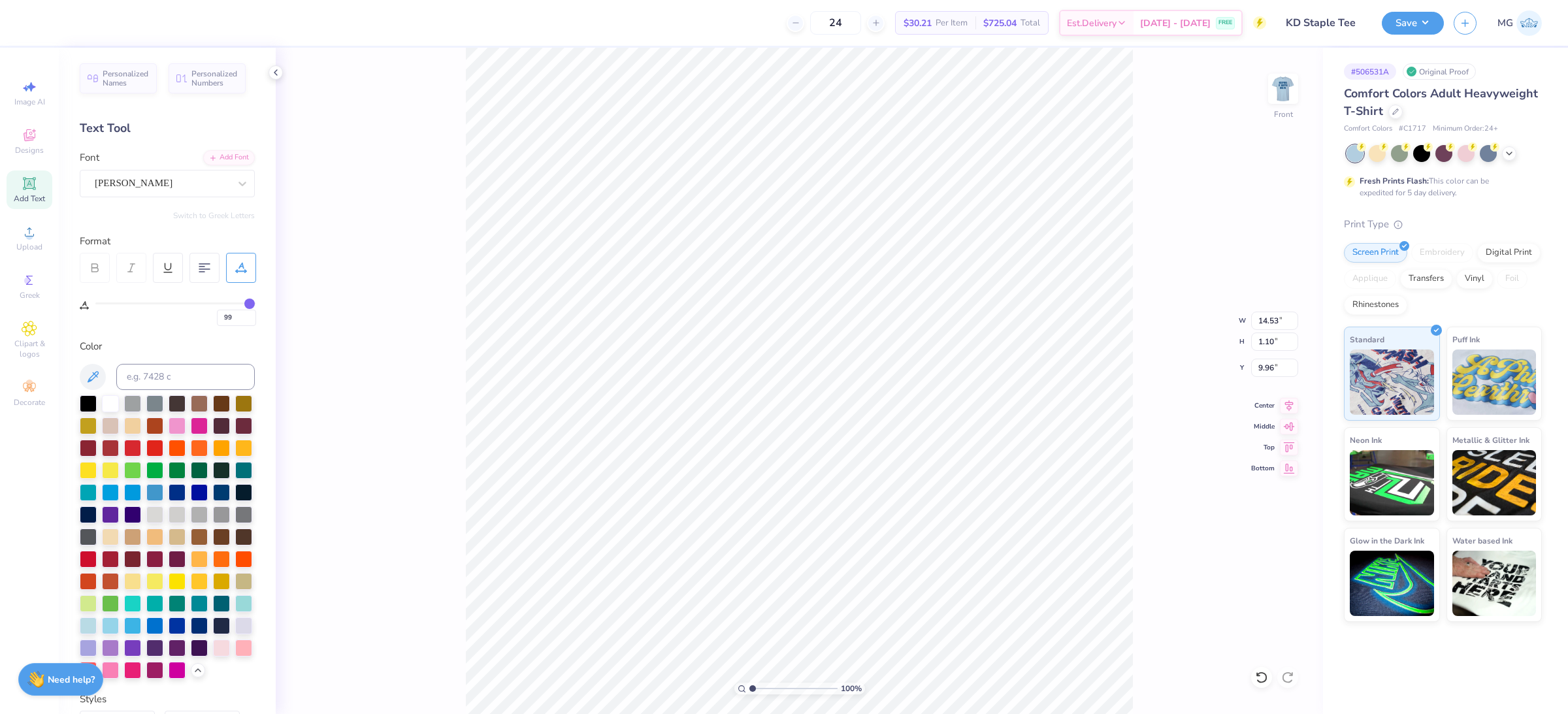
type input "98"
type input "93"
type input "91"
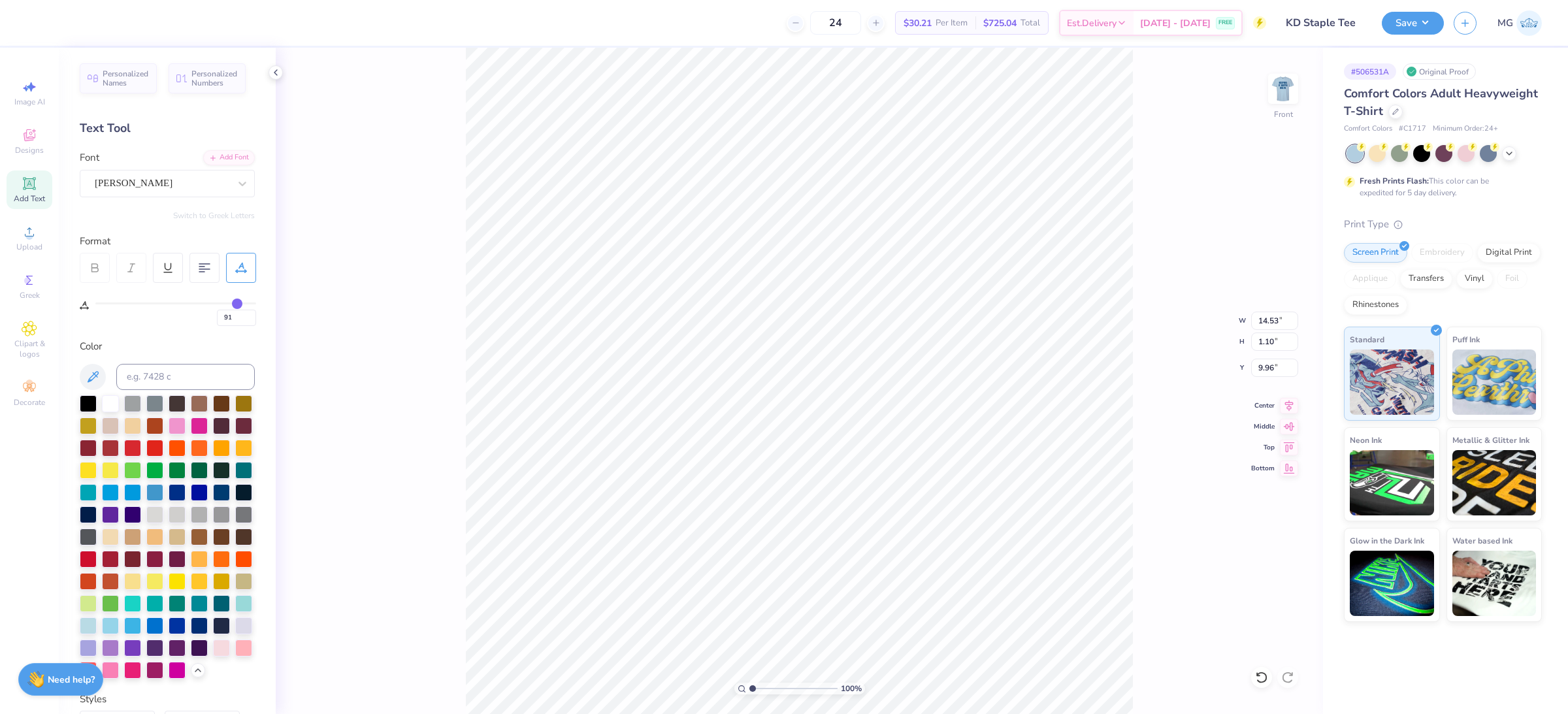
type input "69"
type input "55"
type input "37"
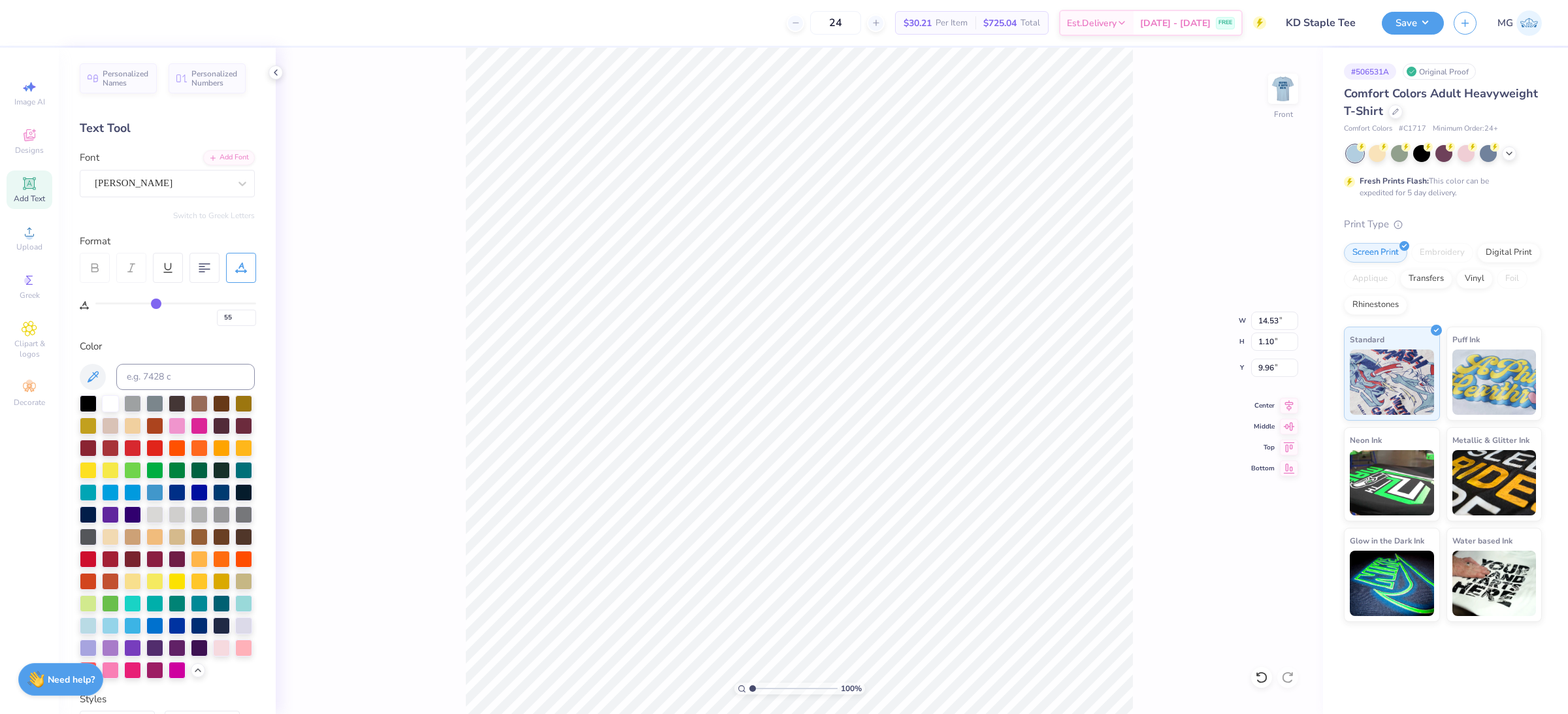
type input "37"
type input "26"
type input "24"
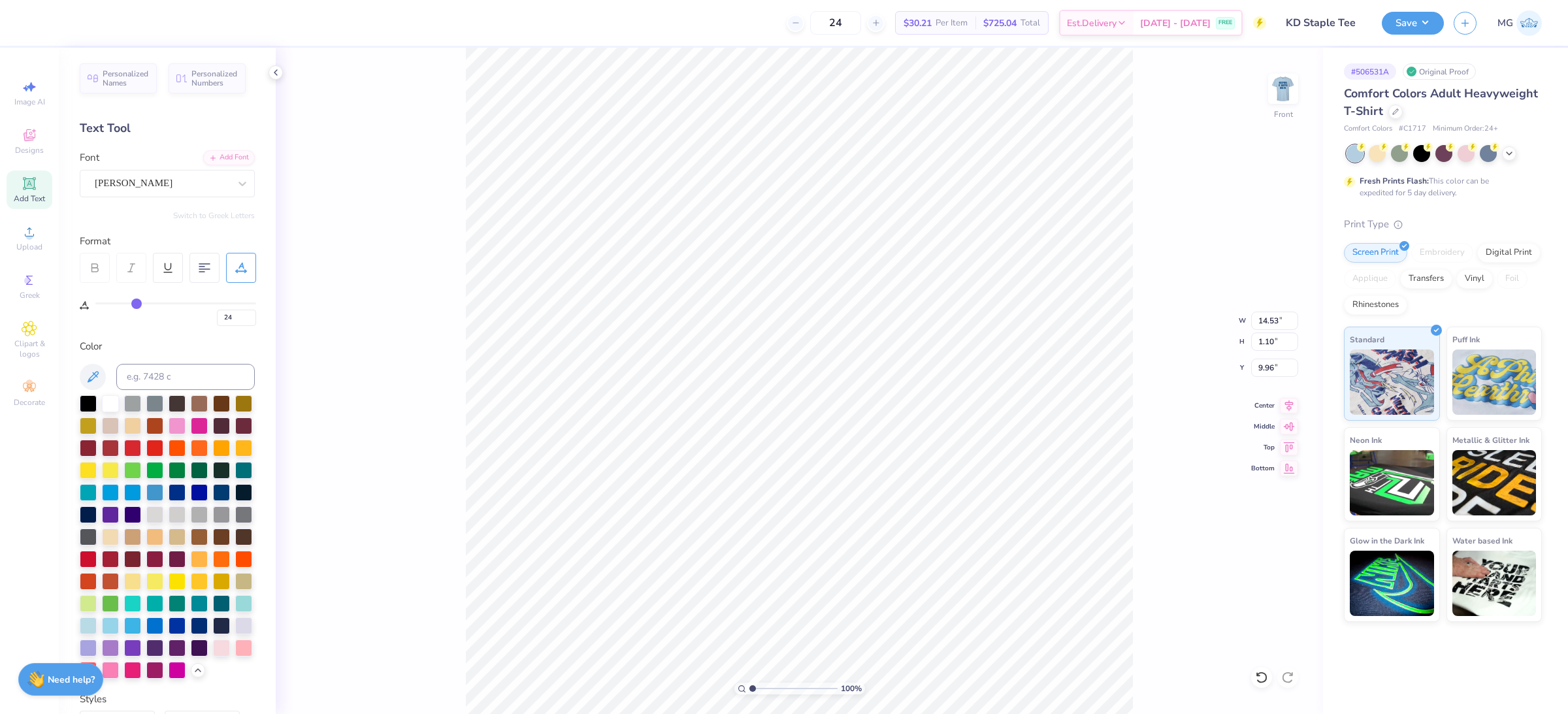
type input "20"
type input "18"
type input "17"
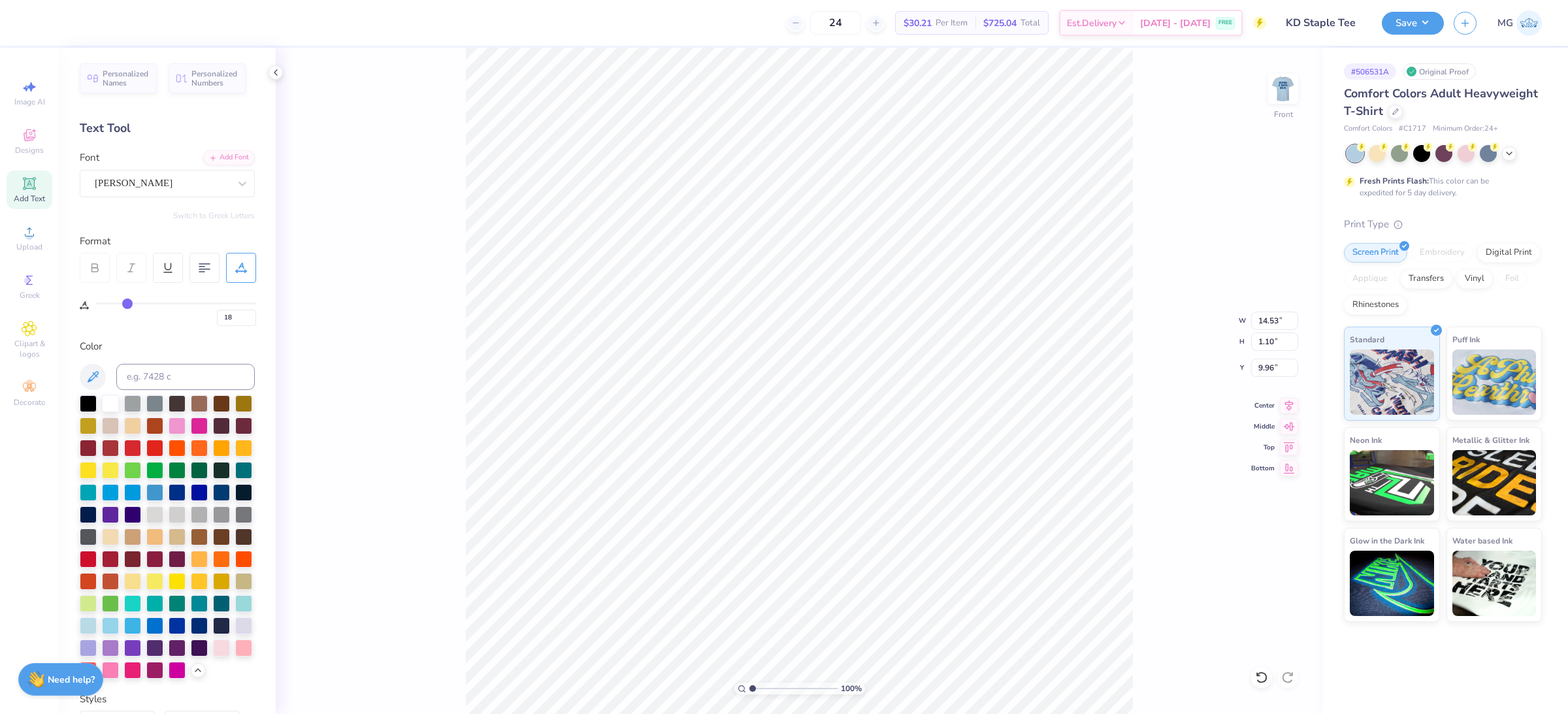
type input "17"
type input "15"
type input "8"
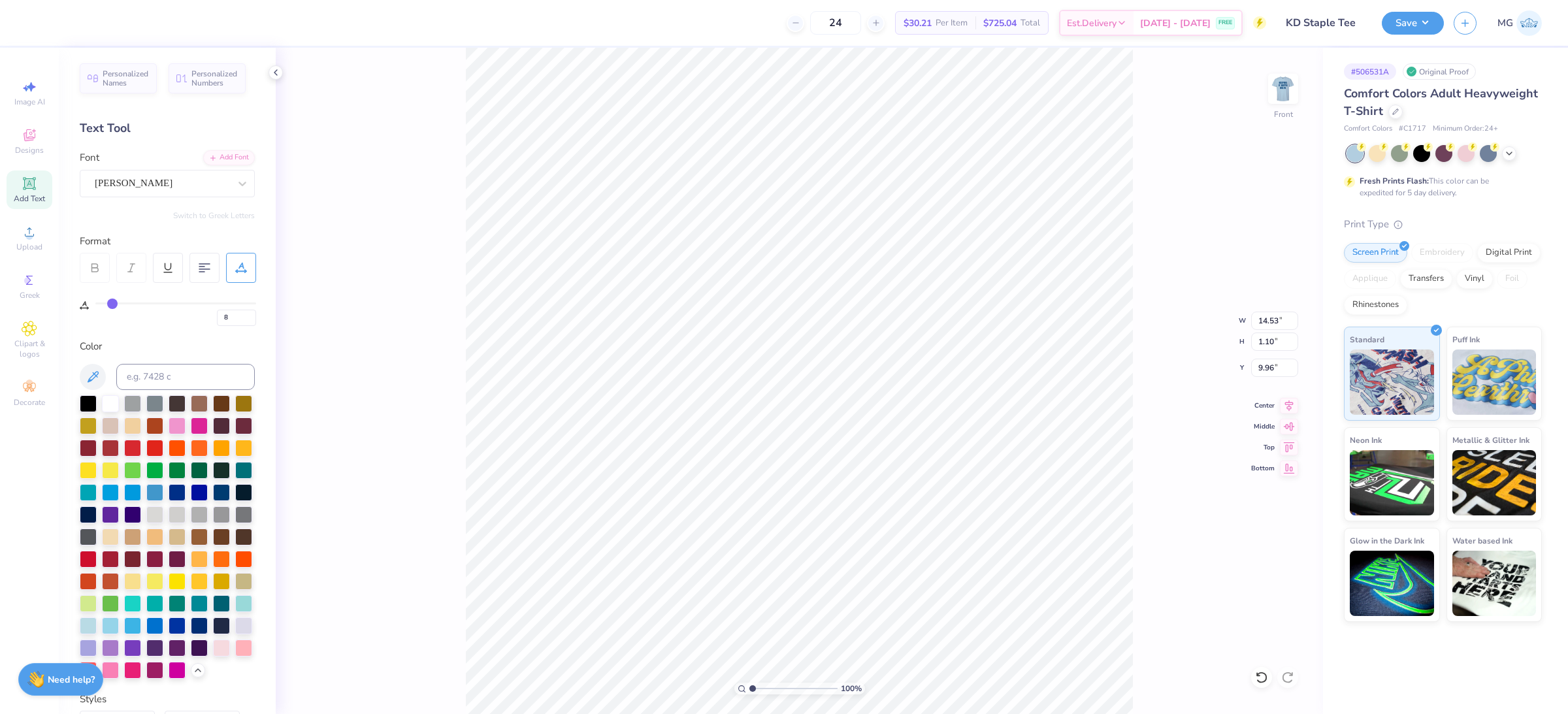
type input "0"
drag, startPoint x: 248, startPoint y: 305, endPoint x: 89, endPoint y: 307, distance: 159.0
click at [95, 305] on input "range" at bounding box center [176, 303] width 161 height 2
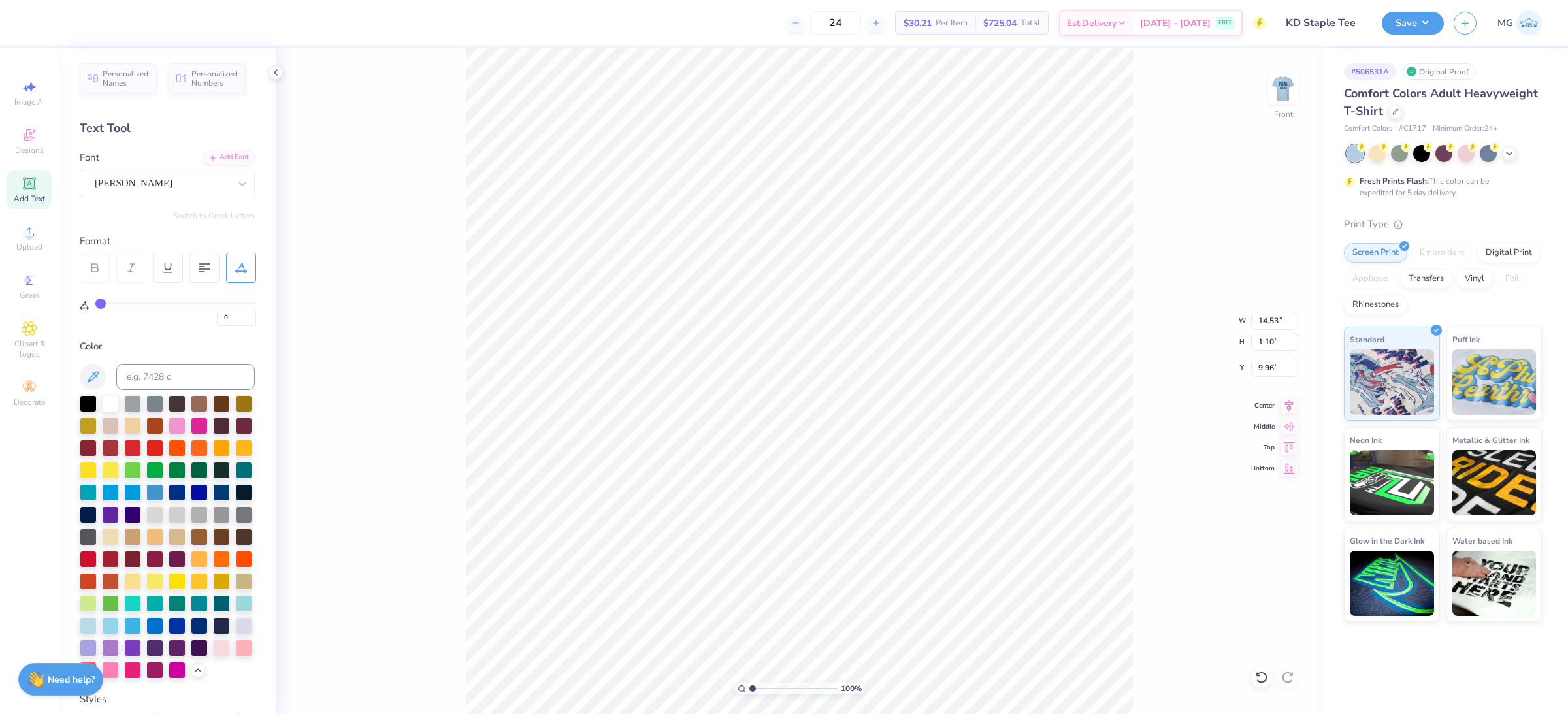
type textarea "EST. 1897"
type input "5"
type input "7.83"
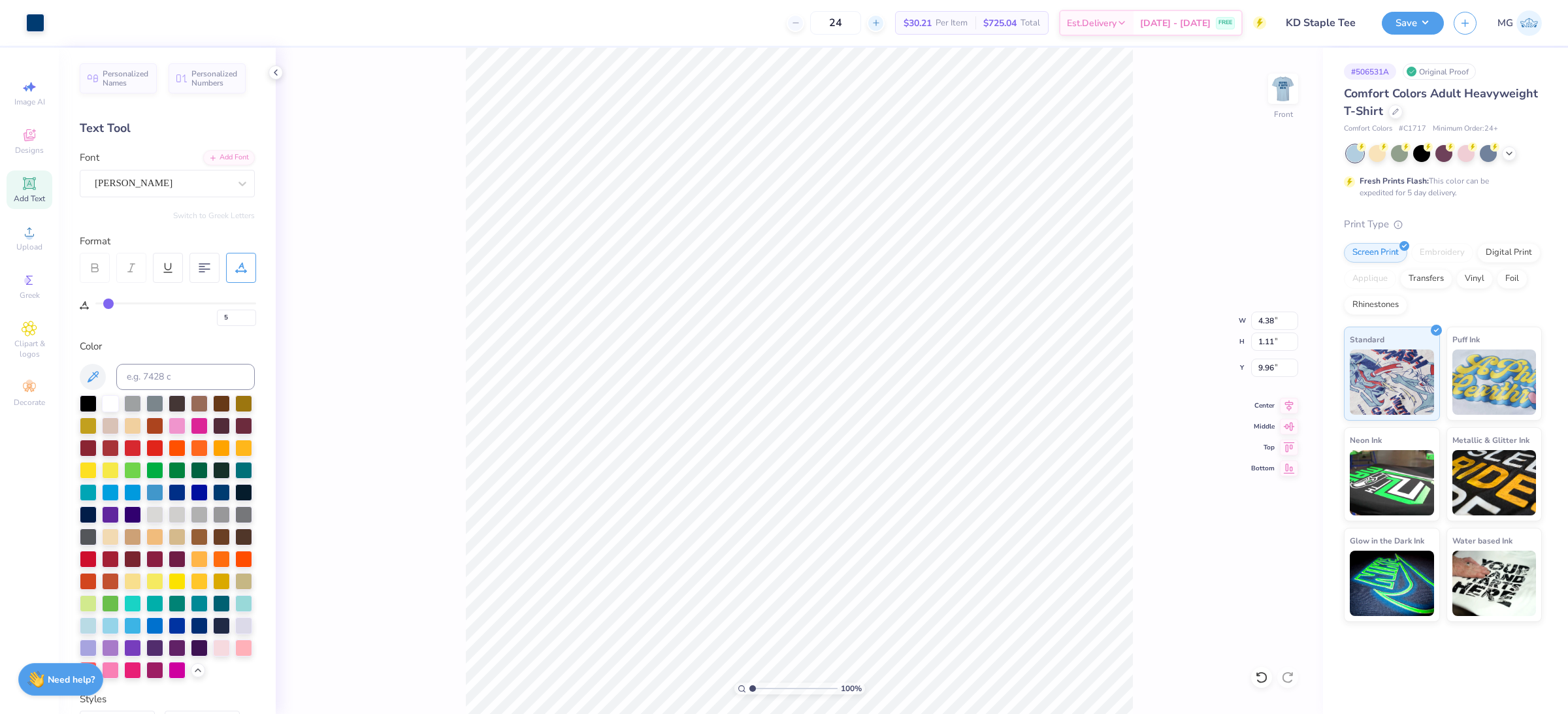
type input "0"
click at [1284, 405] on icon at bounding box center [1289, 403] width 18 height 15
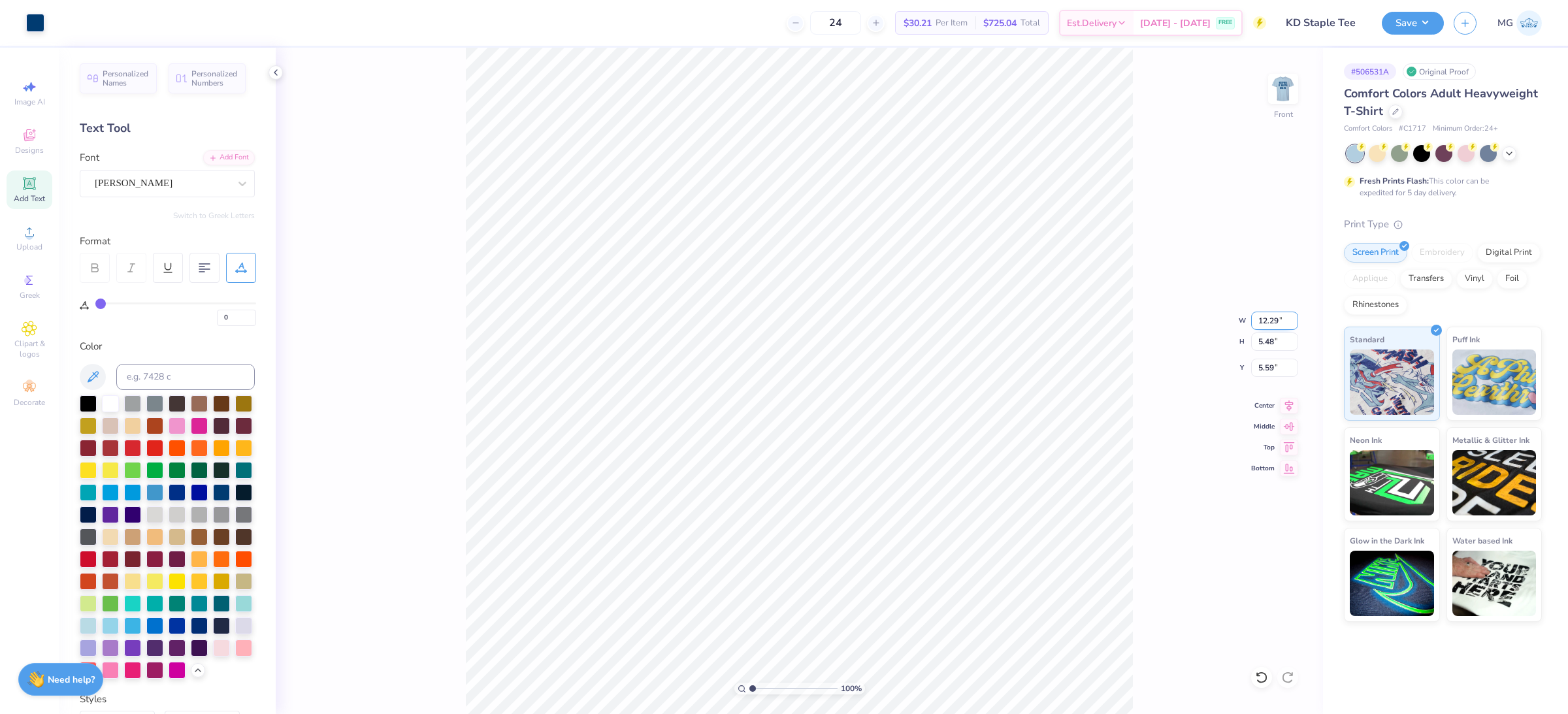
click at [1278, 317] on input "12.29" at bounding box center [1275, 321] width 47 height 18
type input "10.00"
type input "4.46"
type input "6.10"
click at [1265, 322] on input "10.00" at bounding box center [1275, 321] width 47 height 18
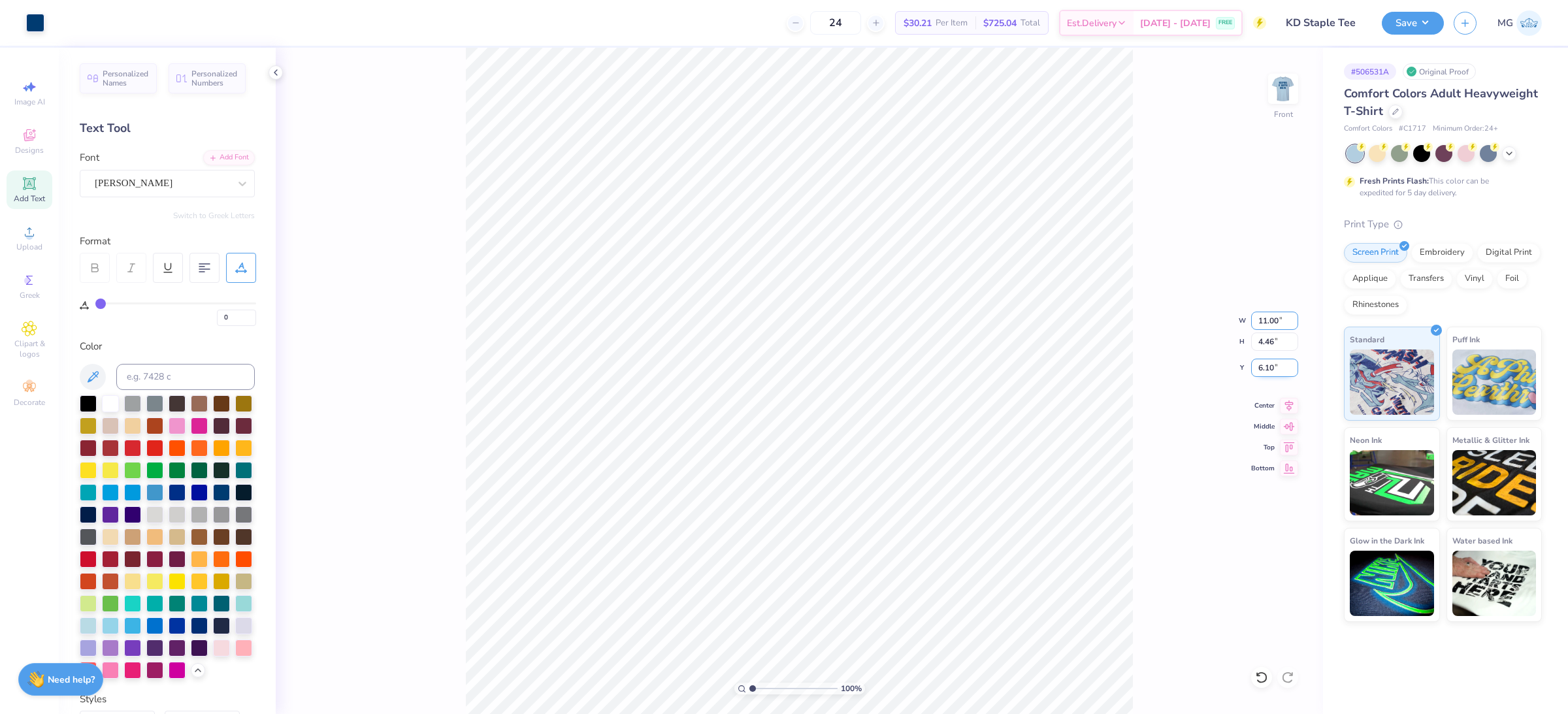
type input "11.00"
type input "4.91"
type input "5.87"
click at [1273, 367] on input "5.87" at bounding box center [1275, 367] width 47 height 18
type input "5"
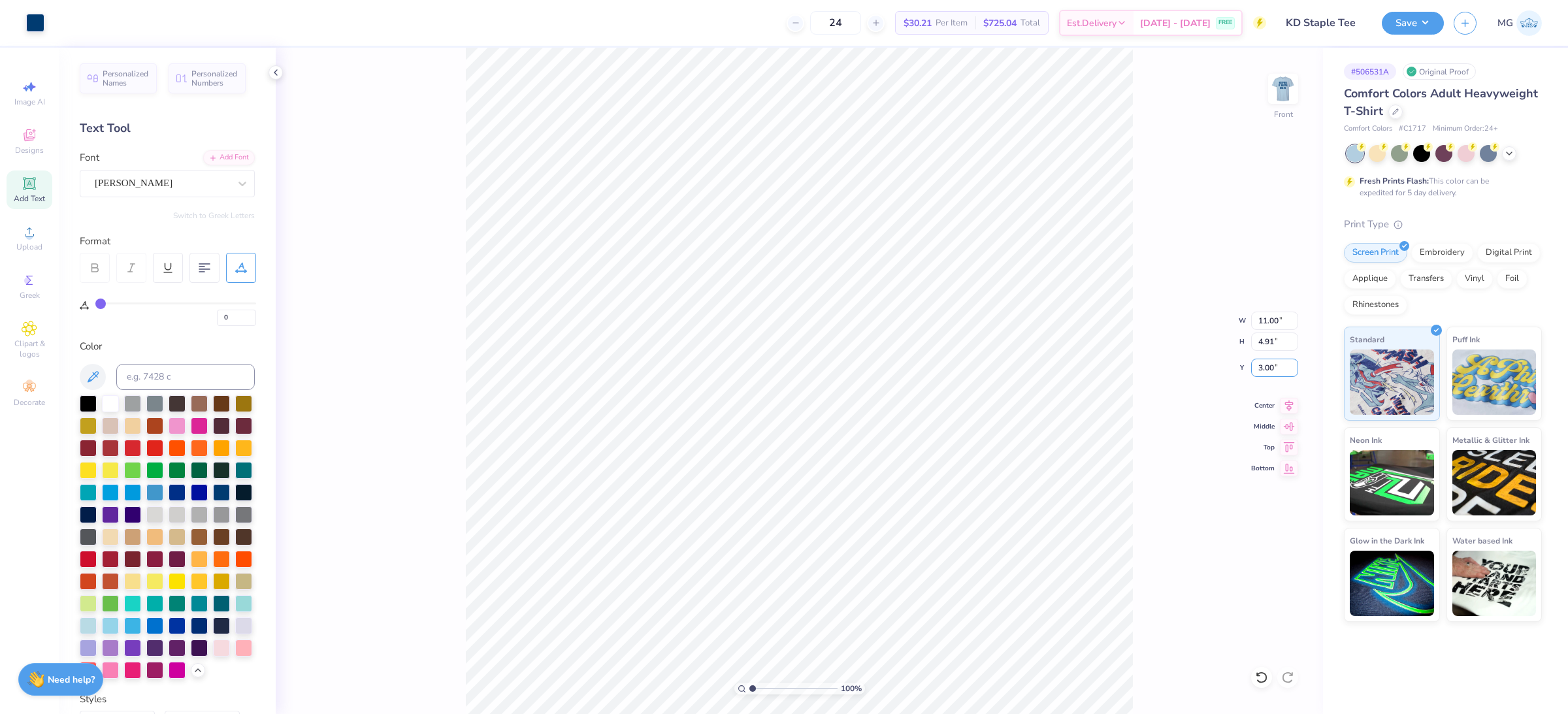
type input "3.00"
click at [146, 500] on div at bounding box center [154, 491] width 17 height 17
type input "7.56"
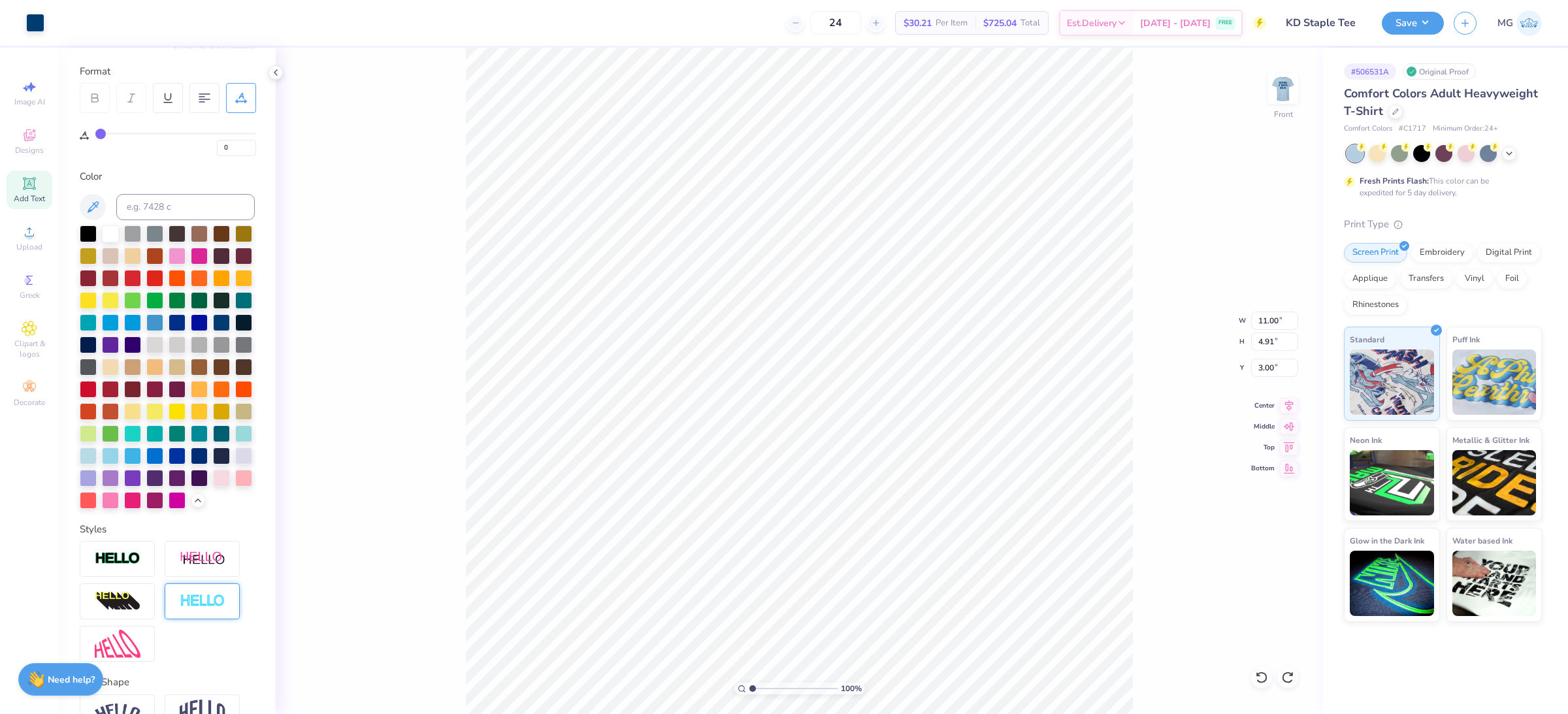
scroll to position [288, 0]
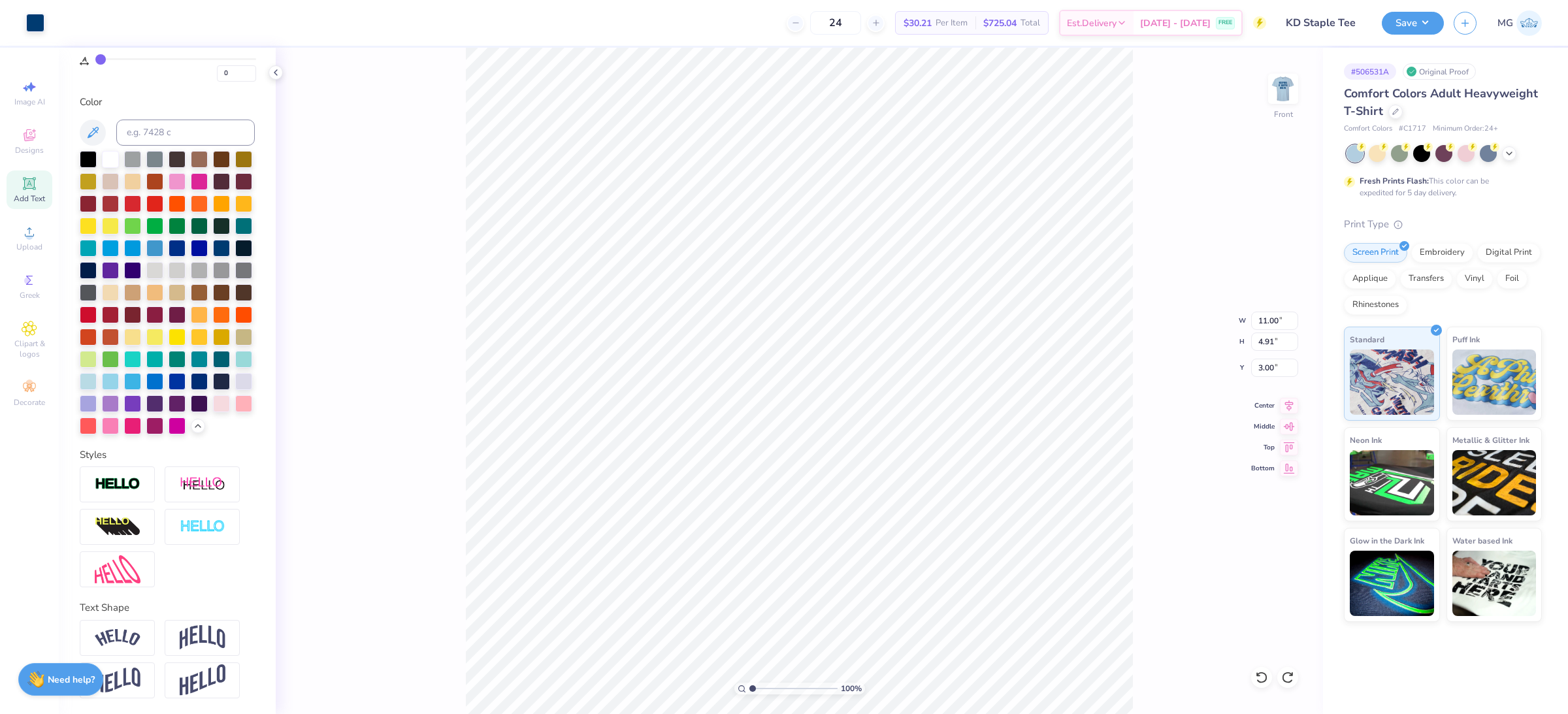
click at [424, 356] on div "100 % Front W 11.00 11.00 " H 4.91 4.91 " Y 3.00 3.00 " Center Middle Top Bottom" at bounding box center [799, 381] width 1047 height 667
type input "5"
click at [164, 372] on div at bounding box center [154, 380] width 17 height 17
click at [168, 387] on div at bounding box center [176, 380] width 17 height 17
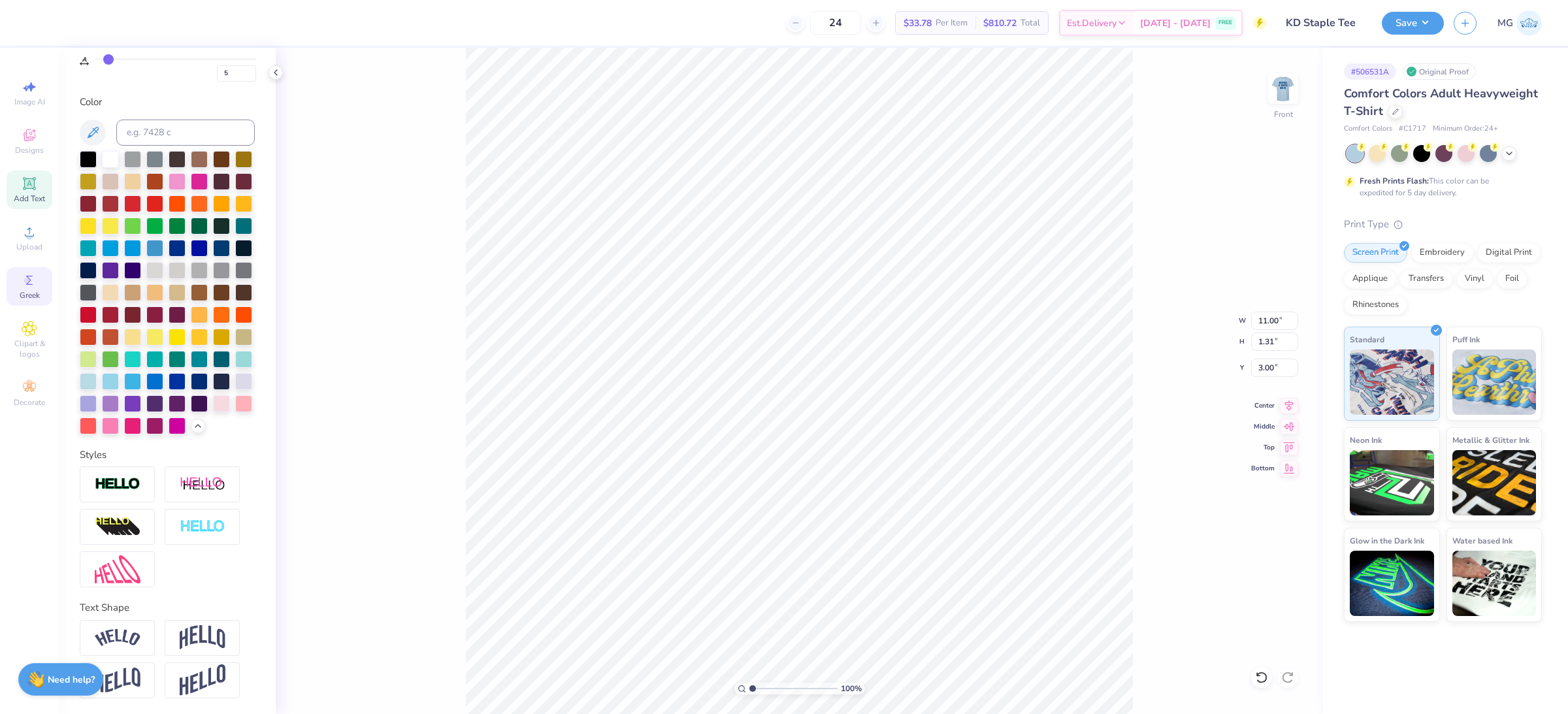
type input "11.00"
type input "3.00"
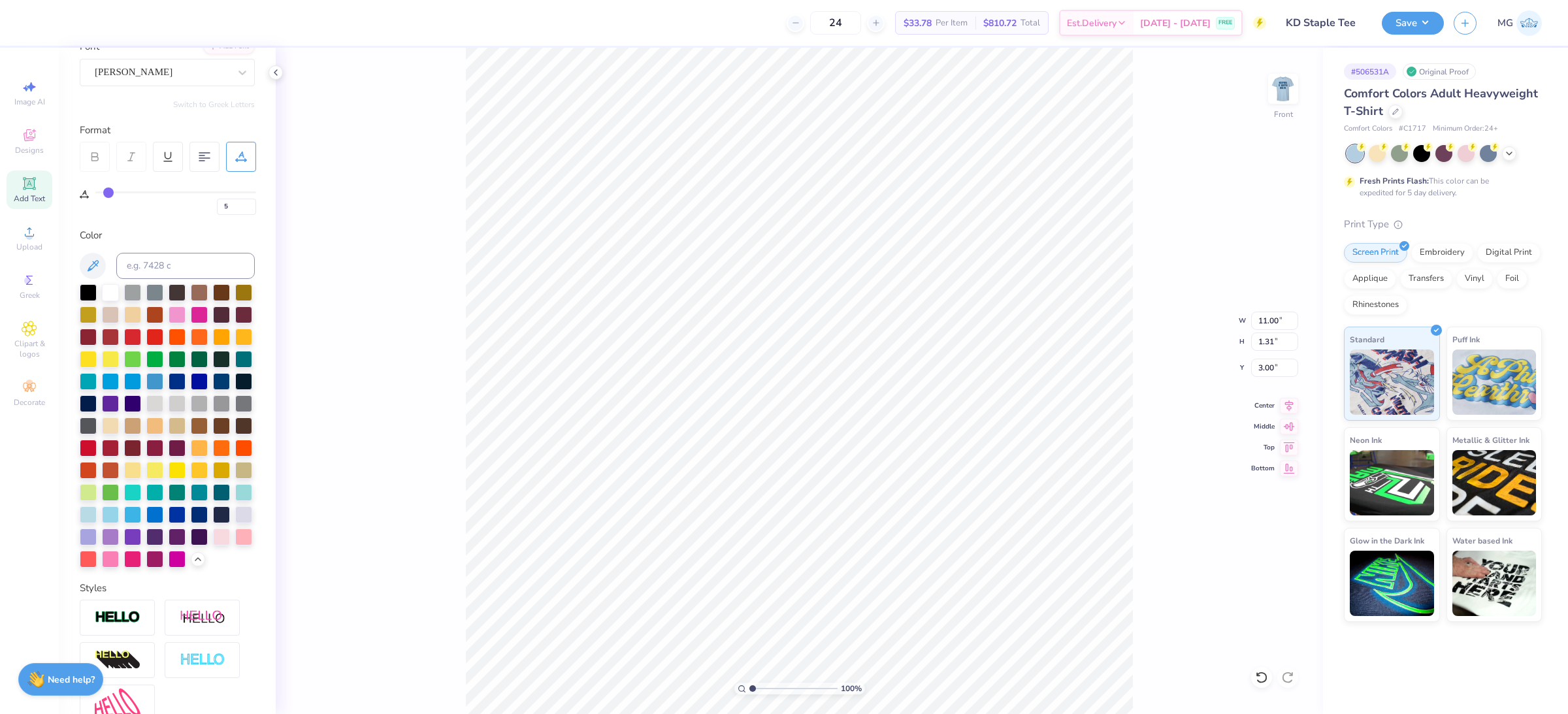
scroll to position [0, 0]
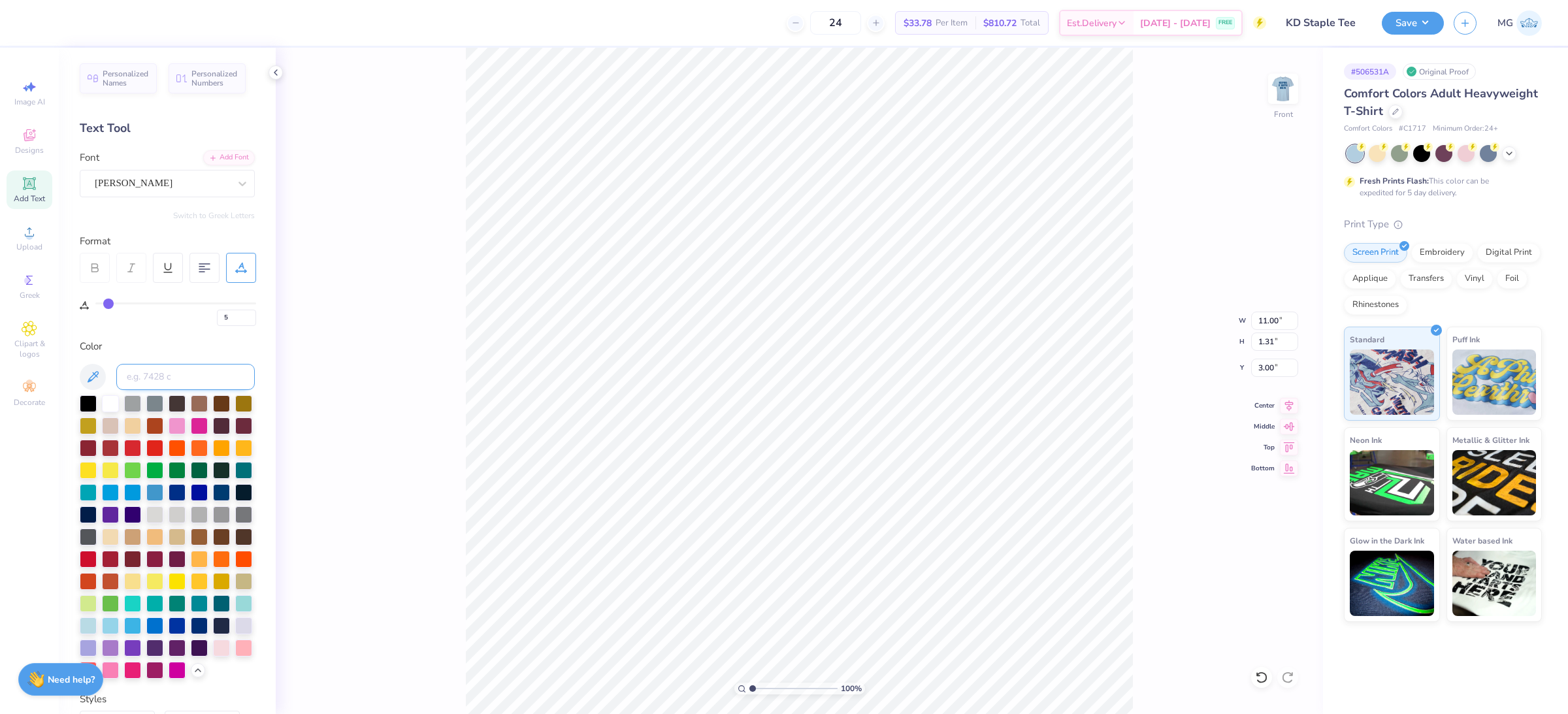
click at [166, 379] on input at bounding box center [185, 377] width 138 height 26
paste input "004788"
type input "004788"
click at [210, 375] on input "004788" at bounding box center [185, 377] width 138 height 26
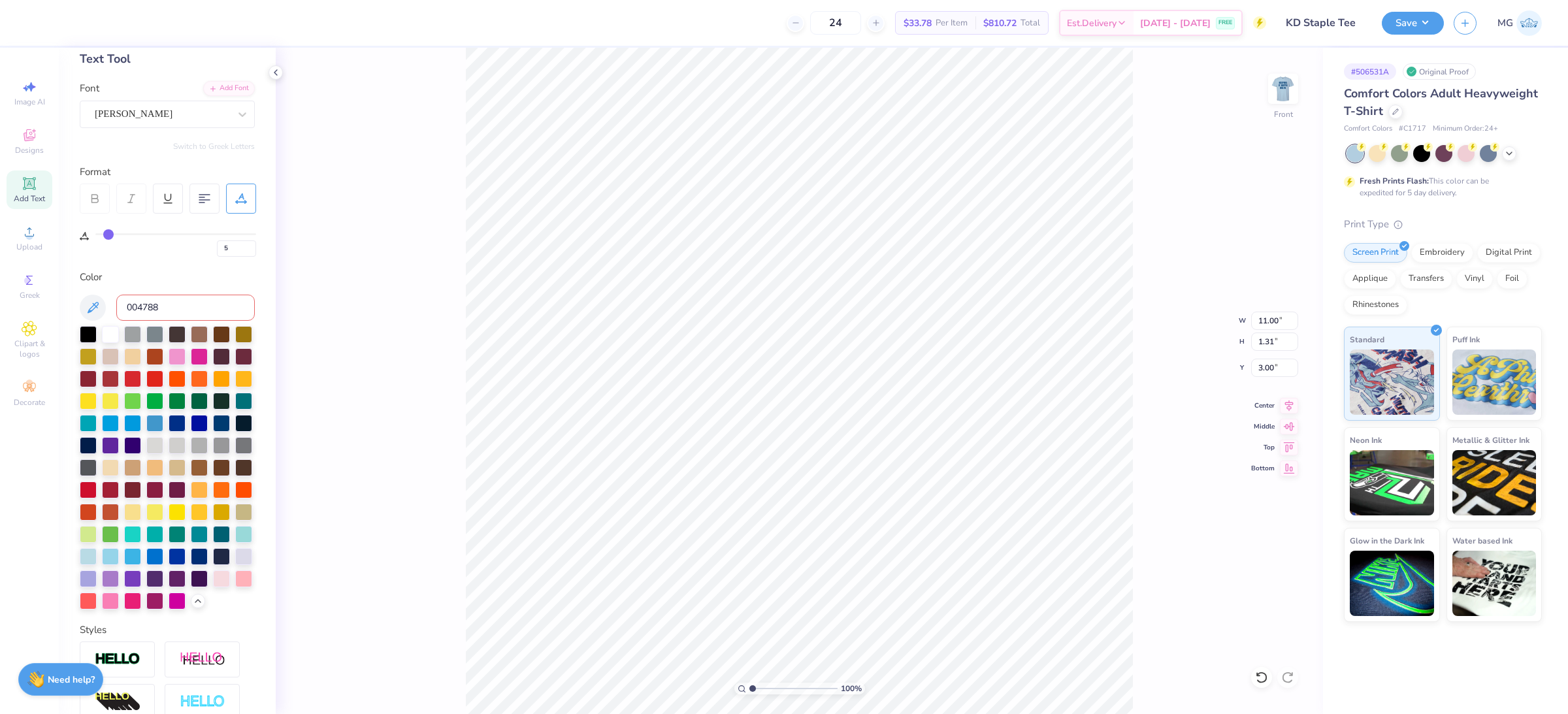
scroll to position [171, 0]
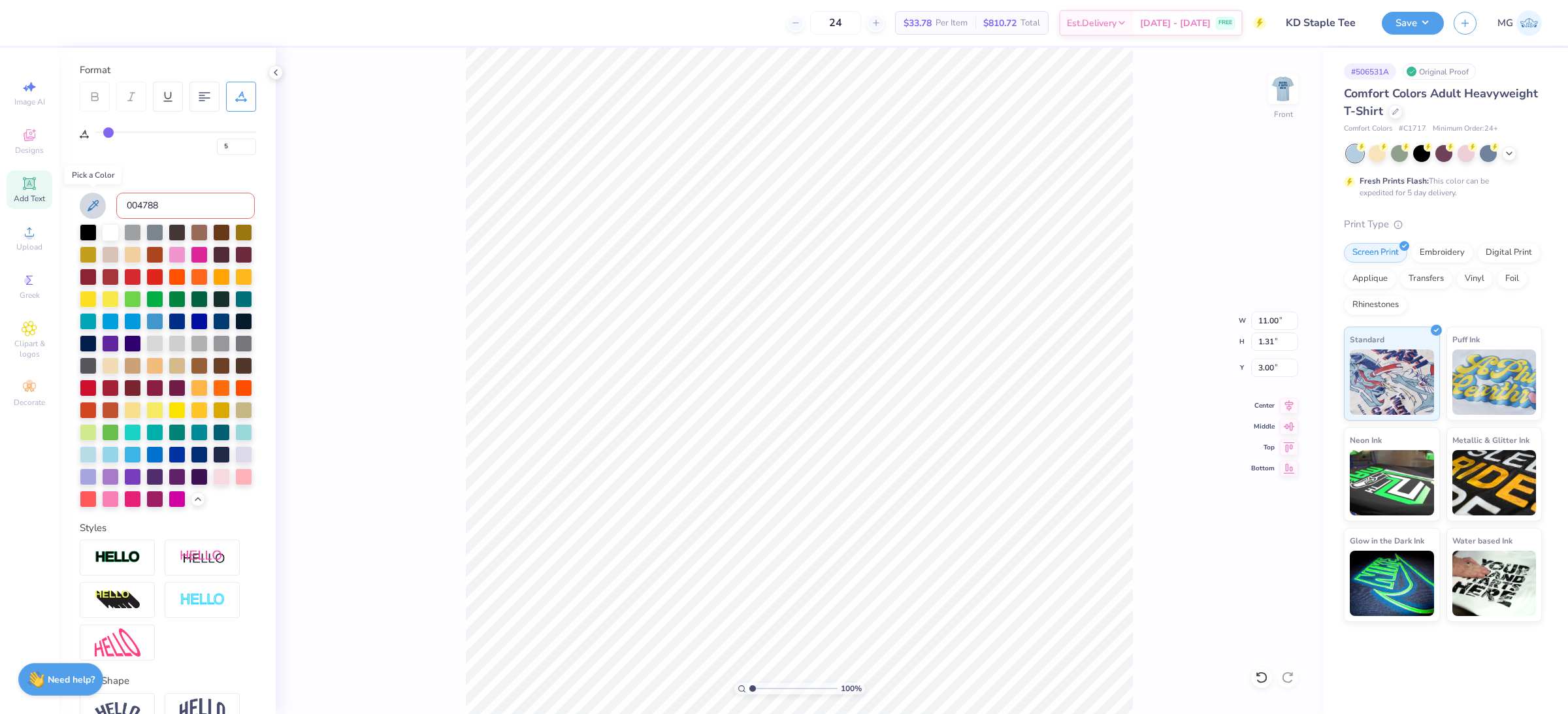
click at [97, 210] on icon at bounding box center [92, 205] width 15 height 15
click at [192, 212] on input "004788" at bounding box center [185, 206] width 138 height 26
click at [190, 207] on input "004788" at bounding box center [185, 206] width 138 height 26
click at [318, 278] on div "100 % Front W 11.00 11.00 " H 1.31 1.31 " Y 3.00 3.00 " Center Middle Top Bottom" at bounding box center [799, 381] width 1047 height 667
click at [202, 203] on input "004788" at bounding box center [185, 206] width 138 height 26
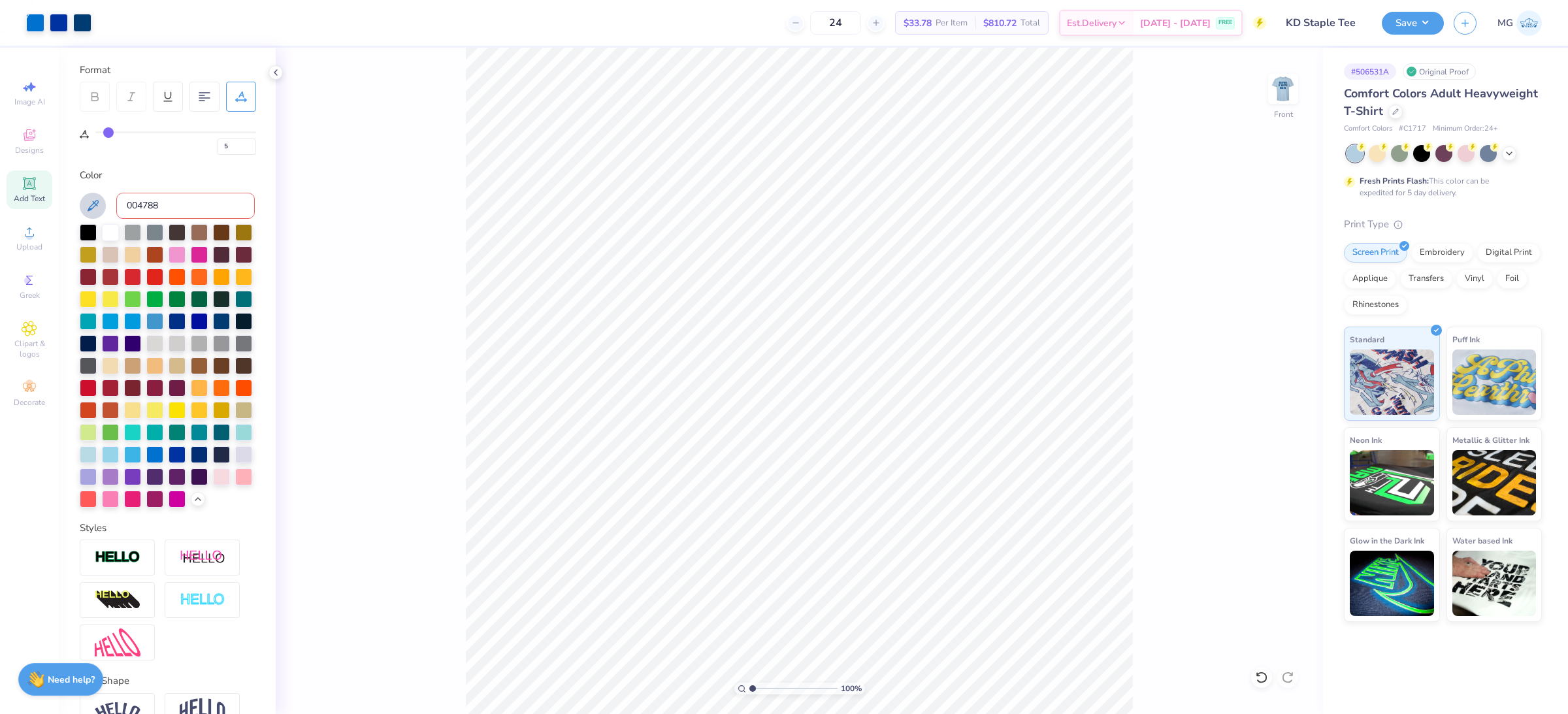
drag, startPoint x: 208, startPoint y: 205, endPoint x: 95, endPoint y: 193, distance: 113.6
click at [95, 193] on div "004788" at bounding box center [167, 206] width 175 height 26
type input "6.75"
type input "5.01"
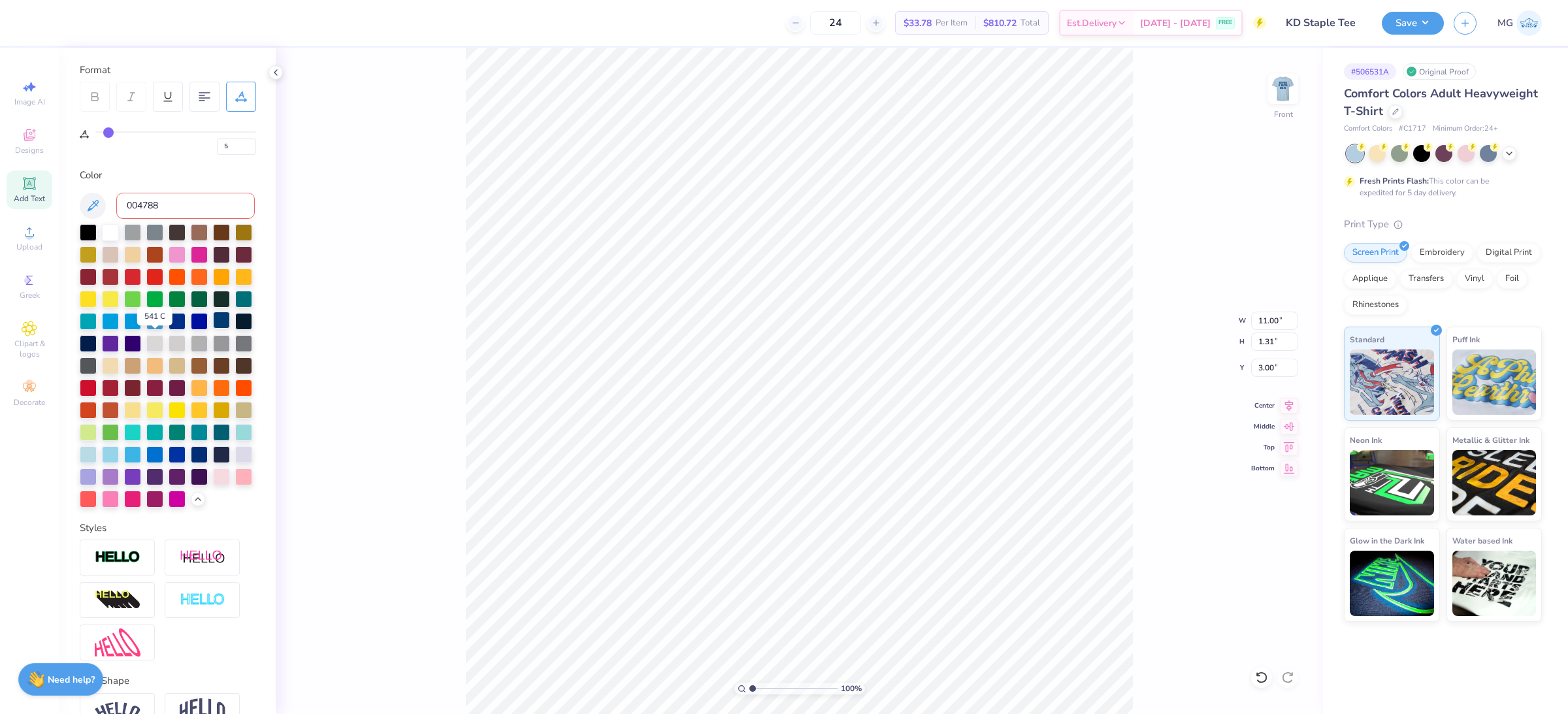
click at [213, 329] on div at bounding box center [221, 320] width 17 height 17
click at [413, 386] on div "100 % Front W 11.00 11.00 " H 4.91 4.91 " Y 3.00 3.00 " Center Middle Top Bottom" at bounding box center [799, 381] width 1047 height 667
click at [167, 201] on input at bounding box center [185, 206] width 138 height 26
paste input "004788"
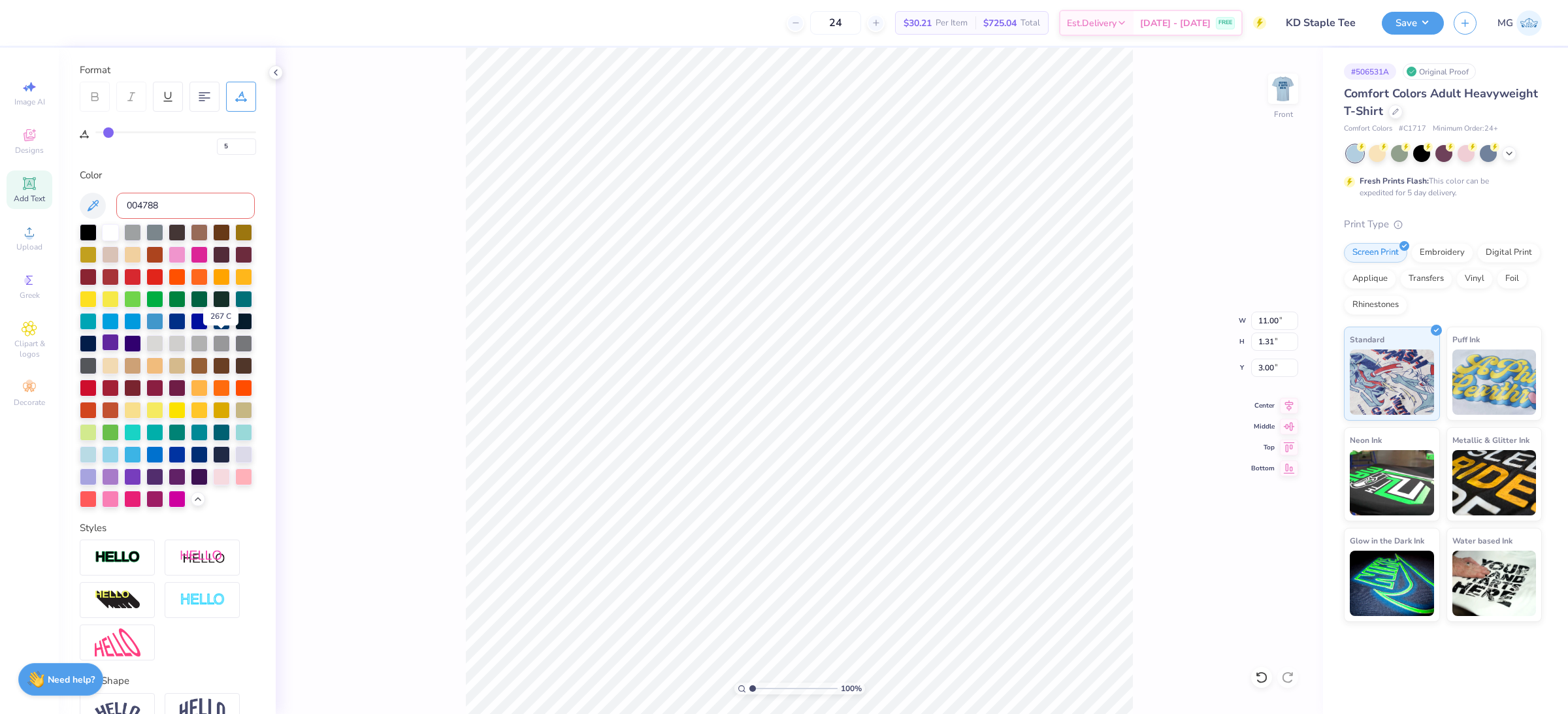
type input "004788"
click at [1280, 94] on img at bounding box center [1283, 89] width 52 height 52
click at [146, 329] on div at bounding box center [154, 320] width 17 height 17
click at [164, 462] on div at bounding box center [154, 453] width 17 height 17
click at [168, 329] on div at bounding box center [176, 320] width 17 height 17
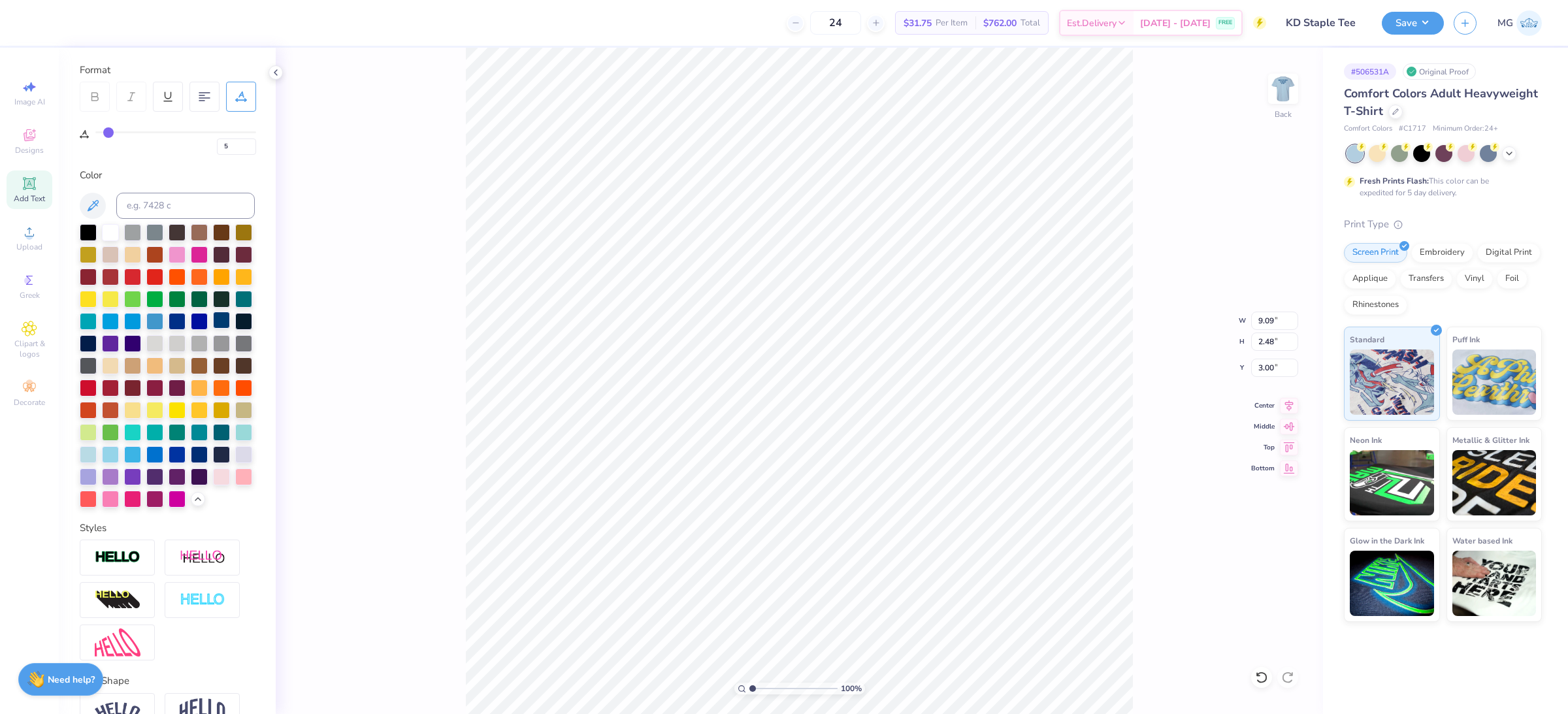
click at [213, 329] on div at bounding box center [221, 320] width 17 height 17
click at [164, 462] on div at bounding box center [154, 453] width 17 height 17
type input "10.00"
type input "2.43"
type input "6.02"
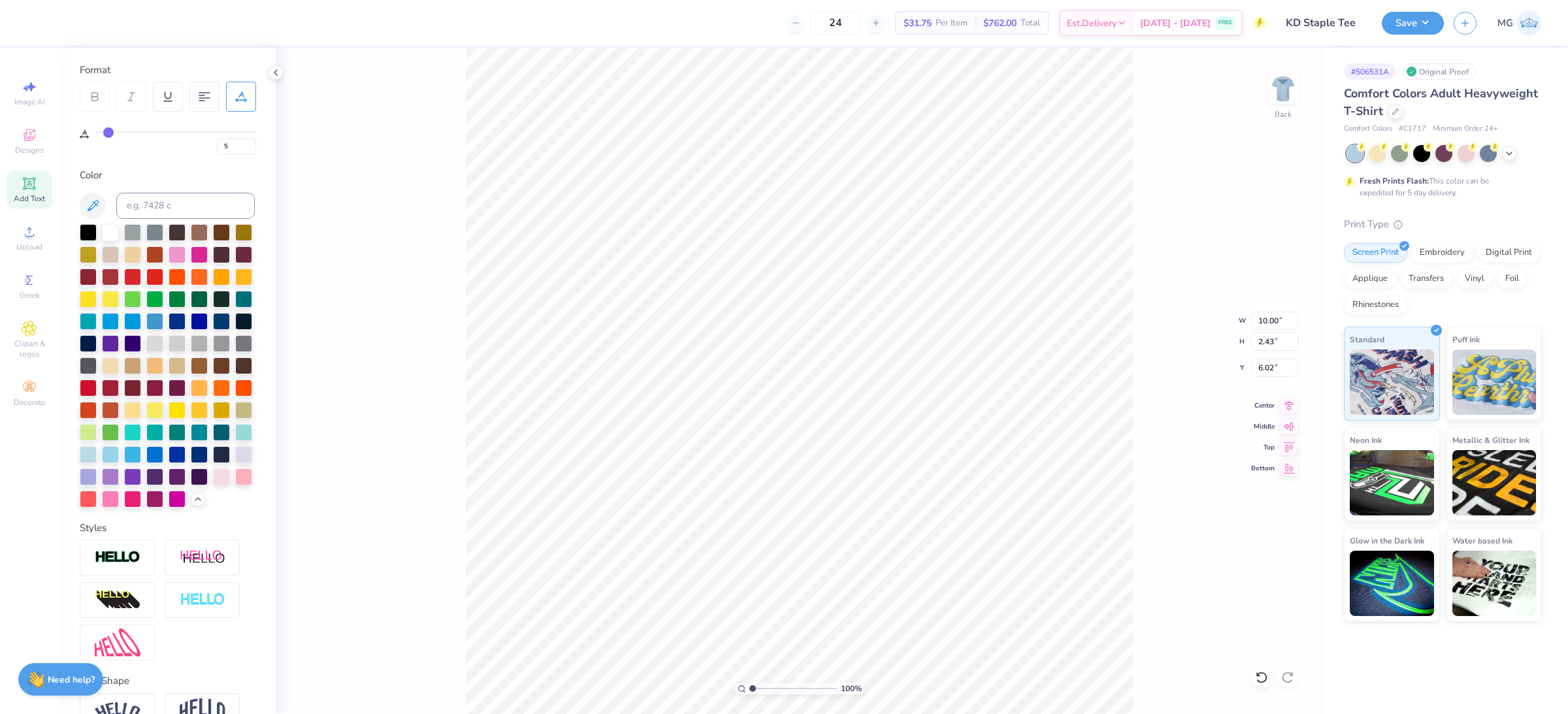
scroll to position [13, 1]
click at [88, 204] on icon at bounding box center [92, 205] width 15 height 15
click at [96, 208] on icon at bounding box center [92, 205] width 15 height 15
click at [1290, 98] on img at bounding box center [1283, 89] width 52 height 52
click at [1284, 90] on img at bounding box center [1283, 89] width 52 height 52
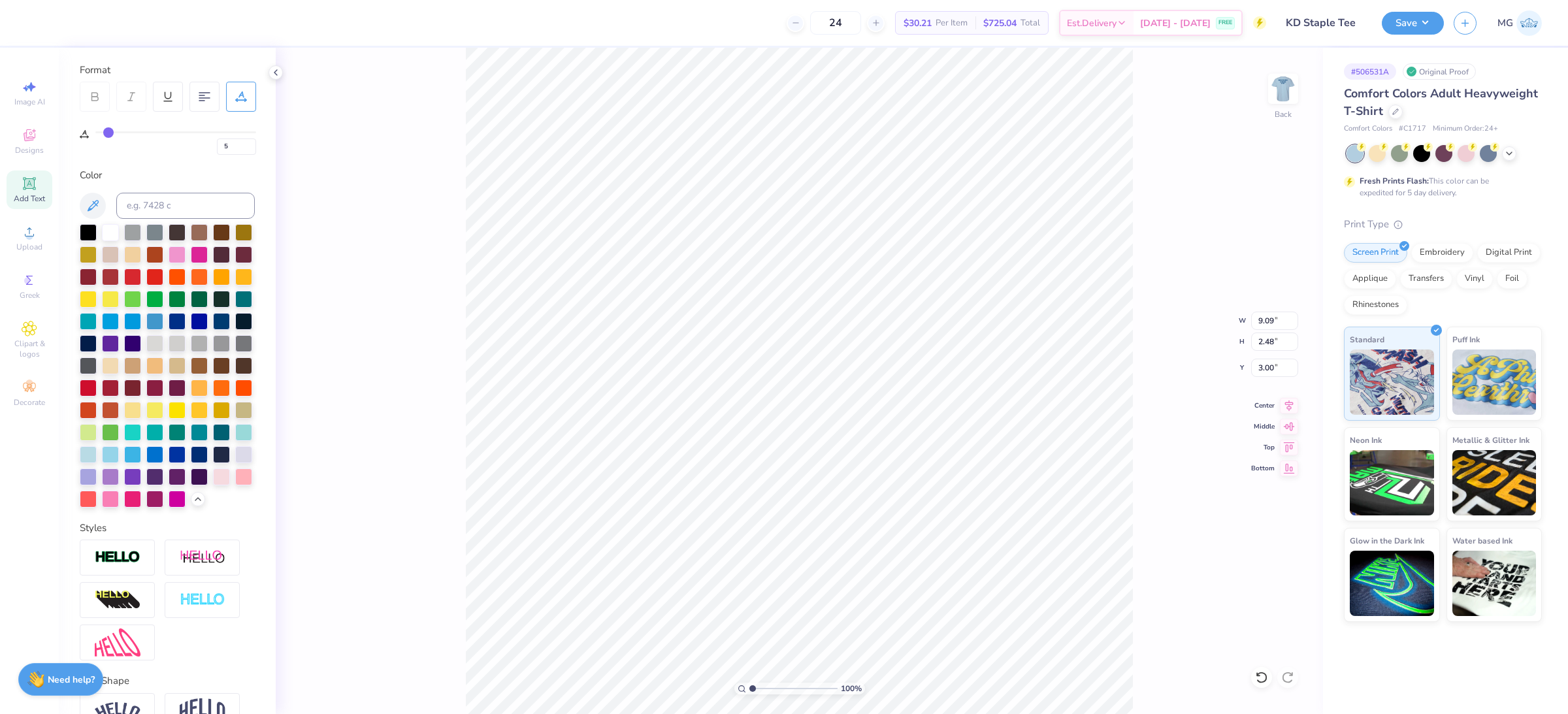
click at [405, 448] on div "100 % Back W 9.09 9.09 " H 2.48 2.48 " Y 3.00 3.00 " Center Middle Top Bottom" at bounding box center [799, 381] width 1047 height 667
click at [1284, 95] on img at bounding box center [1283, 89] width 52 height 52
click at [164, 462] on div at bounding box center [154, 453] width 17 height 17
type input "6.75"
type input "5.01"
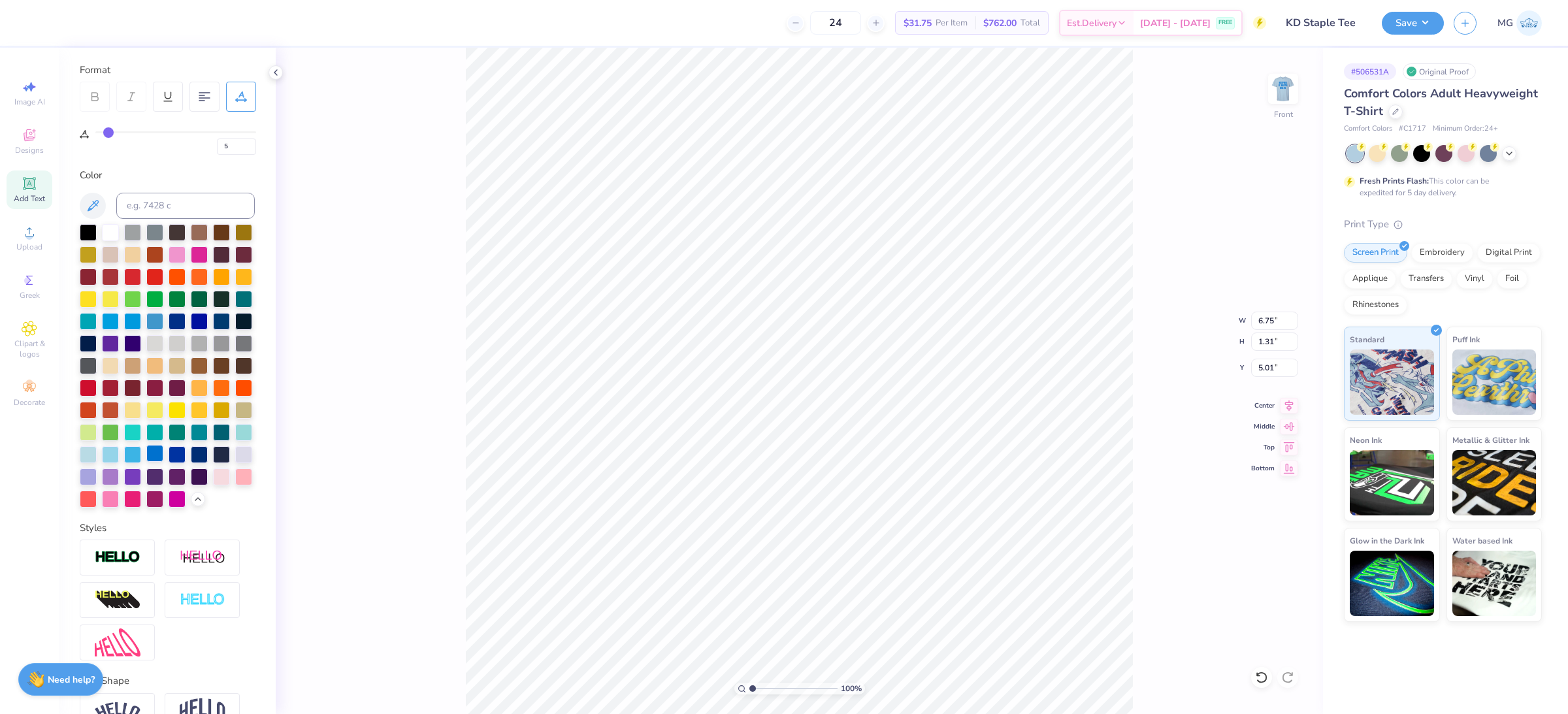
click at [164, 462] on div at bounding box center [154, 453] width 17 height 17
type input "0"
click at [164, 462] on div at bounding box center [154, 453] width 17 height 17
click at [1275, 79] on img at bounding box center [1283, 89] width 52 height 52
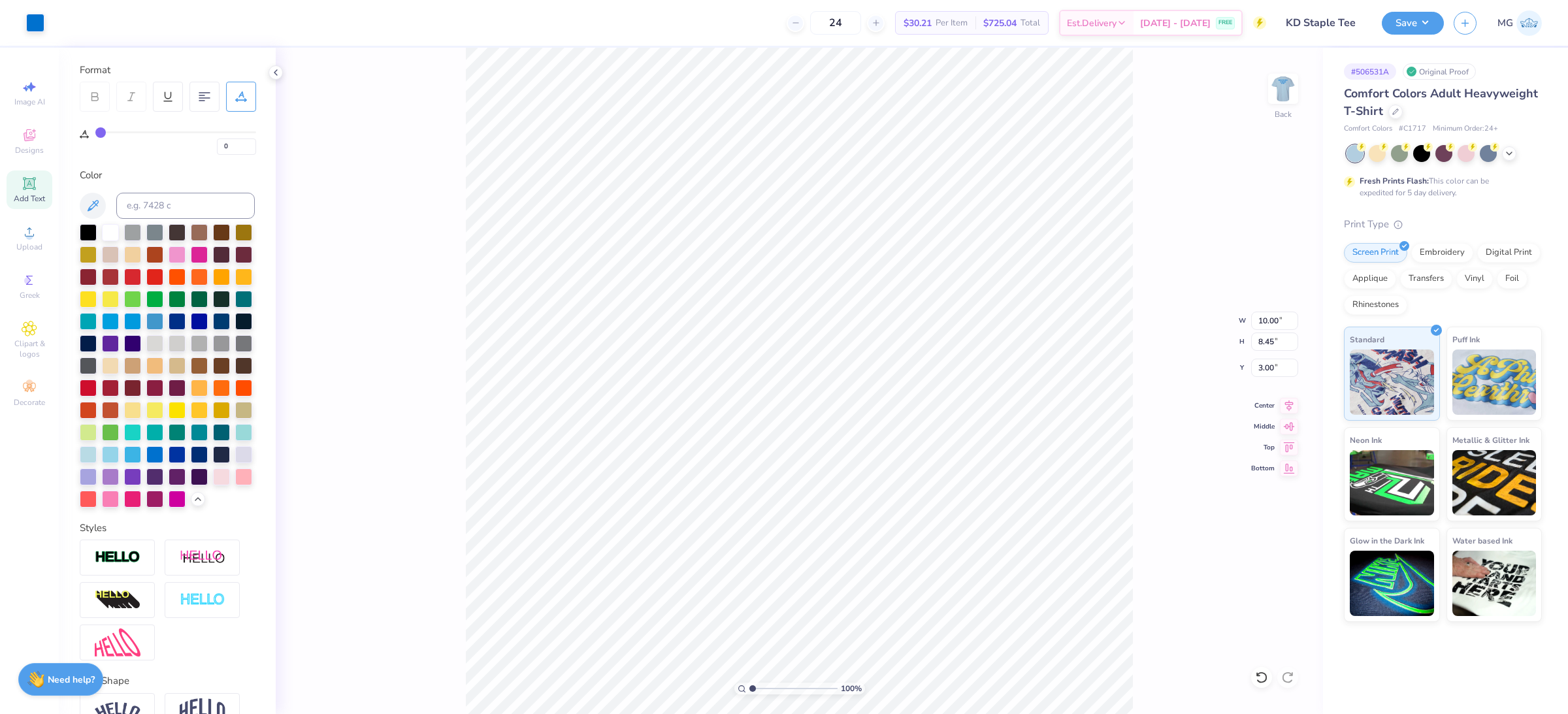
click at [1183, 242] on div "100 % Back W 10.00 10.00 " H 8.45 8.45 " Y 3.00 3.00 " Center Middle Top Bottom" at bounding box center [799, 381] width 1047 height 667
click at [1284, 89] on img at bounding box center [1283, 89] width 52 height 52
click at [1432, 27] on button "Save" at bounding box center [1412, 21] width 62 height 23
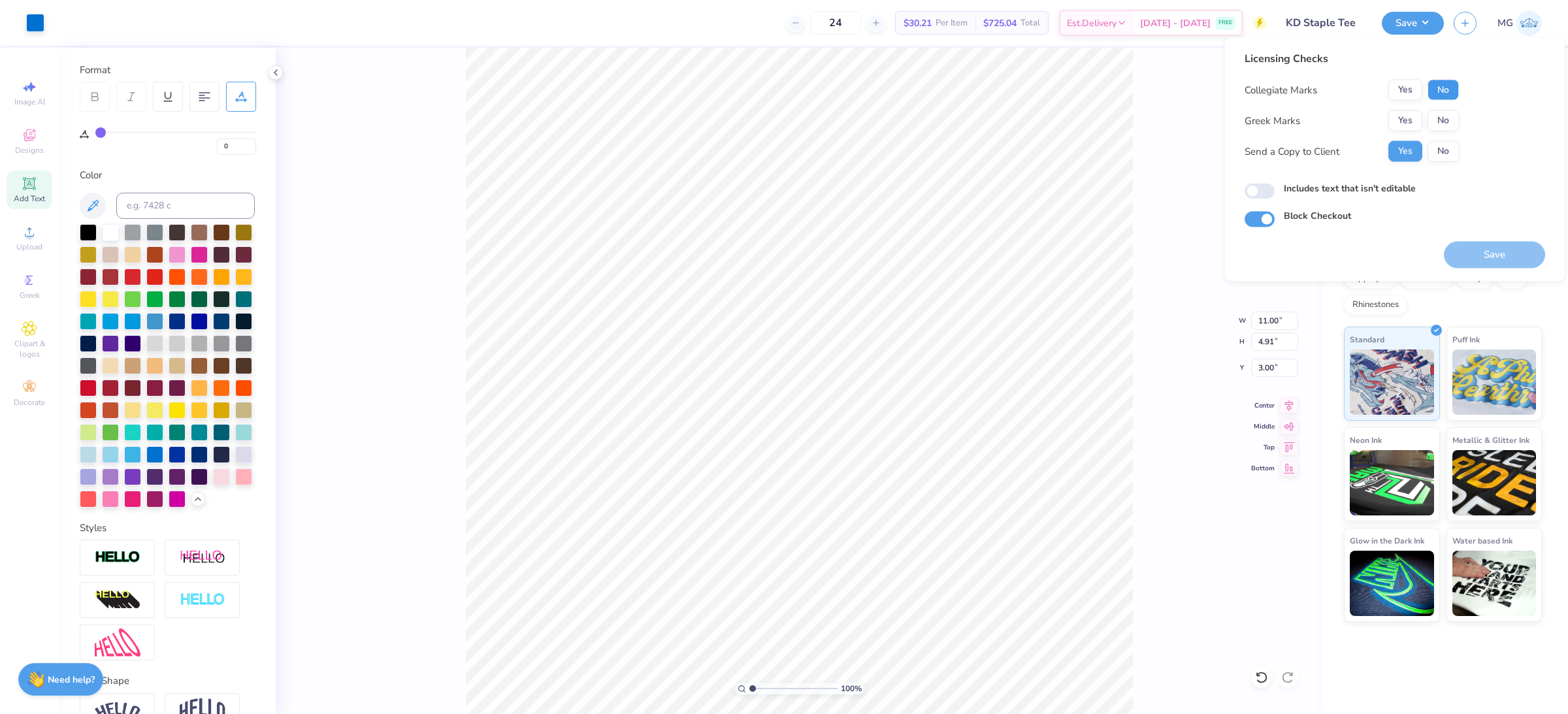
click at [1438, 83] on button "No" at bounding box center [1443, 90] width 31 height 21
click at [1409, 116] on button "Yes" at bounding box center [1405, 120] width 34 height 21
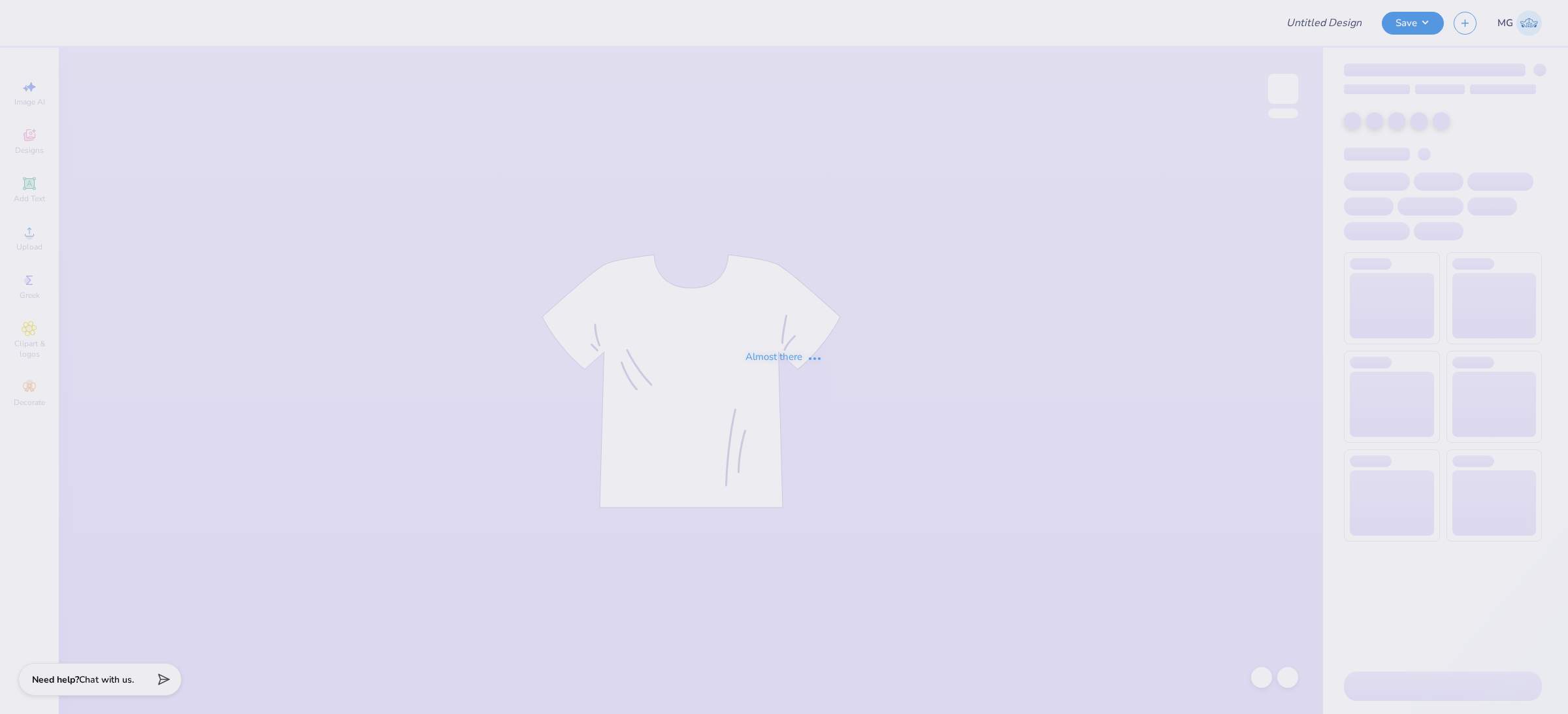
type input "AXO bid day Merch"
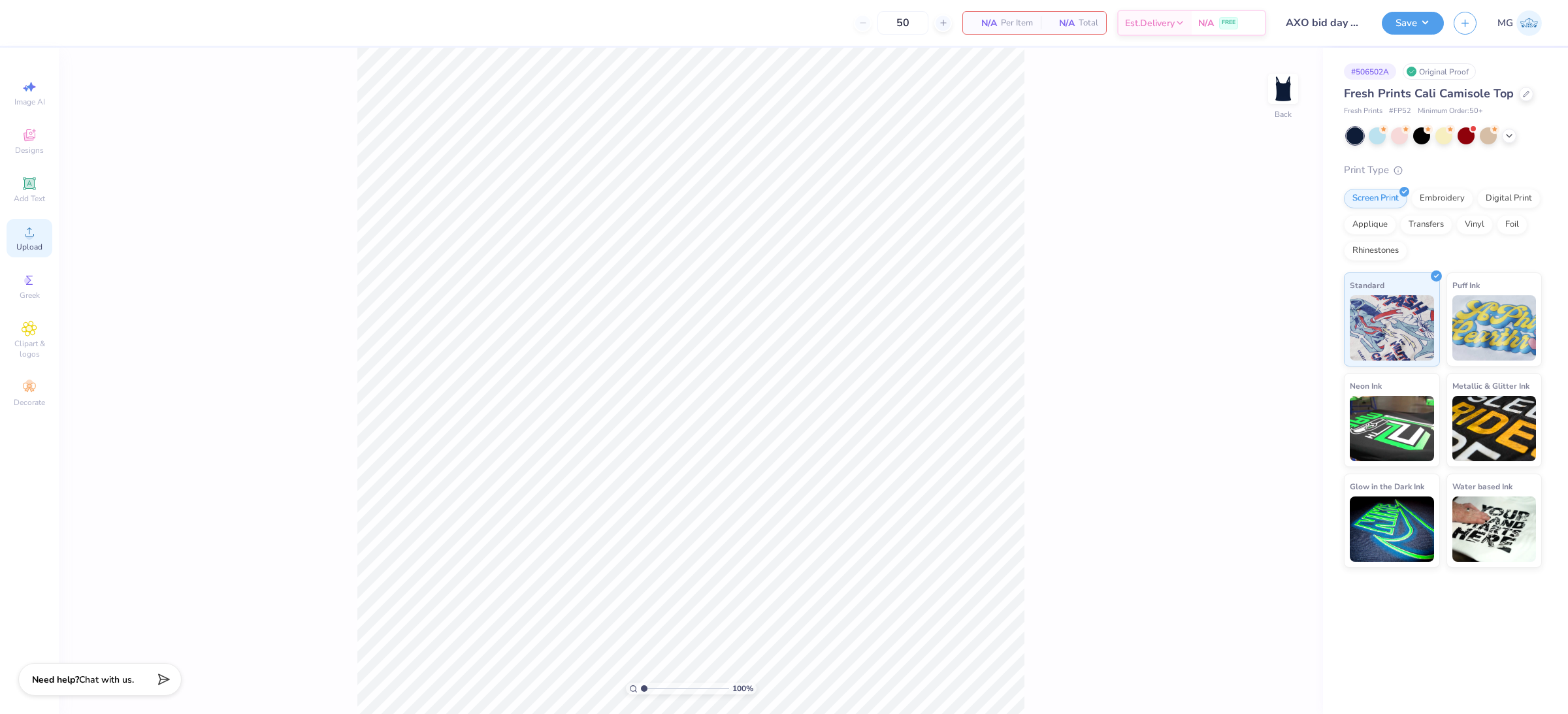
click at [43, 238] on div "Upload" at bounding box center [29, 238] width 45 height 39
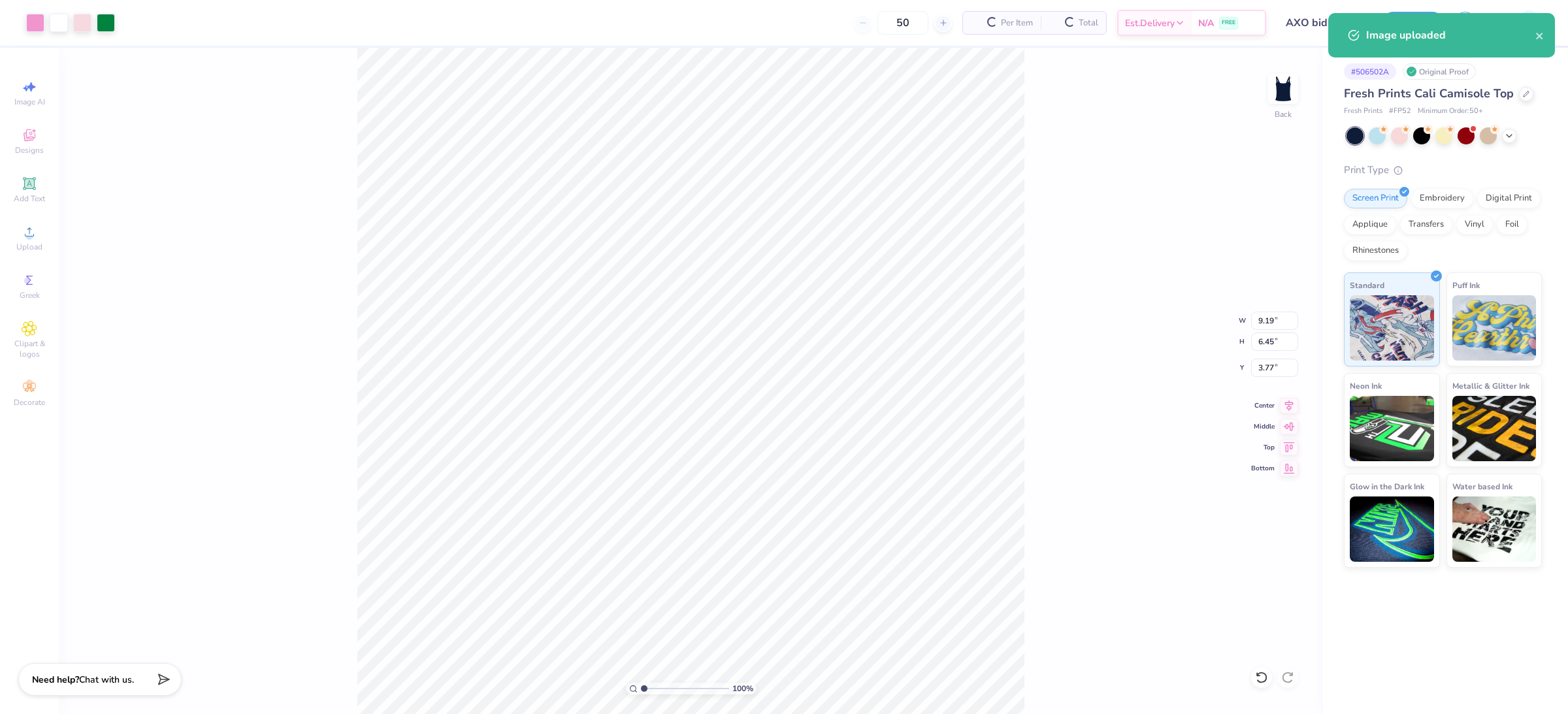
type input "1.66"
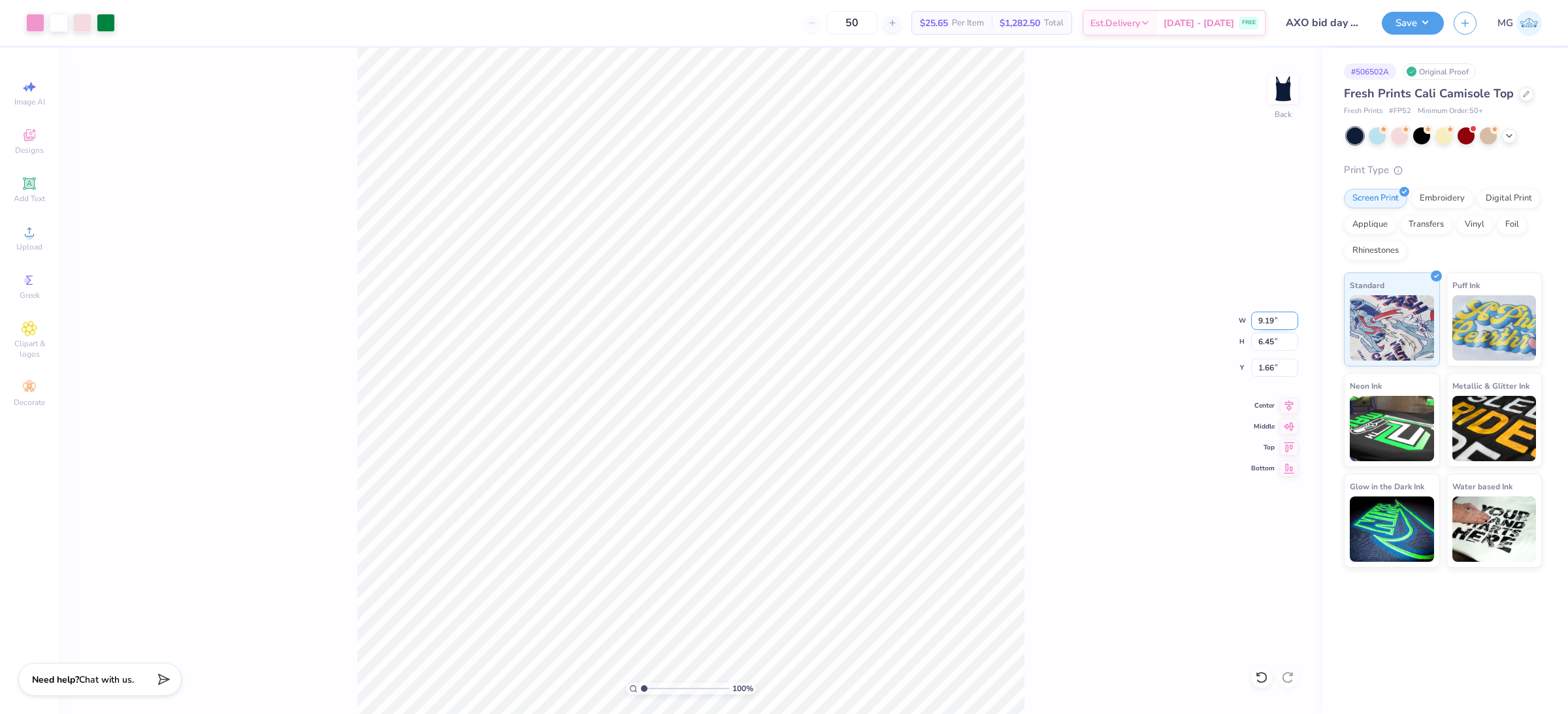
click at [1273, 321] on input "9.19" at bounding box center [1275, 321] width 47 height 18
type input "9"
type input "7.00"
type input "4.91"
type input "2.43"
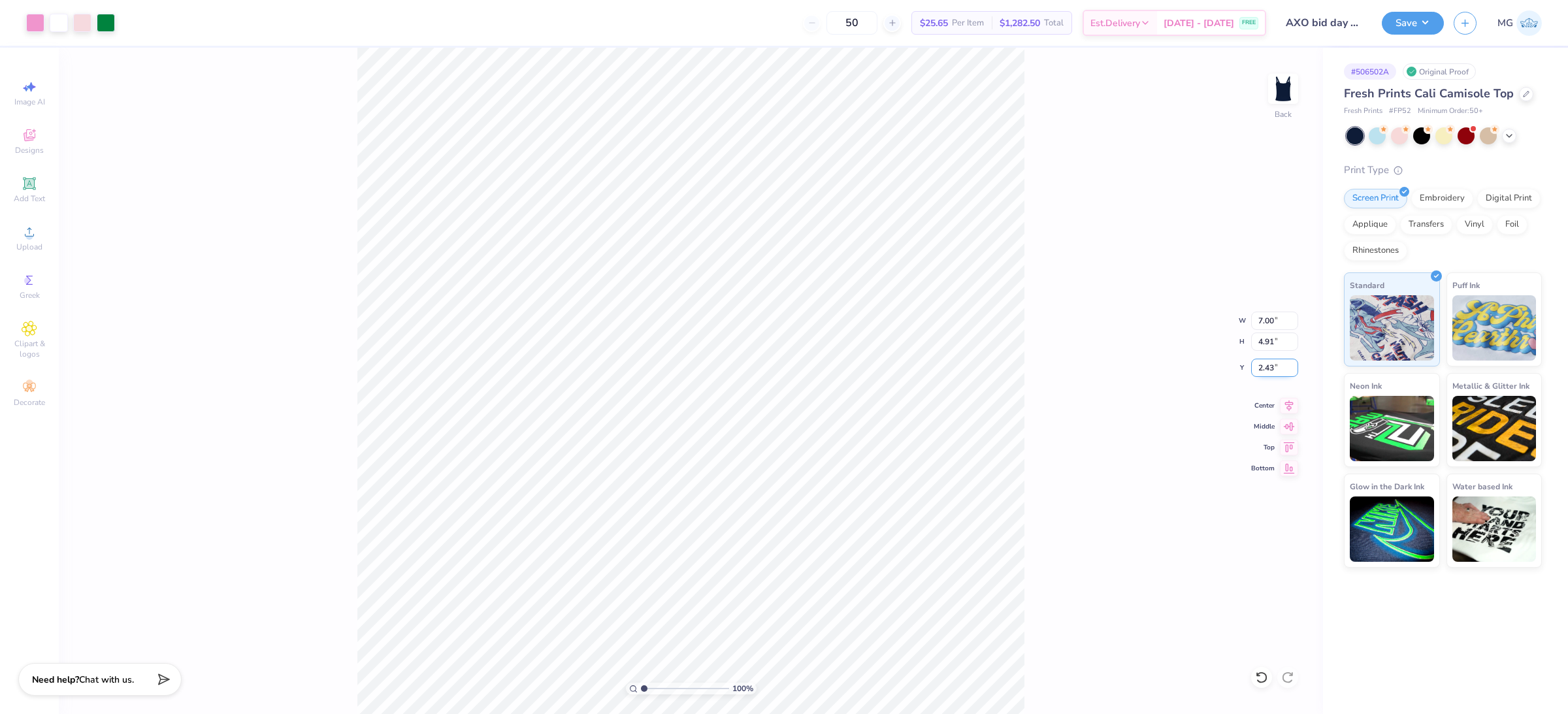
click at [1273, 365] on input "2.43" at bounding box center [1275, 367] width 47 height 18
type input "2"
type input "3.00"
click at [1272, 366] on input "2.99" at bounding box center [1275, 367] width 47 height 18
click at [1273, 367] on input "2.99" at bounding box center [1275, 367] width 47 height 18
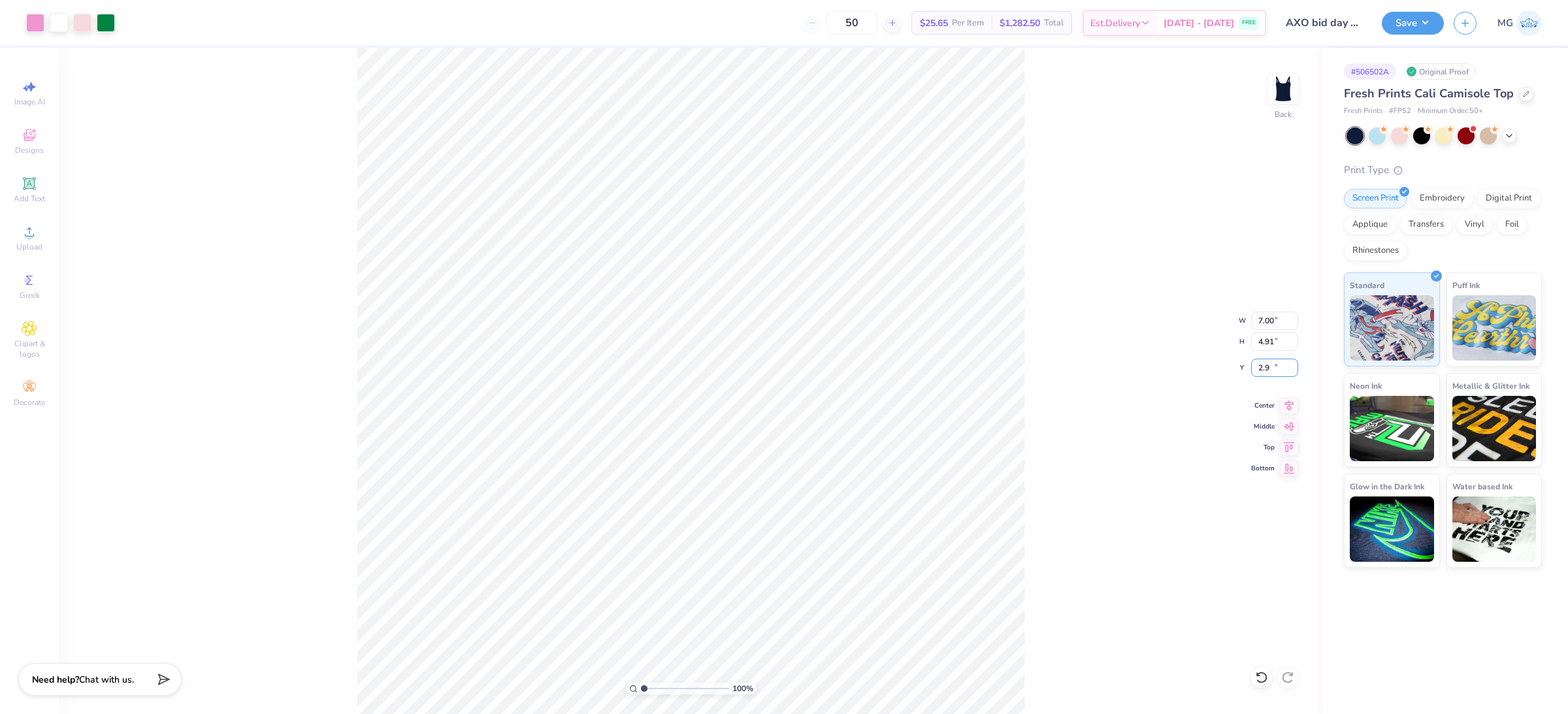
type input "2"
type input "1.50"
click at [1072, 328] on div "100 % Back W 7.00 7.00 " H 4.91 4.91 " Y 1.50 1.50 " Center Middle Top Bottom" at bounding box center [691, 381] width 1264 height 667
type input "1.49"
click at [1273, 366] on input "1.49" at bounding box center [1275, 367] width 47 height 18
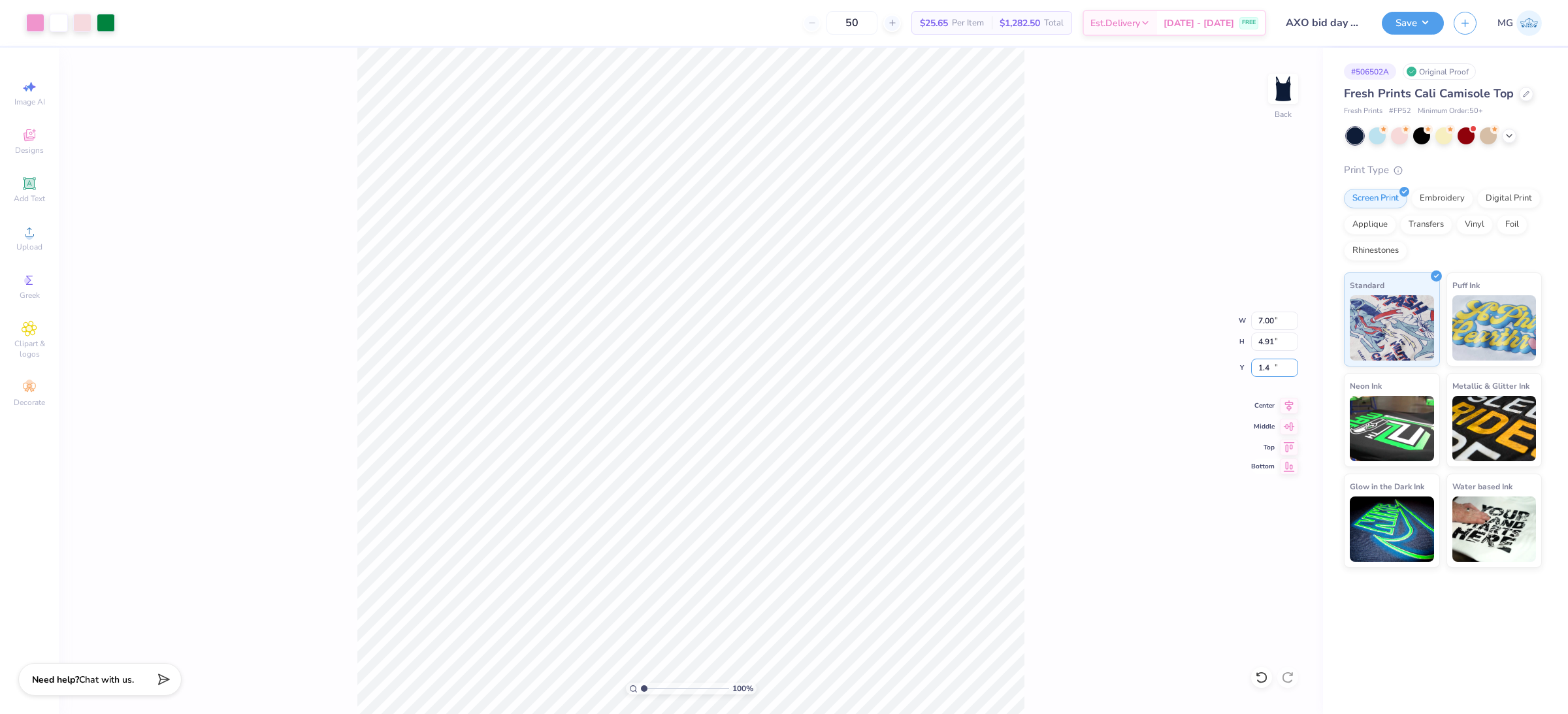
type input "1"
type input "2.00"
click at [1076, 375] on div "100 % Back W 7.00 7.00 " H 4.91 4.91 " Y 2.00 2.00 " Center Middle Top Bottom" at bounding box center [691, 381] width 1264 height 667
click at [1442, 25] on div "Save" at bounding box center [1412, 23] width 62 height 23
click at [1430, 28] on button "Save" at bounding box center [1412, 21] width 62 height 23
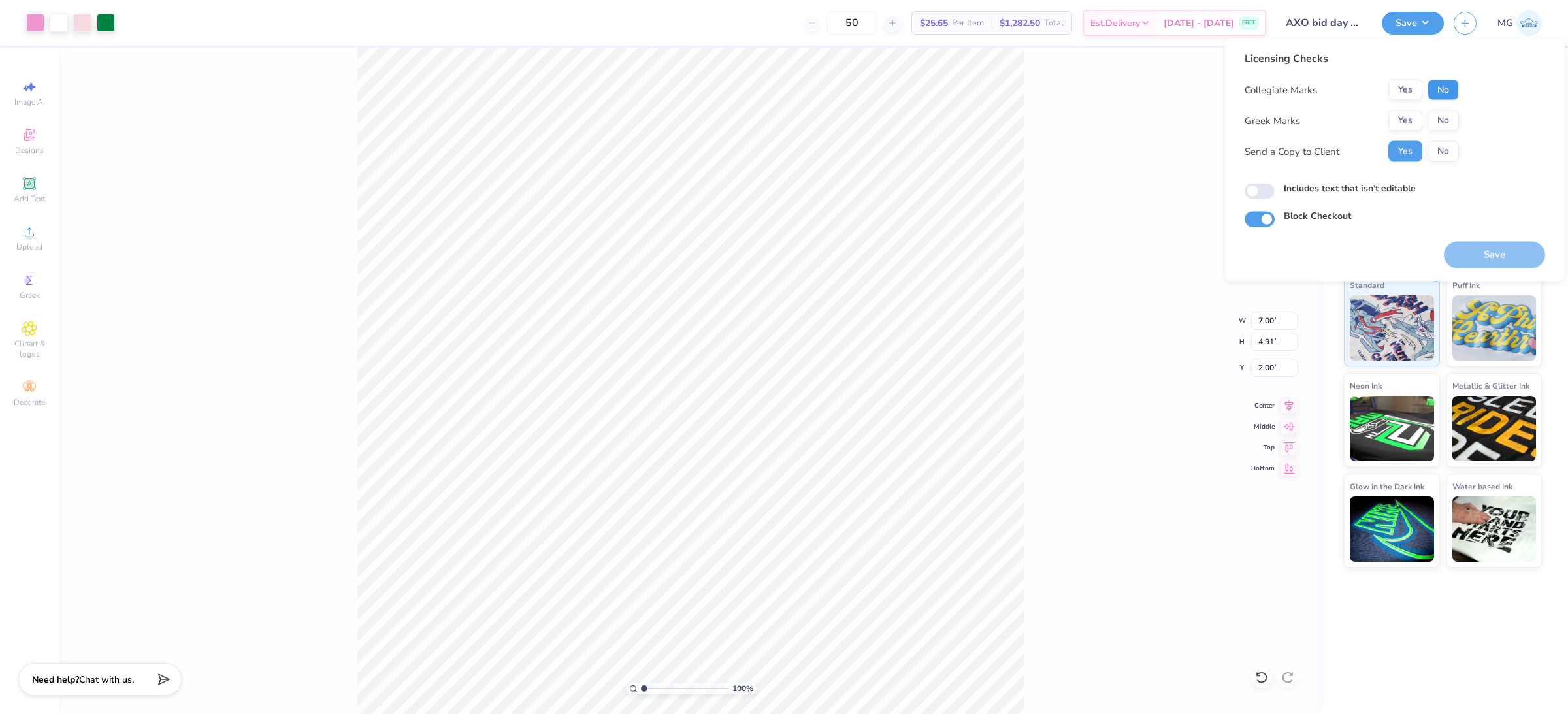
click at [1446, 92] on button "No" at bounding box center [1443, 90] width 31 height 21
click at [1416, 118] on button "Yes" at bounding box center [1405, 120] width 34 height 21
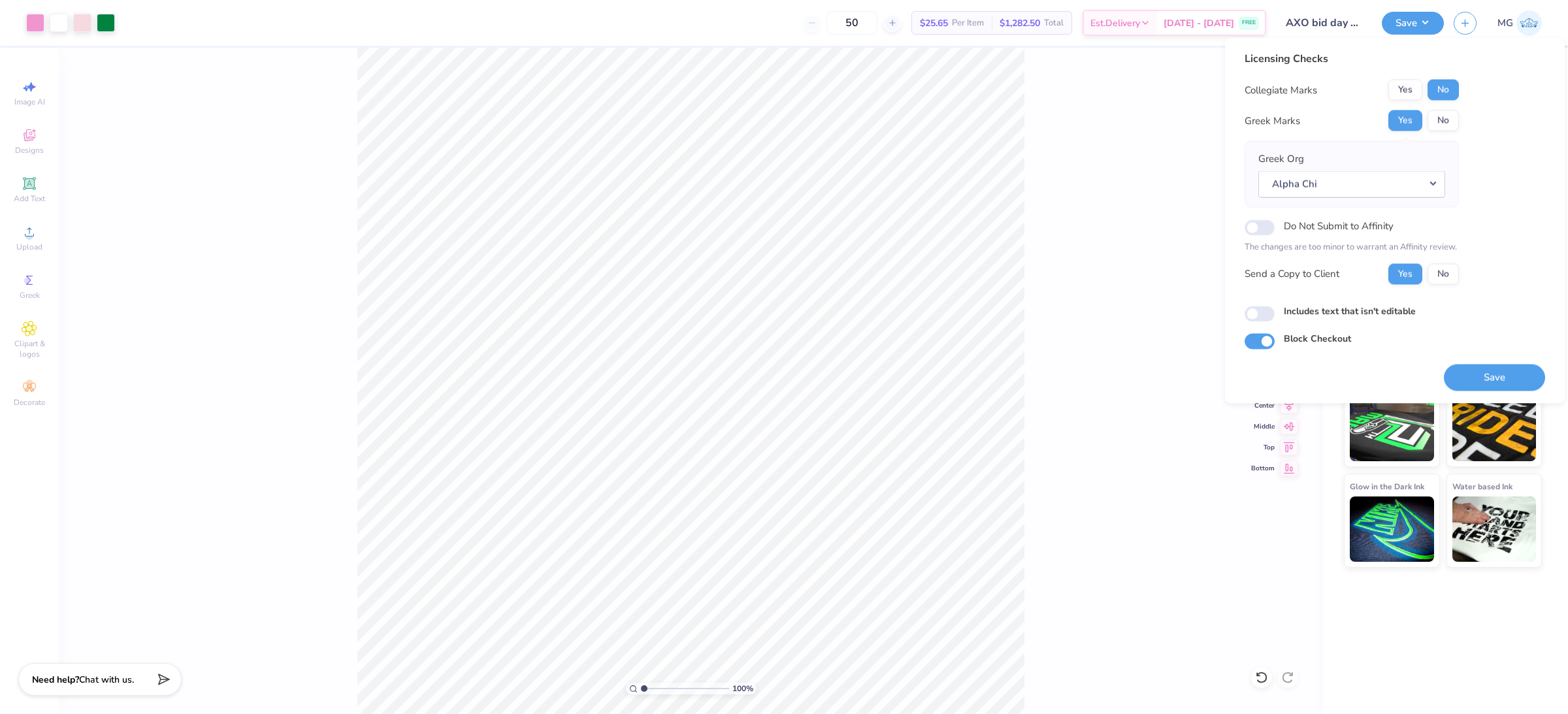
click at [1306, 307] on label "Includes text that isn't editable" at bounding box center [1350, 311] width 132 height 14
click at [1275, 307] on input "Includes text that isn't editable" at bounding box center [1259, 313] width 30 height 15
checkbox input "true"
click at [1026, 178] on div "100 % Back W 7.00 7.00 " H 4.91 4.91 " Y 2.00 2.00 " Center Middle Top Bottom" at bounding box center [691, 381] width 1264 height 667
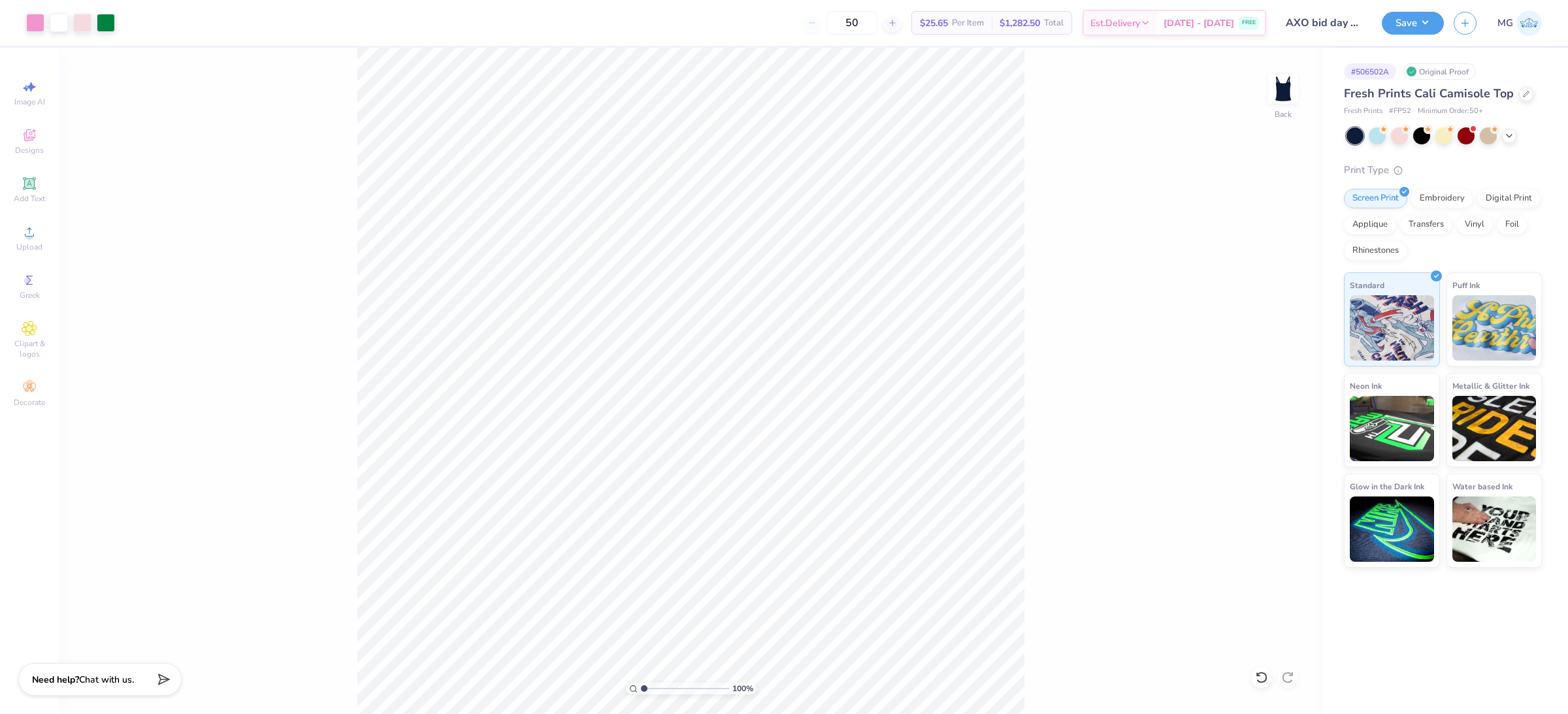
click at [1029, 166] on div "100 % Back" at bounding box center [691, 381] width 1264 height 667
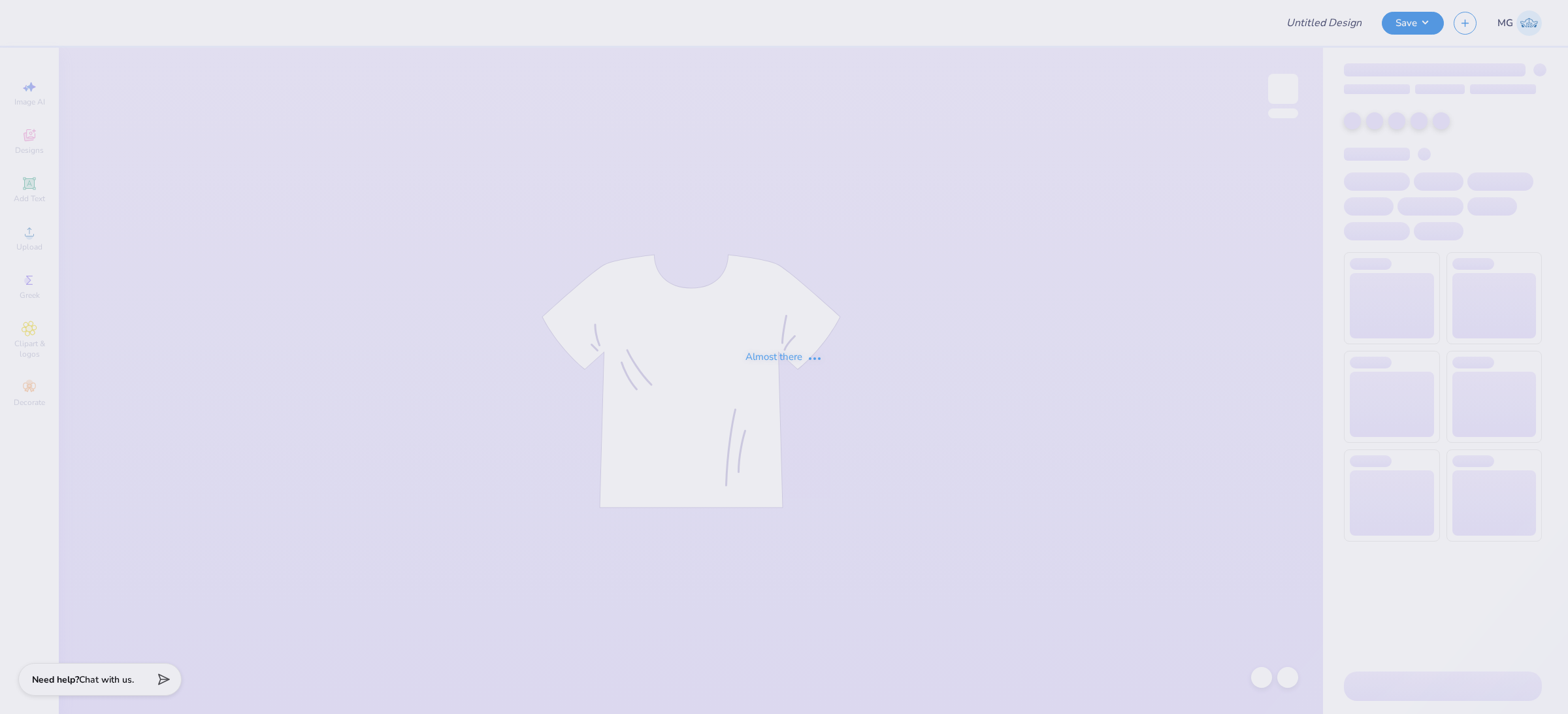
type input "Campus Ministry Shirt"
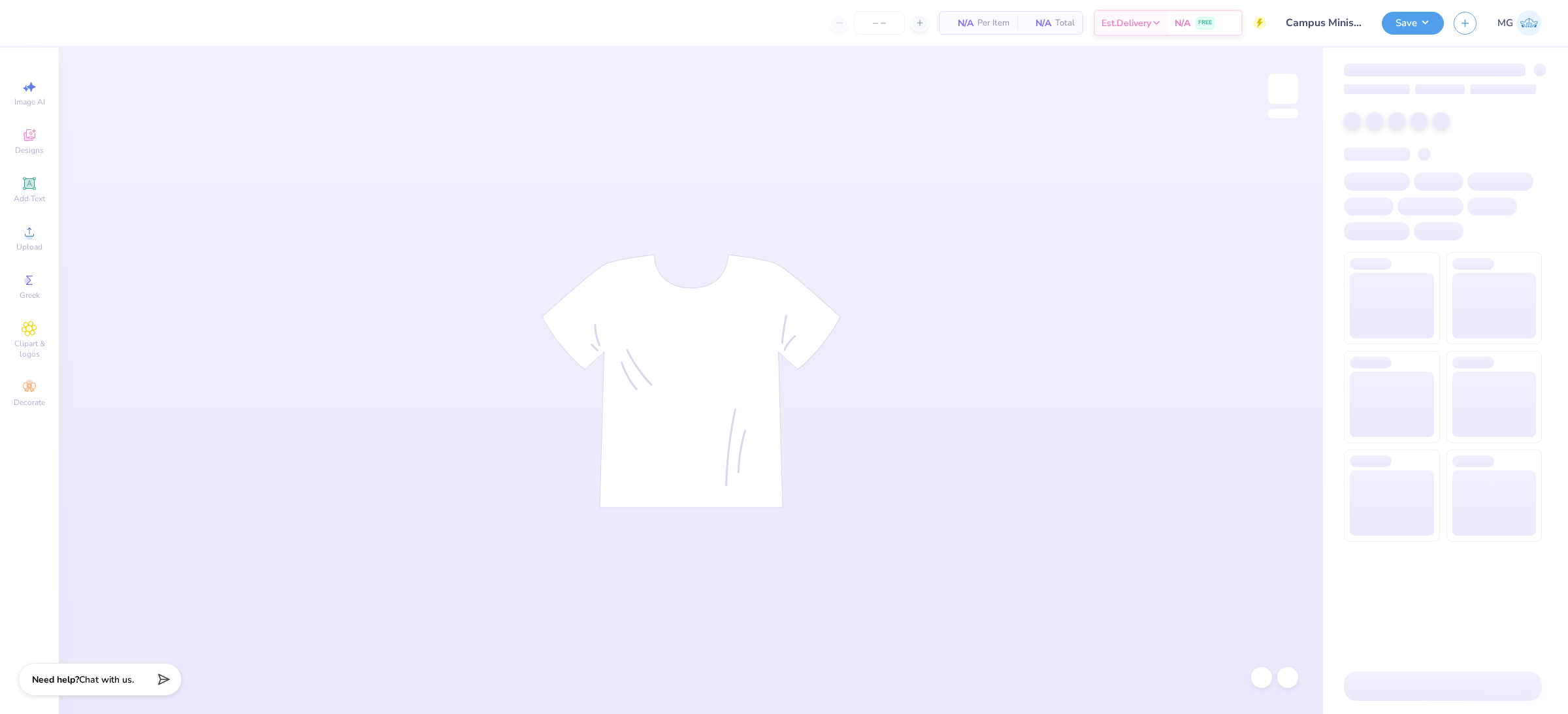
type input "40"
